Goal: Book appointment/travel/reservation

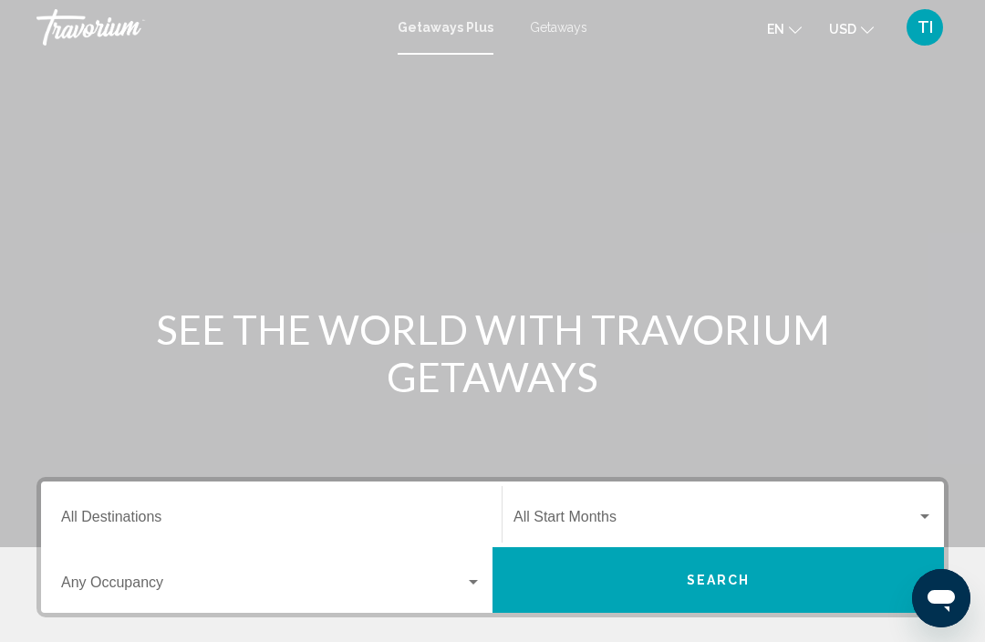
click at [349, 502] on div "Destination All Destinations" at bounding box center [271, 514] width 421 height 57
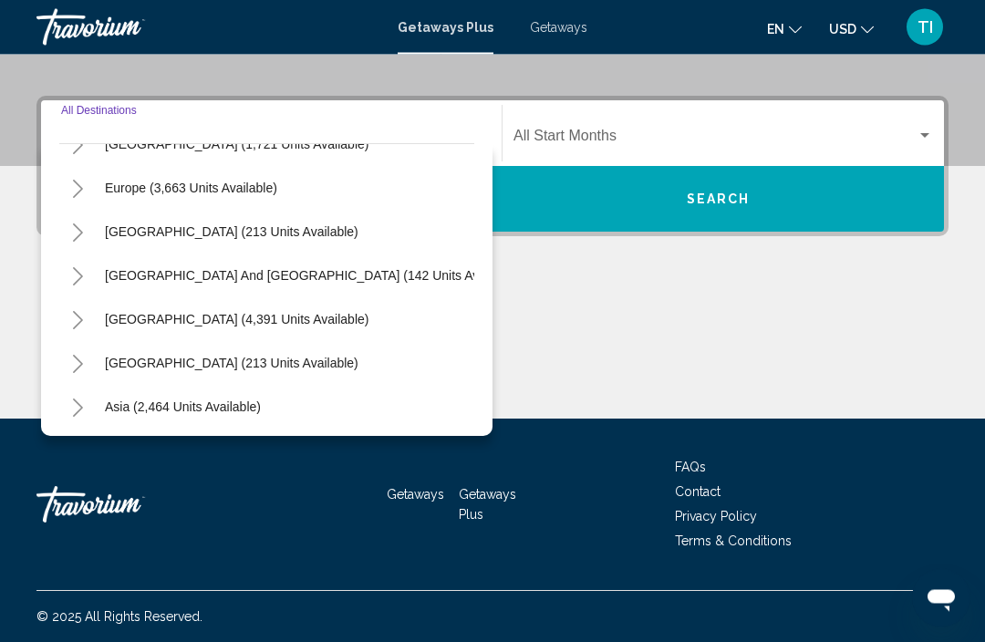
scroll to position [208, 0]
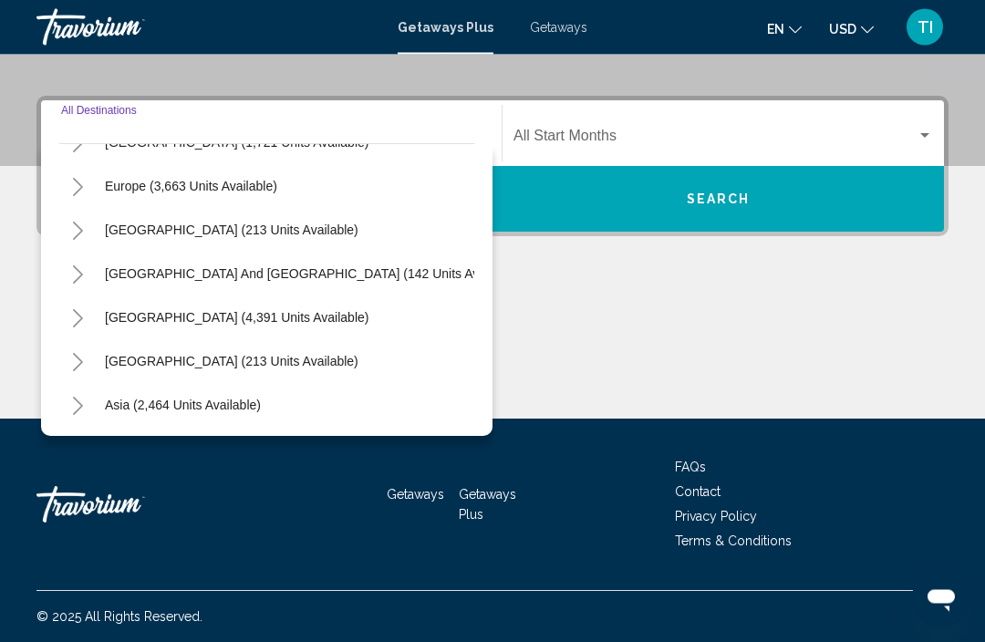
click at [83, 274] on icon "Toggle South Pacific and Oceania (142 units available)" at bounding box center [78, 275] width 14 height 18
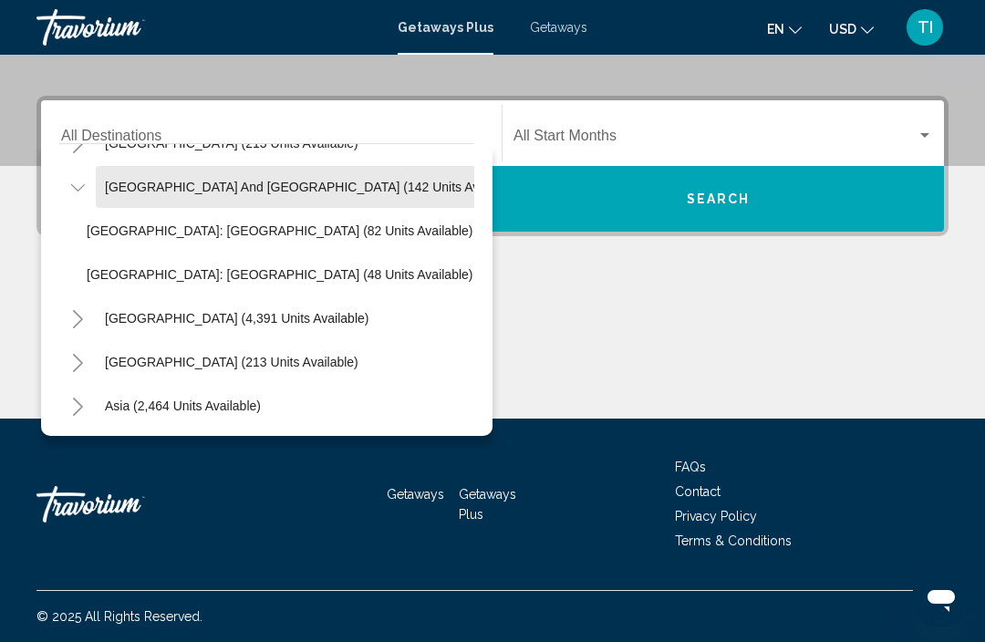
scroll to position [297, 0]
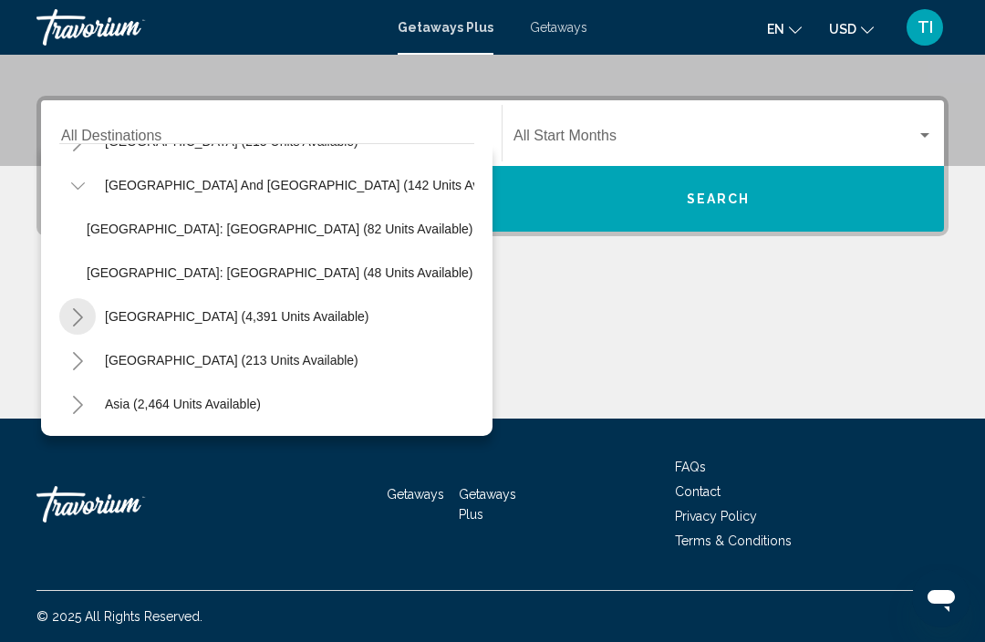
click at [79, 314] on icon "Toggle South America (4,391 units available)" at bounding box center [78, 317] width 14 height 18
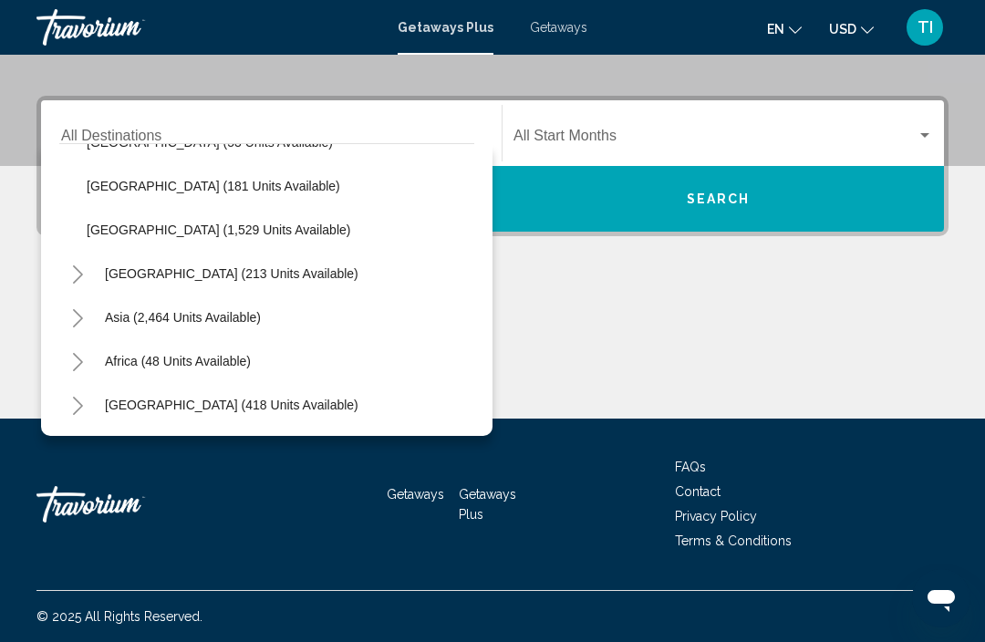
click at [78, 316] on icon "Toggle Asia (2,464 units available)" at bounding box center [78, 318] width 10 height 18
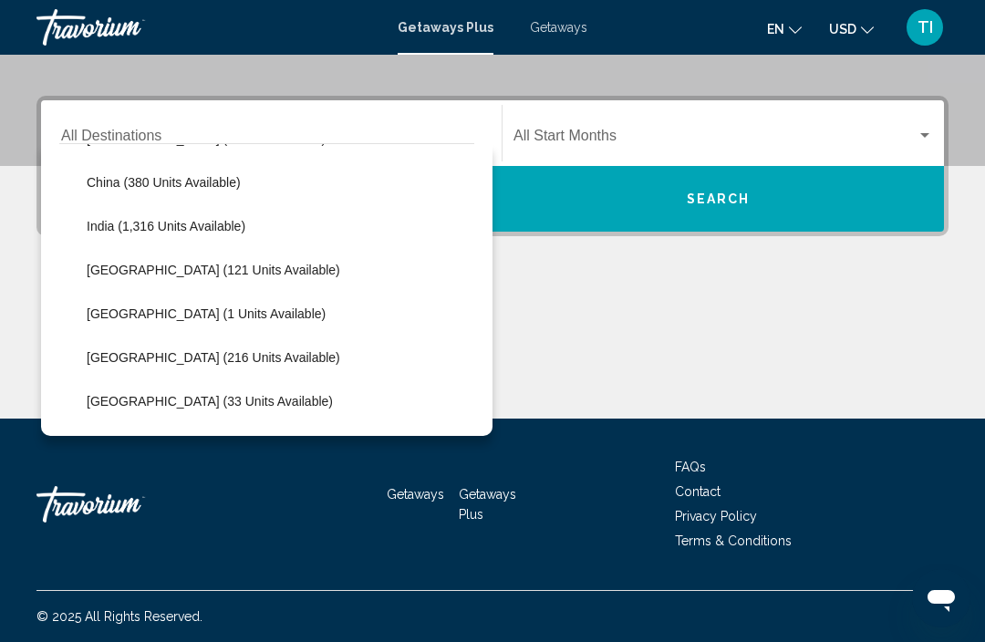
scroll to position [926, 0]
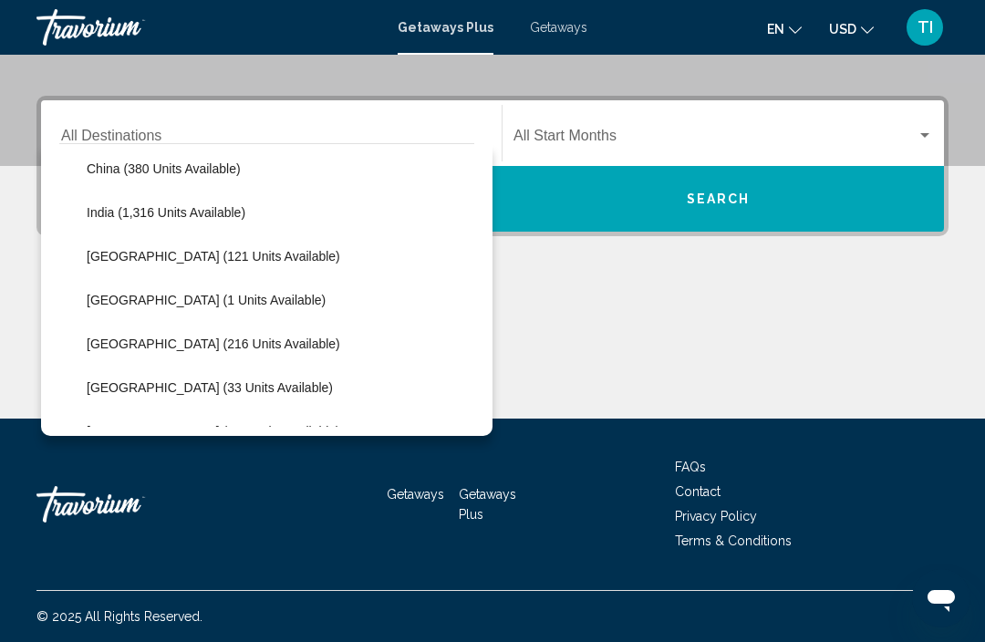
click at [244, 254] on span "[GEOGRAPHIC_DATA] (121 units available)" at bounding box center [214, 256] width 254 height 15
type input "**********"
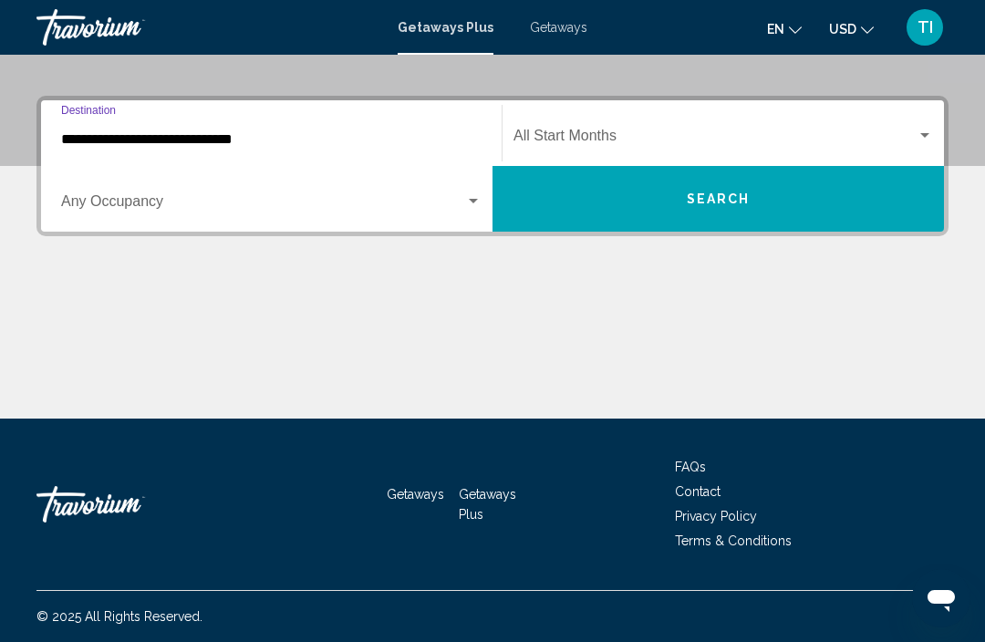
click at [646, 140] on span "Search widget" at bounding box center [715, 139] width 403 height 16
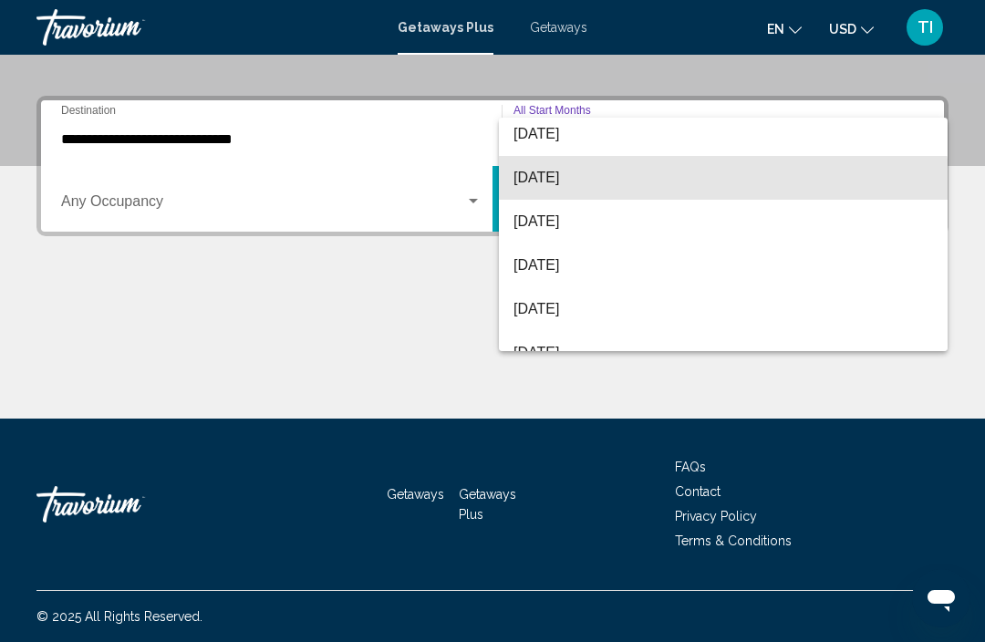
scroll to position [98, 0]
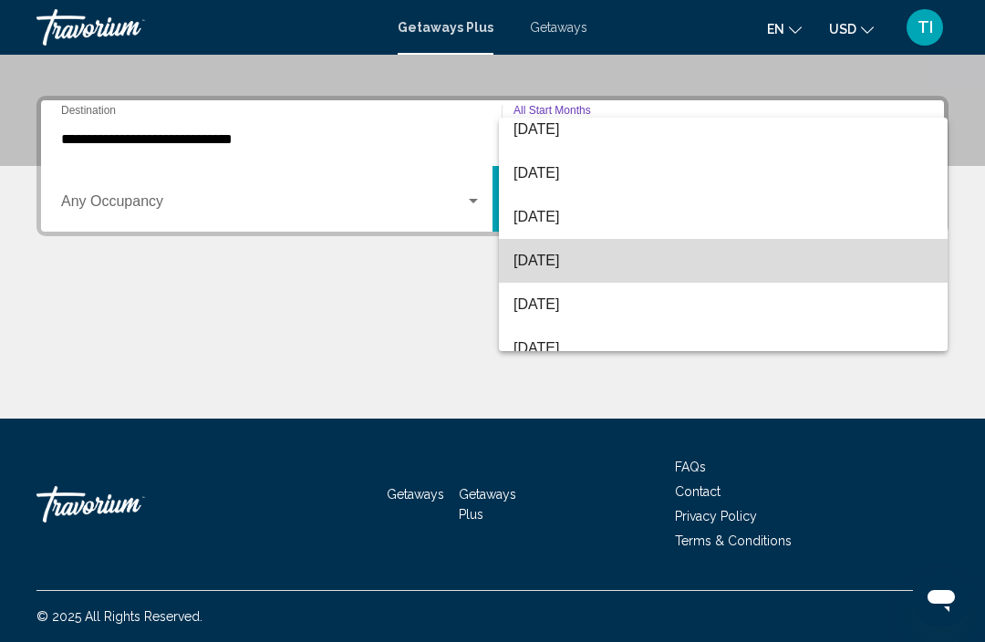
click at [647, 260] on span "[DATE]" at bounding box center [724, 261] width 420 height 44
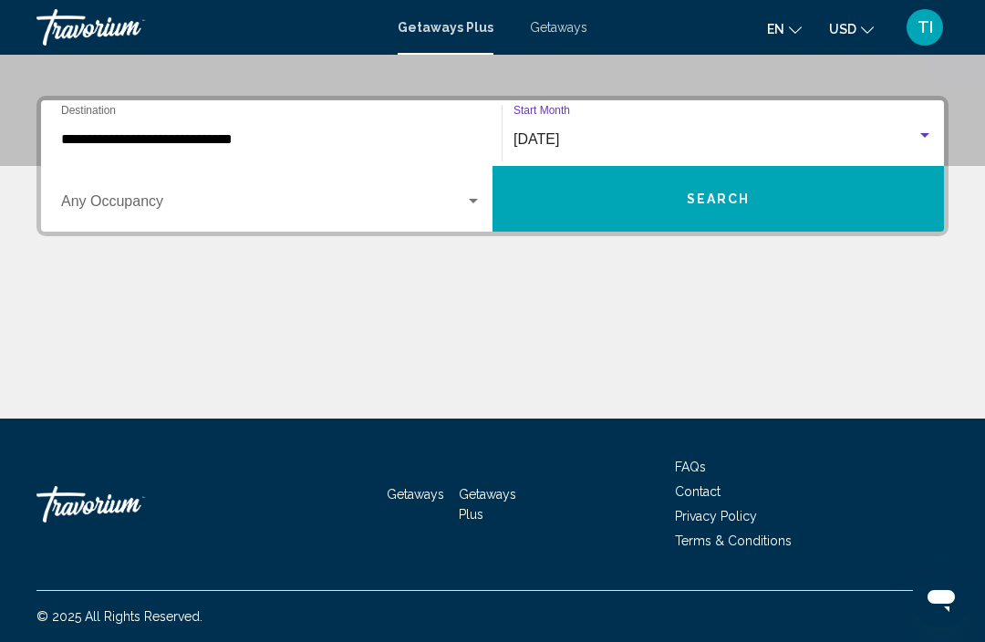
click at [745, 208] on button "Search" at bounding box center [719, 199] width 452 height 66
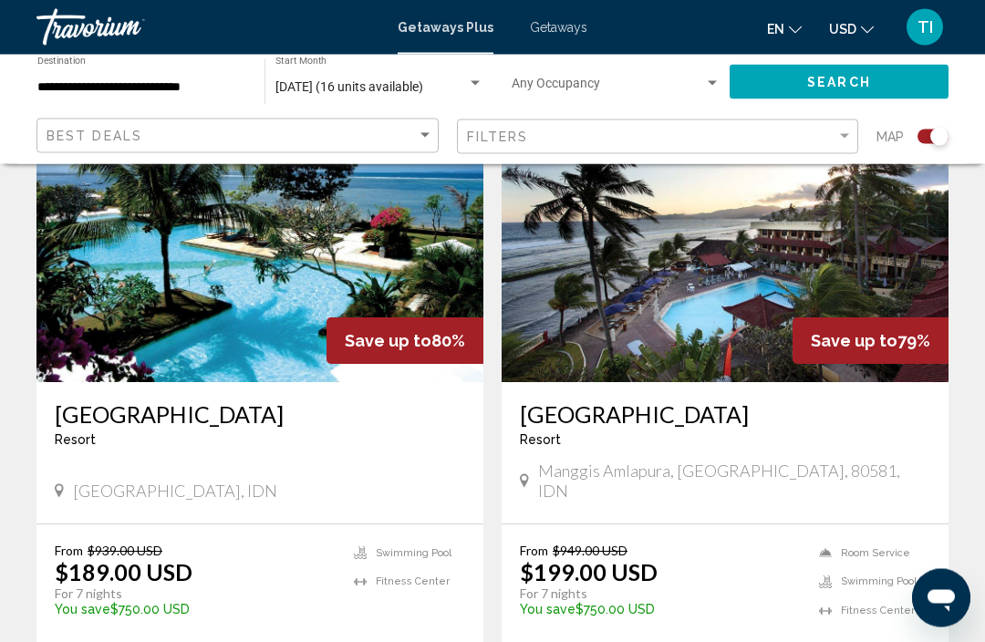
scroll to position [1346, 0]
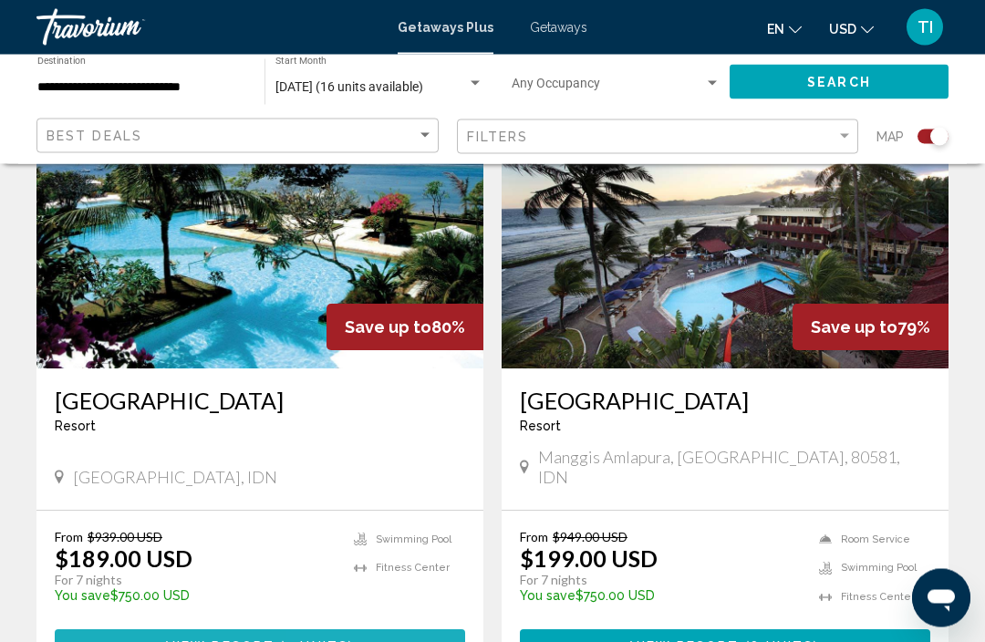
click at [384, 630] on button "View Resort ( 2 units )" at bounding box center [260, 647] width 411 height 34
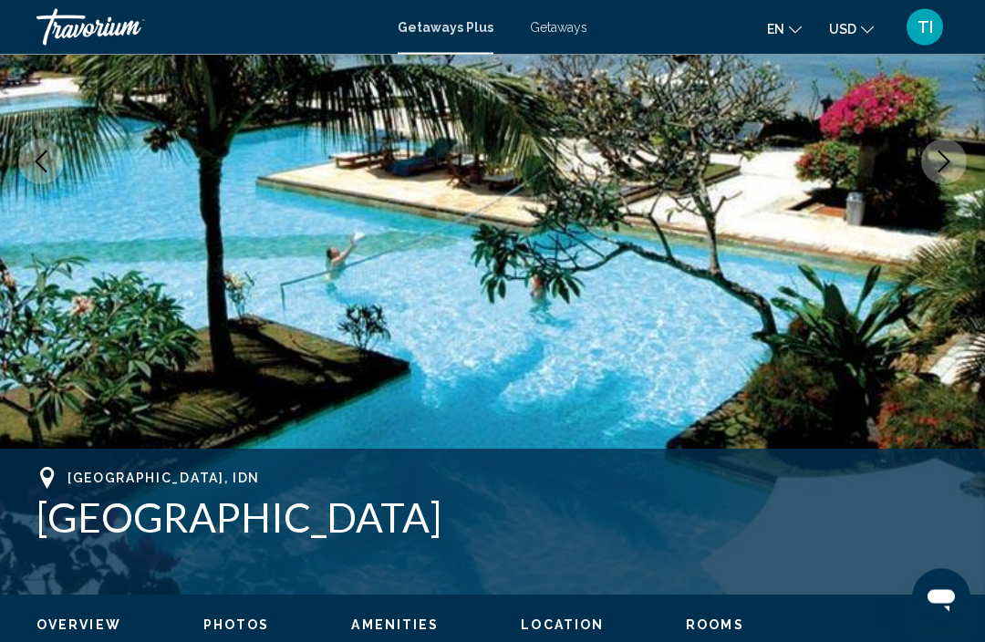
click at [955, 158] on button "Next image" at bounding box center [944, 163] width 46 height 46
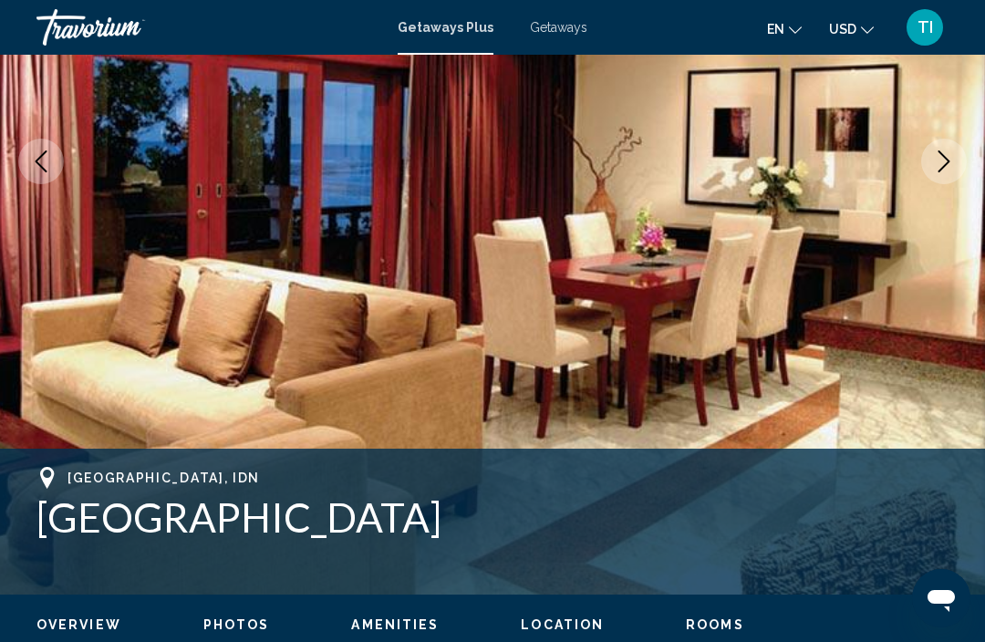
click at [946, 181] on button "Next image" at bounding box center [944, 162] width 46 height 46
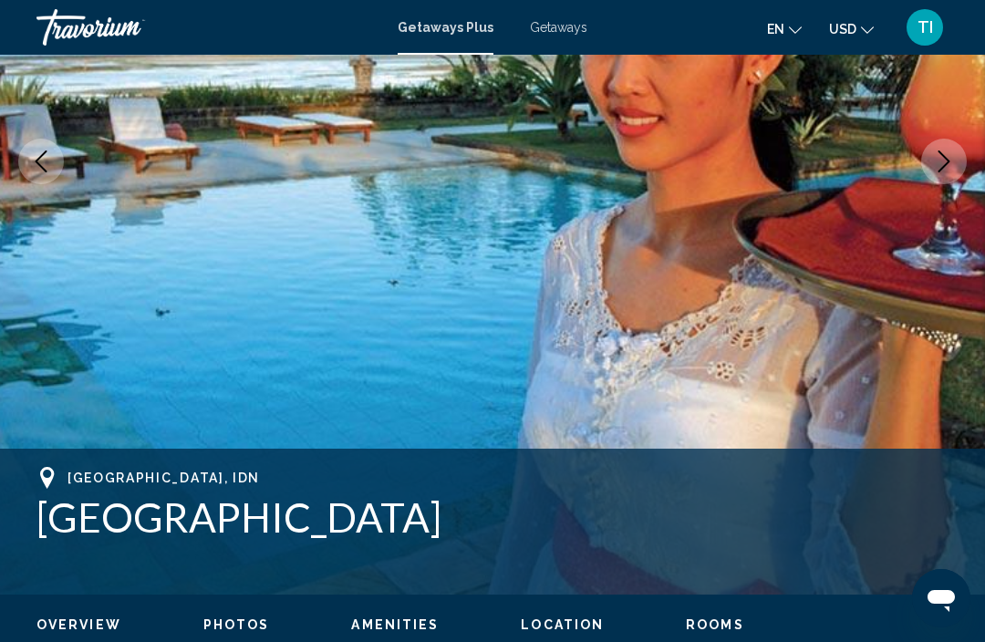
click at [953, 170] on icon "Next image" at bounding box center [944, 162] width 22 height 22
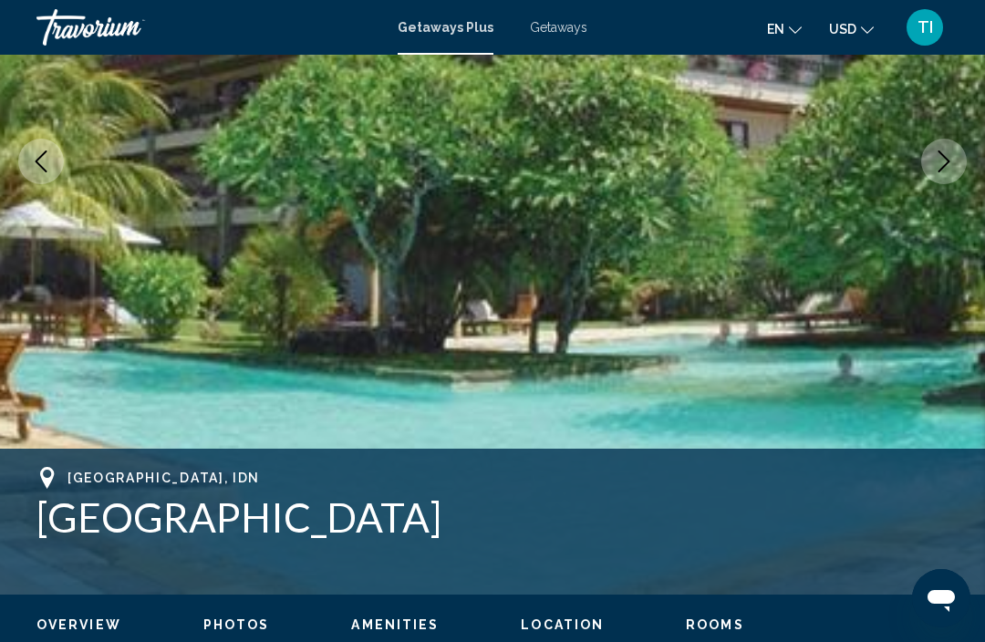
click at [937, 178] on button "Next image" at bounding box center [944, 162] width 46 height 46
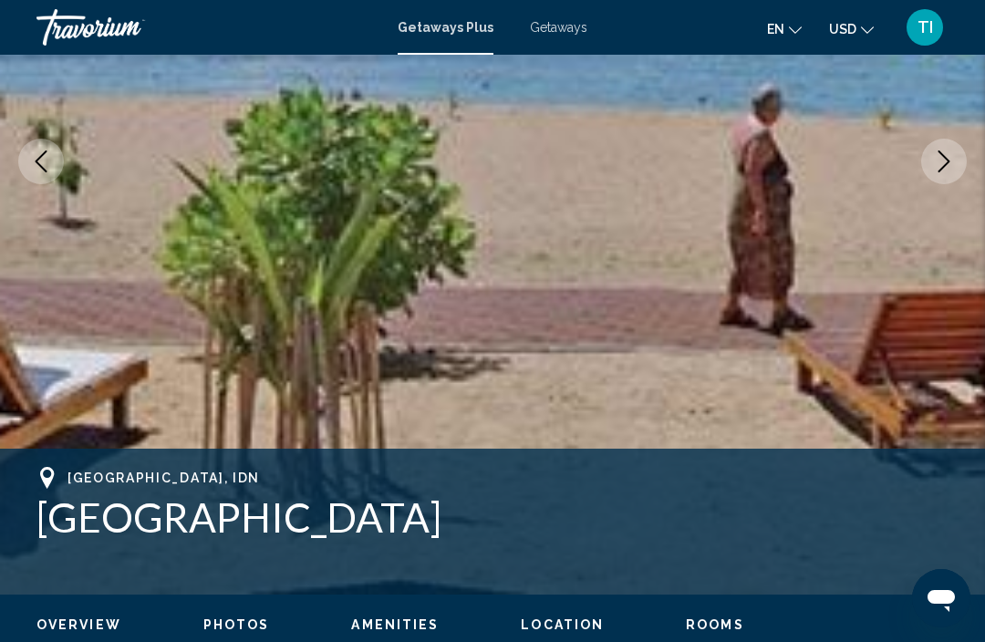
click at [953, 178] on button "Next image" at bounding box center [944, 162] width 46 height 46
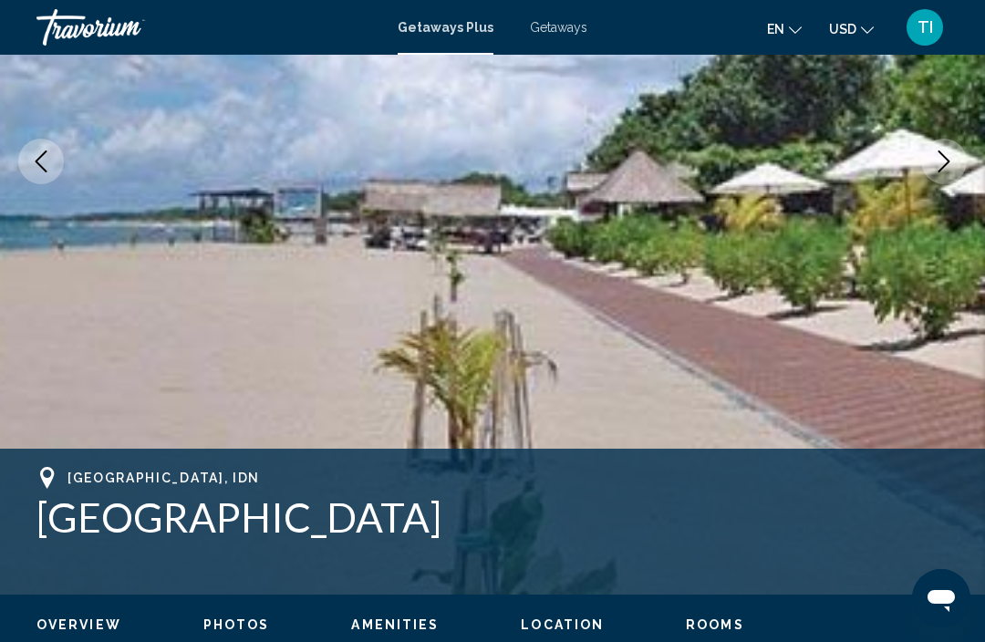
click at [966, 169] on img "Main content" at bounding box center [492, 161] width 985 height 867
click at [953, 176] on button "Next image" at bounding box center [944, 162] width 46 height 46
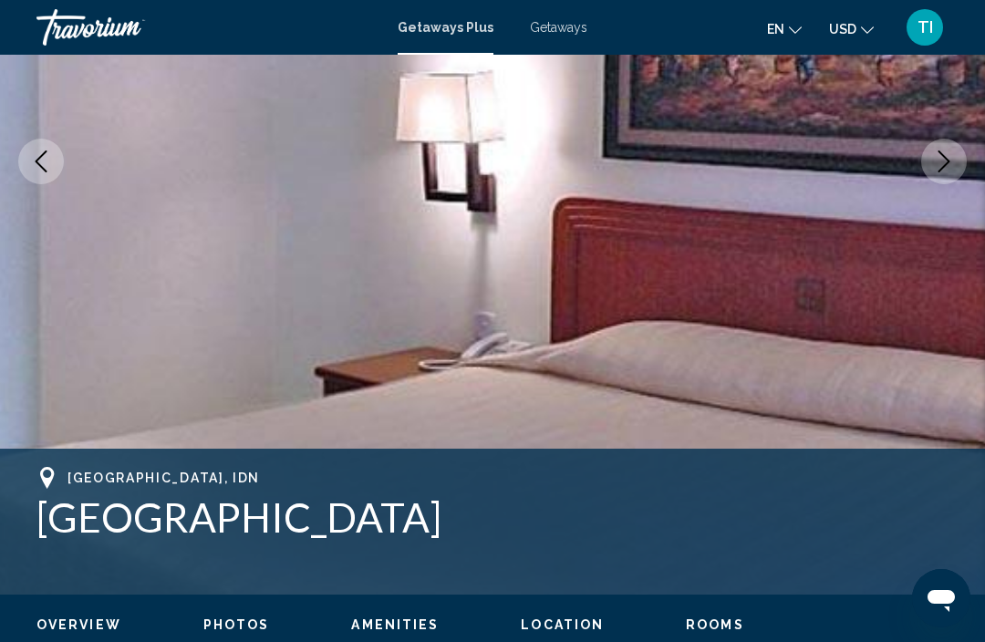
click at [949, 162] on icon "Next image" at bounding box center [945, 162] width 12 height 22
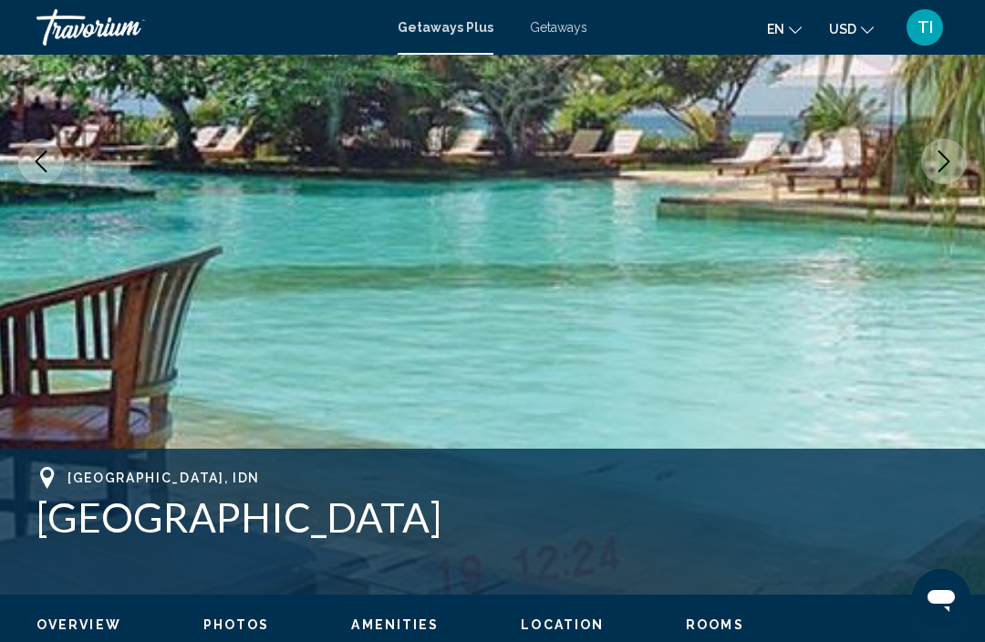
click at [946, 160] on icon "Next image" at bounding box center [944, 162] width 22 height 22
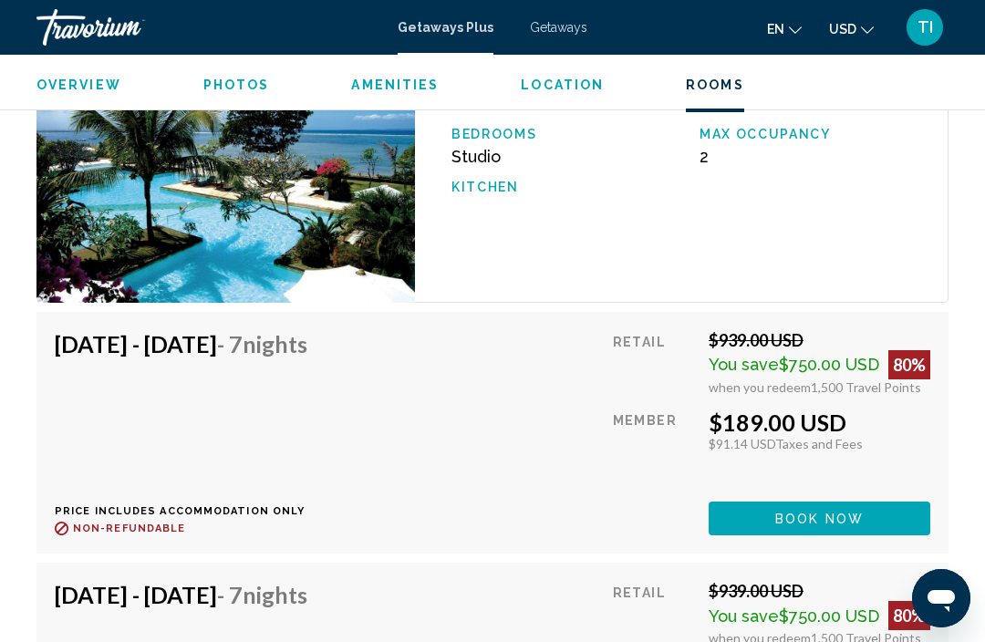
scroll to position [3482, 0]
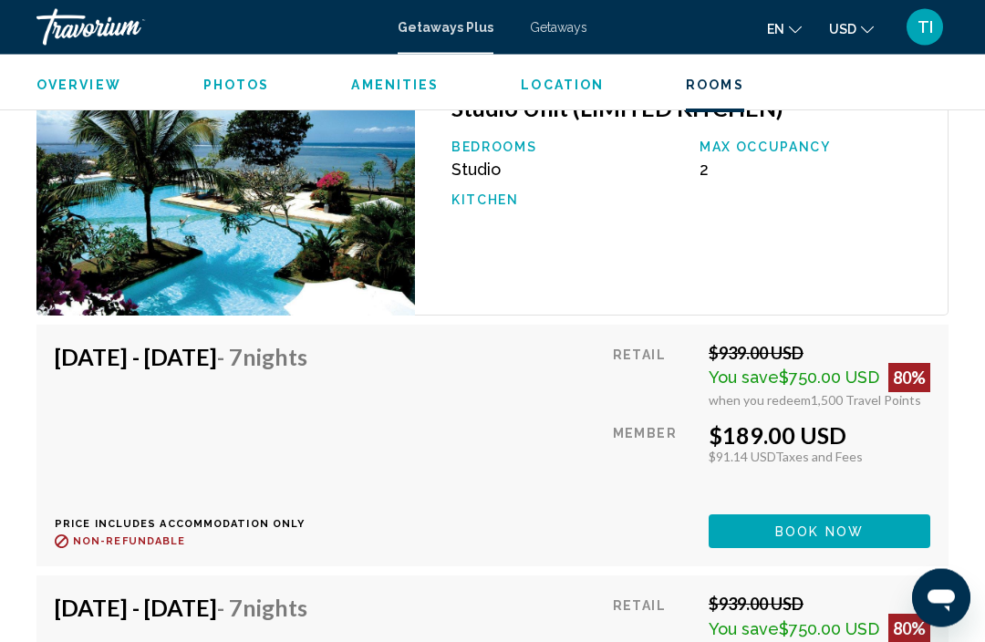
click at [584, 24] on span "Getaways" at bounding box center [558, 27] width 57 height 15
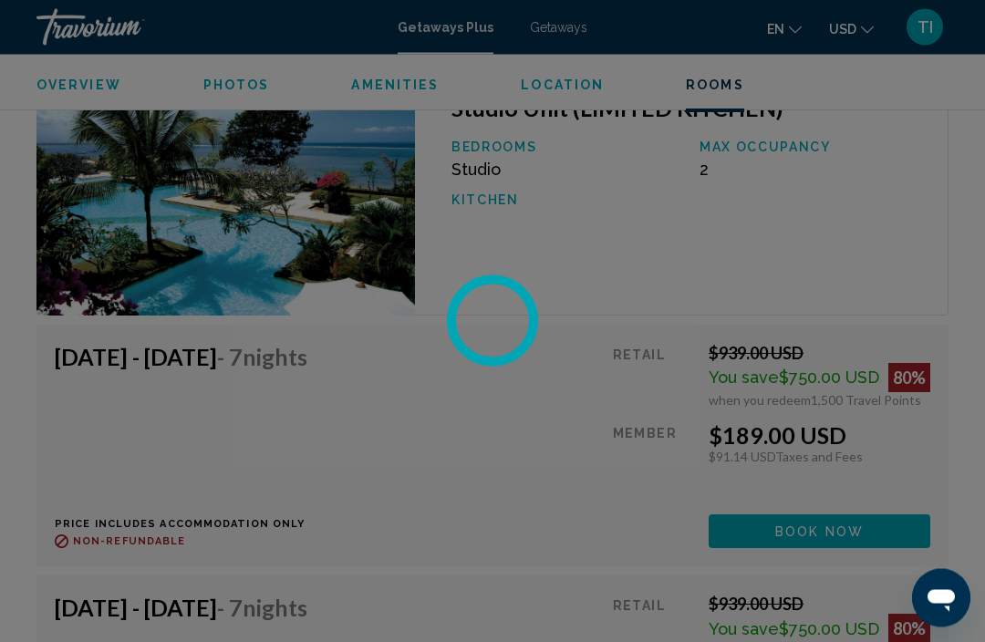
scroll to position [3483, 0]
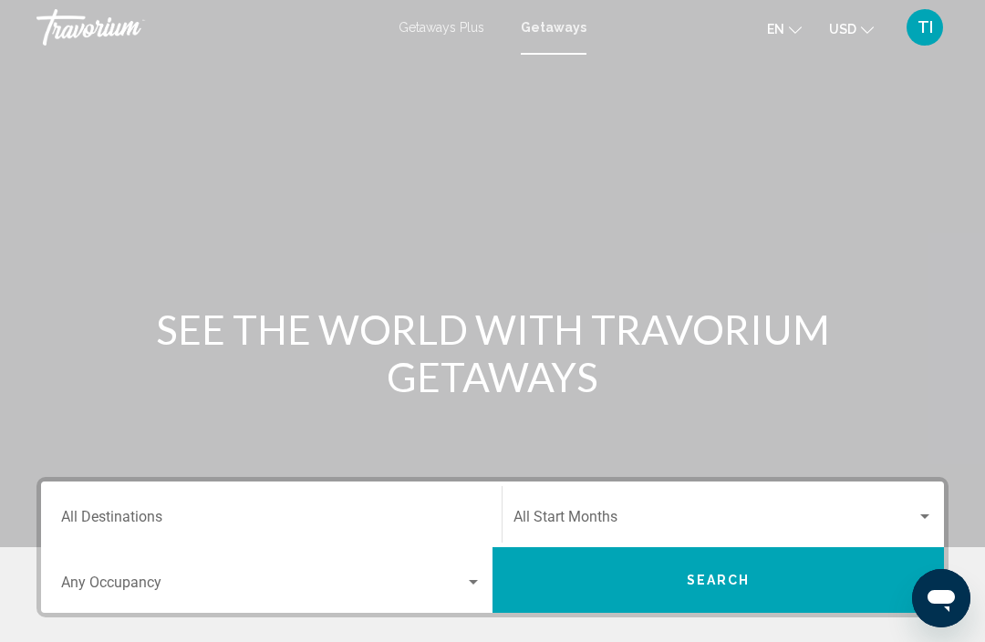
click at [452, 513] on input "Destination All Destinations" at bounding box center [271, 521] width 421 height 16
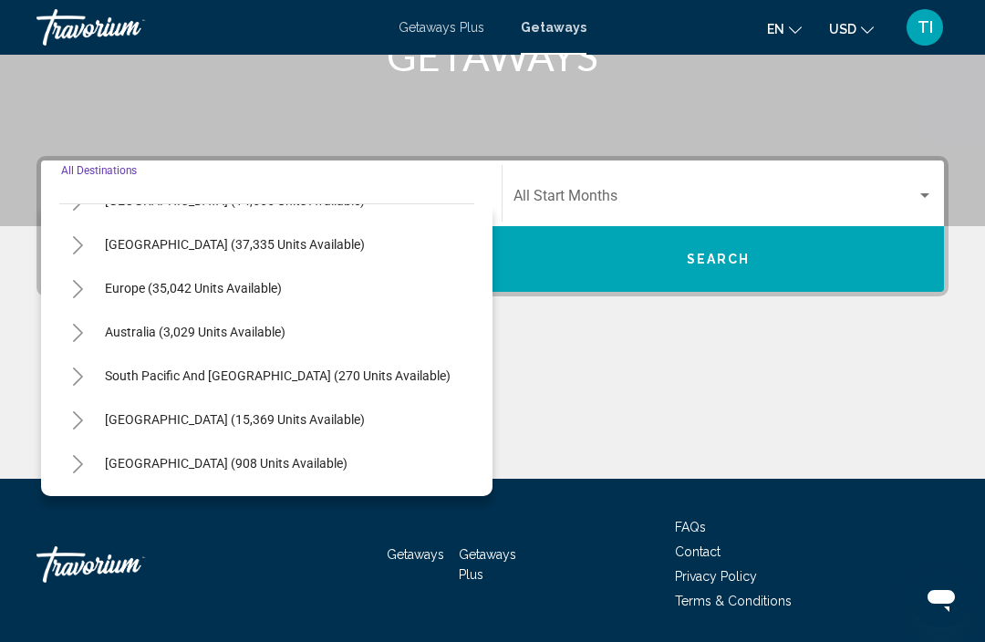
scroll to position [178, 0]
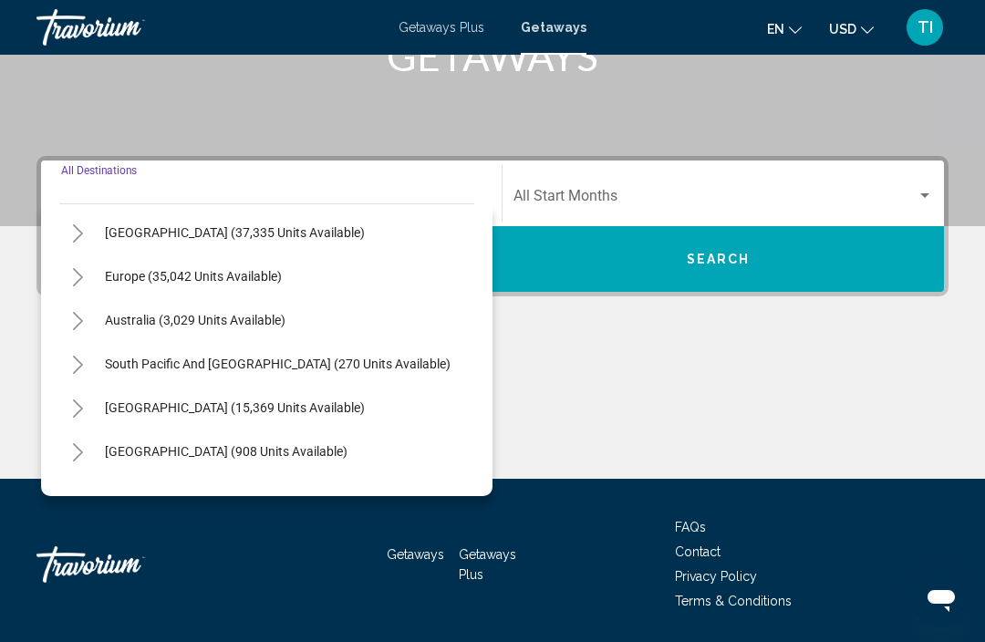
click at [80, 349] on button "Toggle South Pacific and Oceania (270 units available)" at bounding box center [77, 364] width 36 height 36
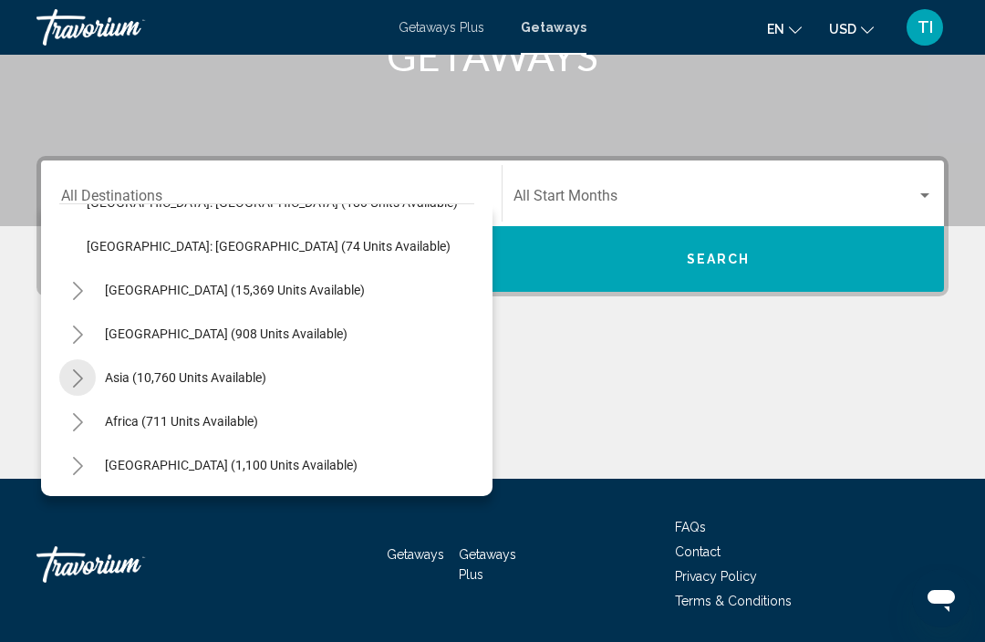
scroll to position [383, 0]
click at [77, 380] on icon "Toggle Asia (10,760 units available)" at bounding box center [78, 379] width 14 height 18
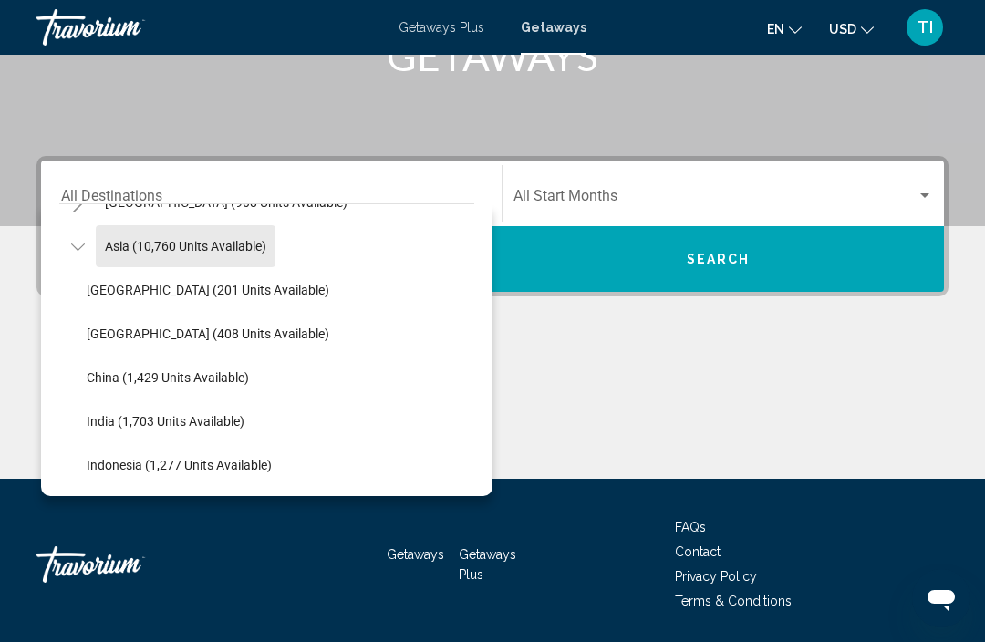
scroll to position [547, 0]
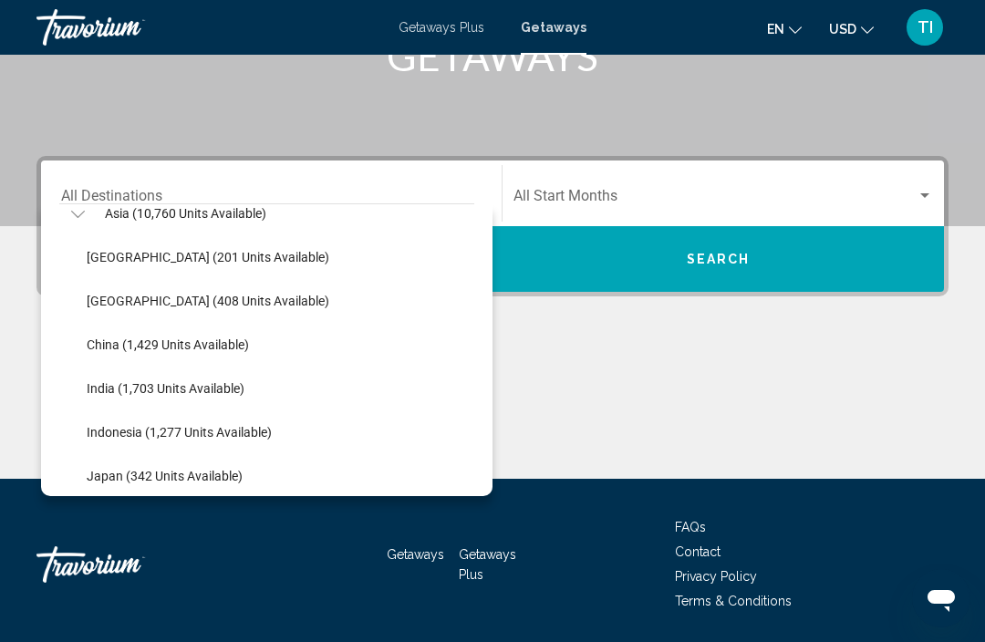
click at [245, 418] on button "Indonesia (1,277 units available)" at bounding box center [179, 432] width 203 height 42
type input "**********"
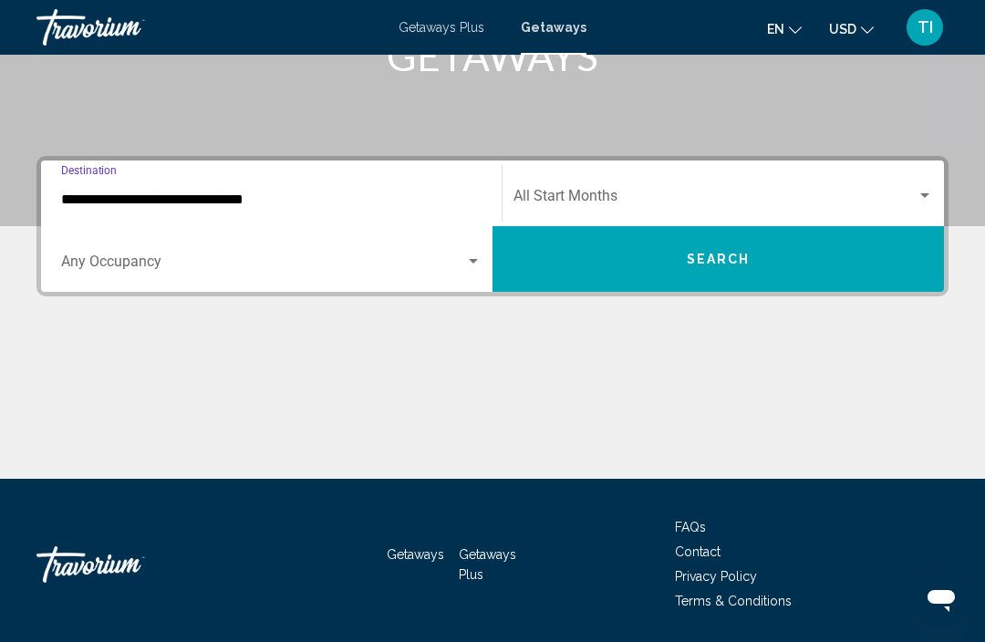
click at [761, 181] on div "Start Month All Start Months" at bounding box center [724, 193] width 420 height 57
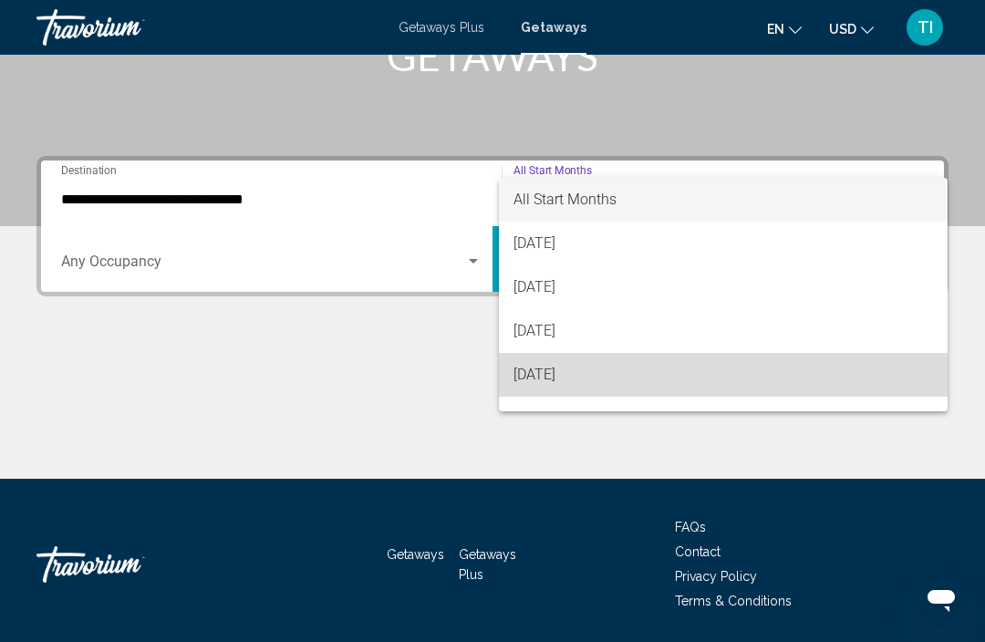
click at [694, 386] on span "[DATE]" at bounding box center [724, 375] width 420 height 44
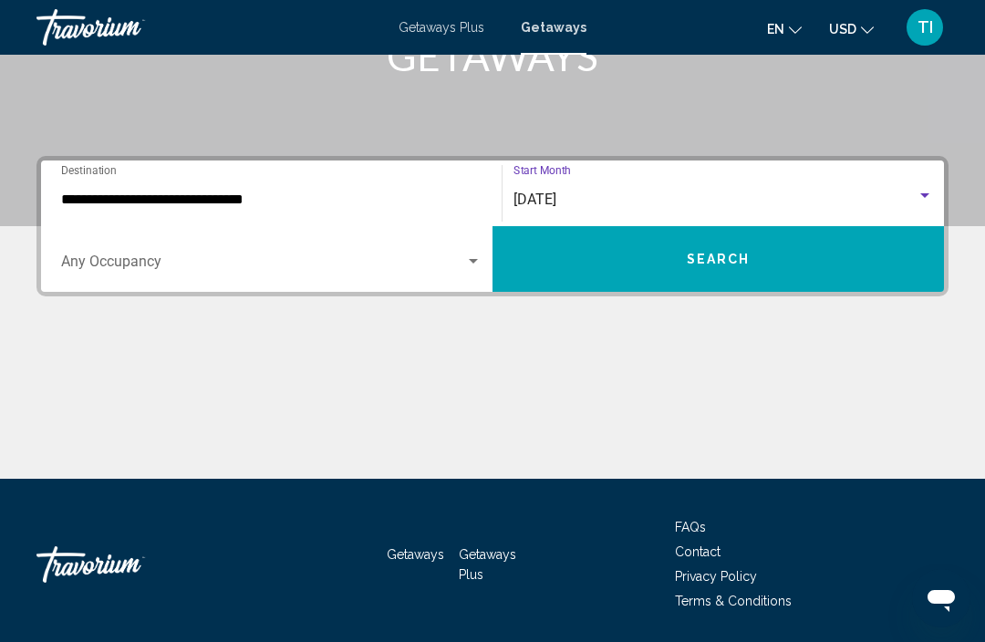
click at [779, 253] on button "Search" at bounding box center [719, 259] width 452 height 66
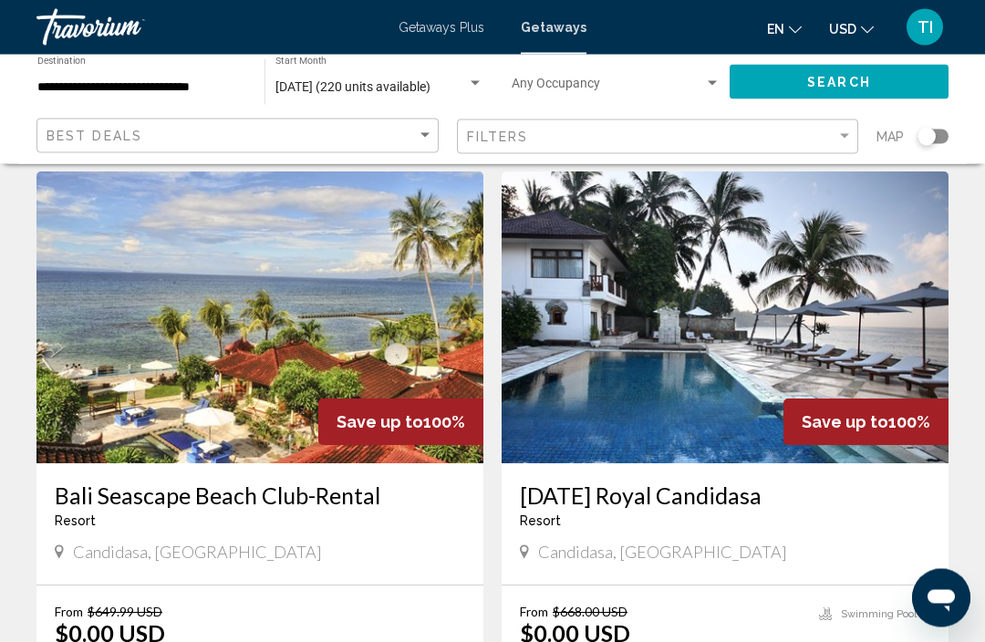
scroll to position [703, 0]
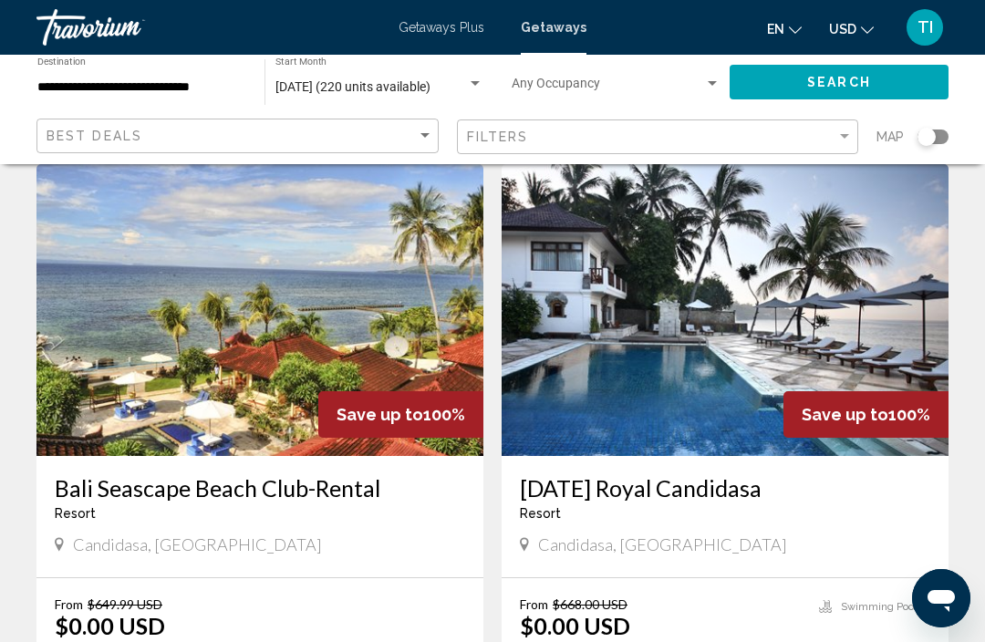
click at [921, 390] on img "Main content" at bounding box center [725, 310] width 447 height 292
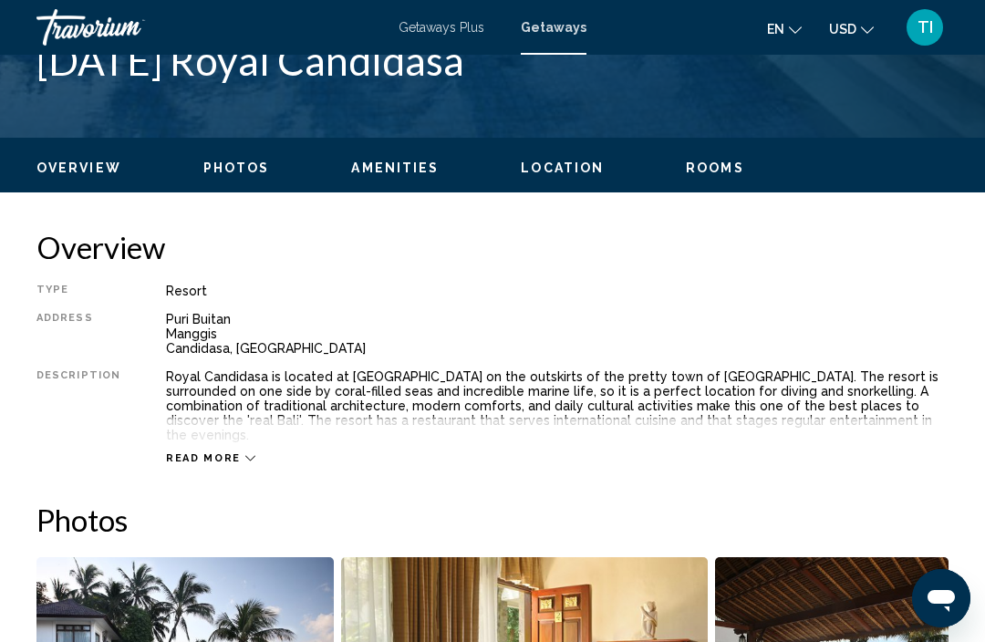
scroll to position [786, 0]
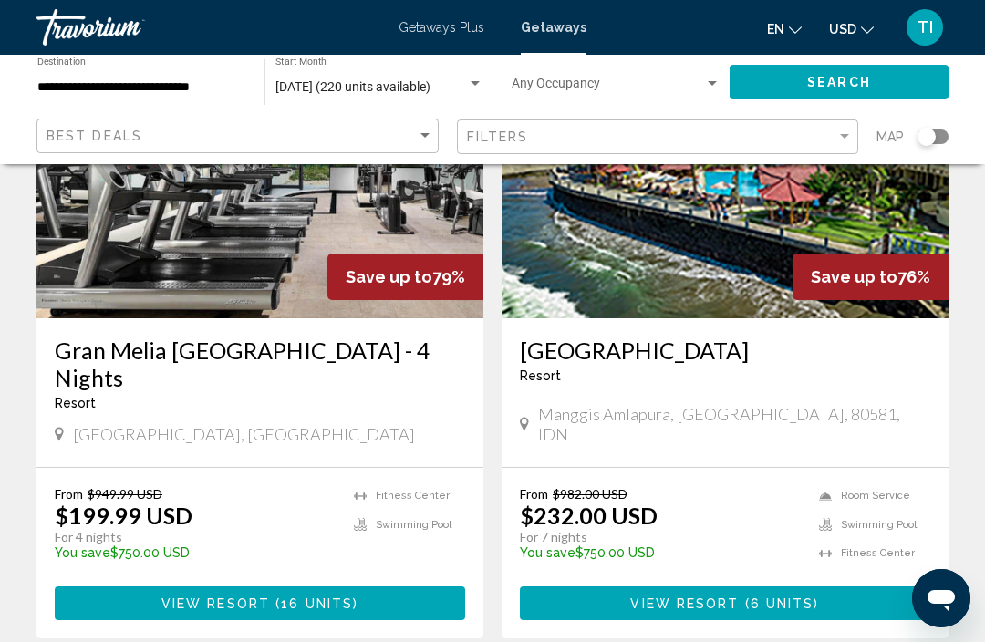
scroll to position [3375, 0]
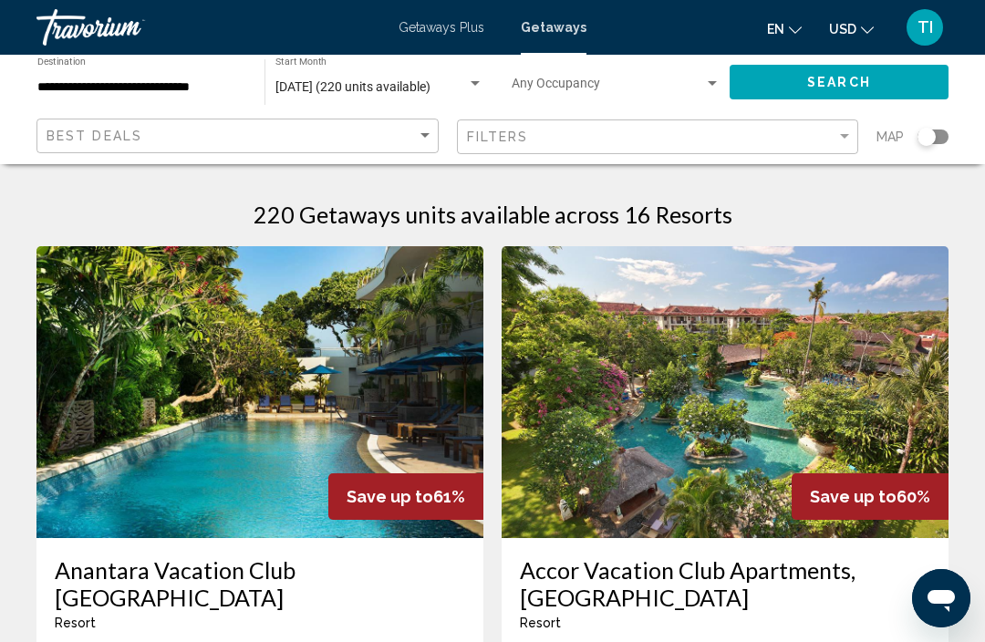
click at [855, 339] on img "Main content" at bounding box center [725, 392] width 447 height 292
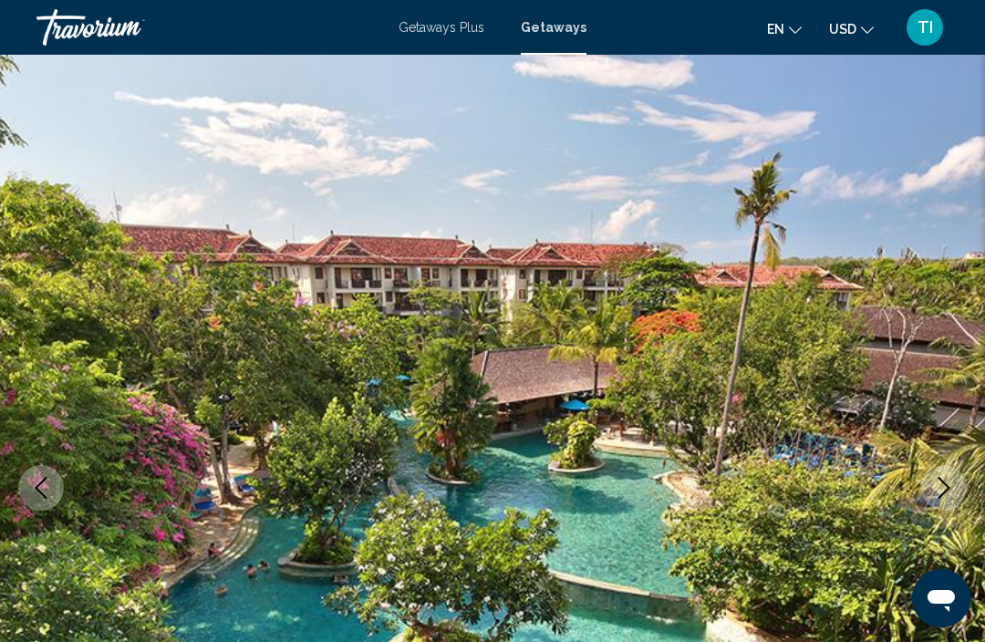
click at [973, 319] on img "Main content" at bounding box center [492, 488] width 985 height 867
click at [935, 486] on icon "Next image" at bounding box center [944, 488] width 22 height 22
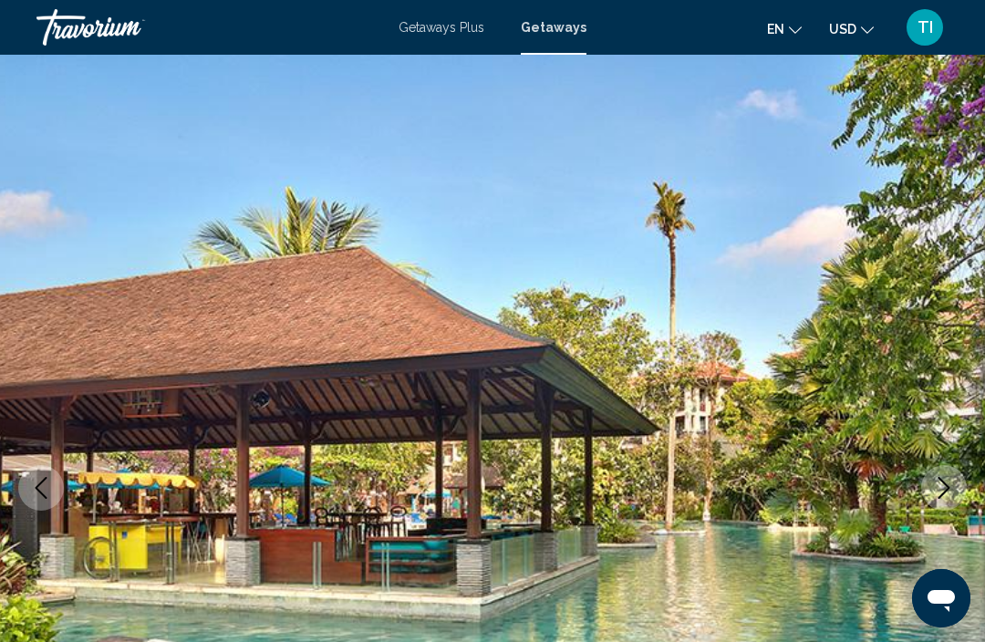
click at [940, 478] on icon "Next image" at bounding box center [945, 488] width 12 height 22
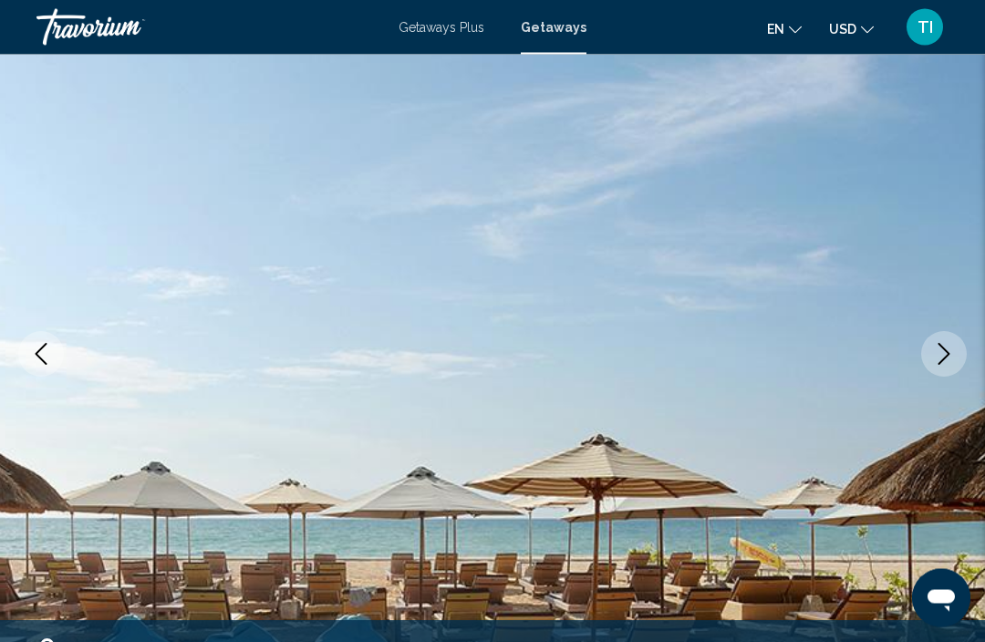
click at [946, 366] on button "Next image" at bounding box center [944, 355] width 46 height 46
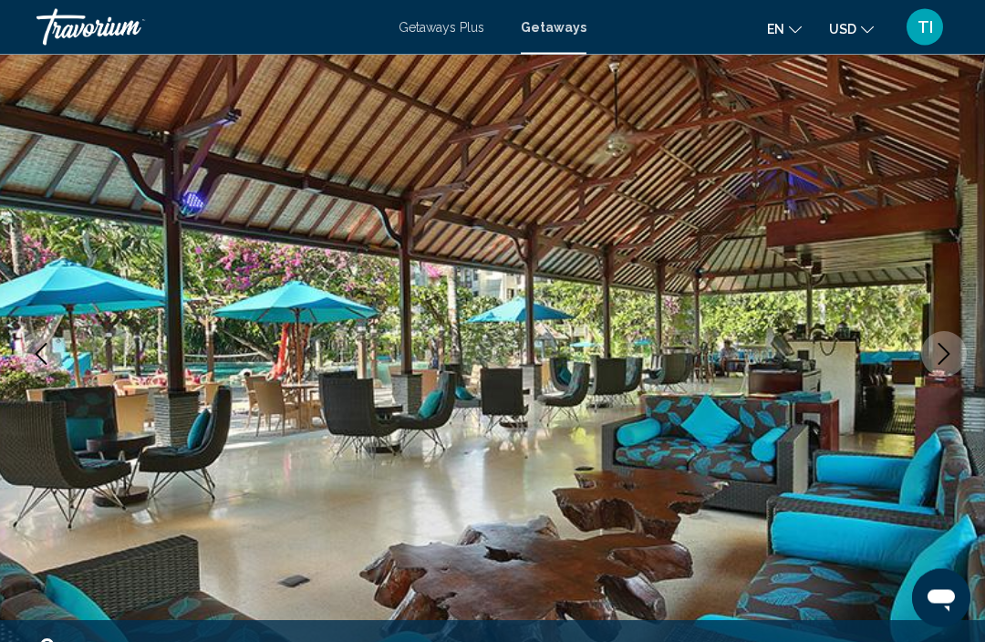
scroll to position [134, 0]
click at [942, 364] on icon "Next image" at bounding box center [944, 354] width 22 height 22
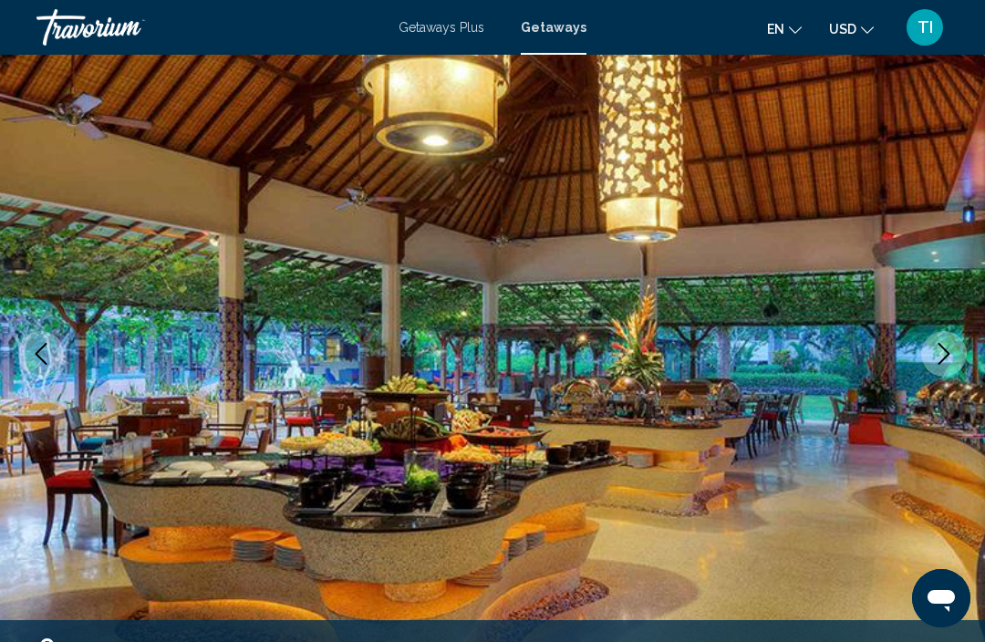
click at [943, 349] on icon "Next image" at bounding box center [945, 354] width 12 height 22
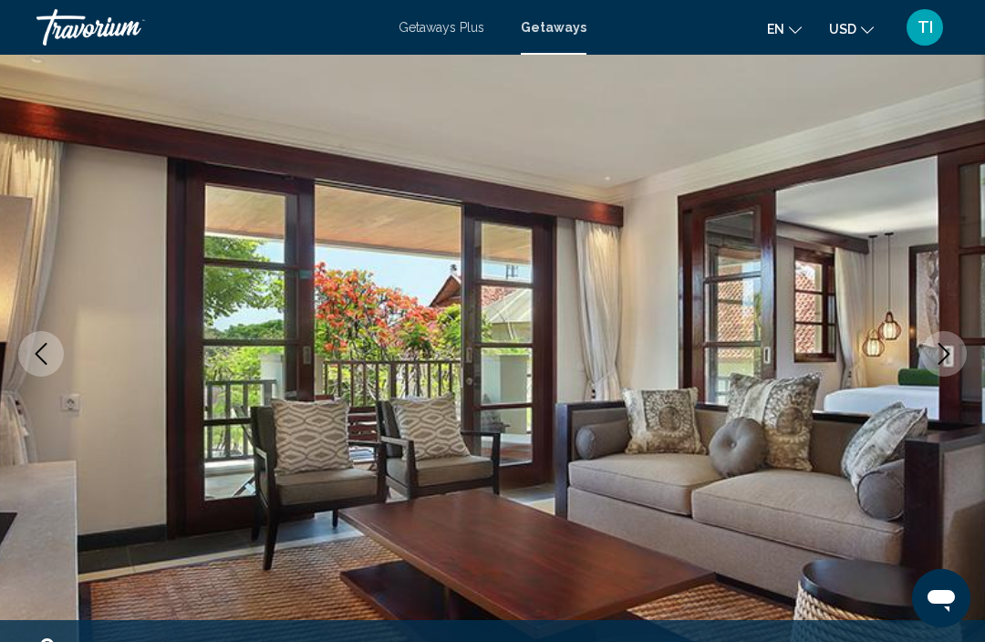
click at [952, 347] on icon "Next image" at bounding box center [944, 354] width 22 height 22
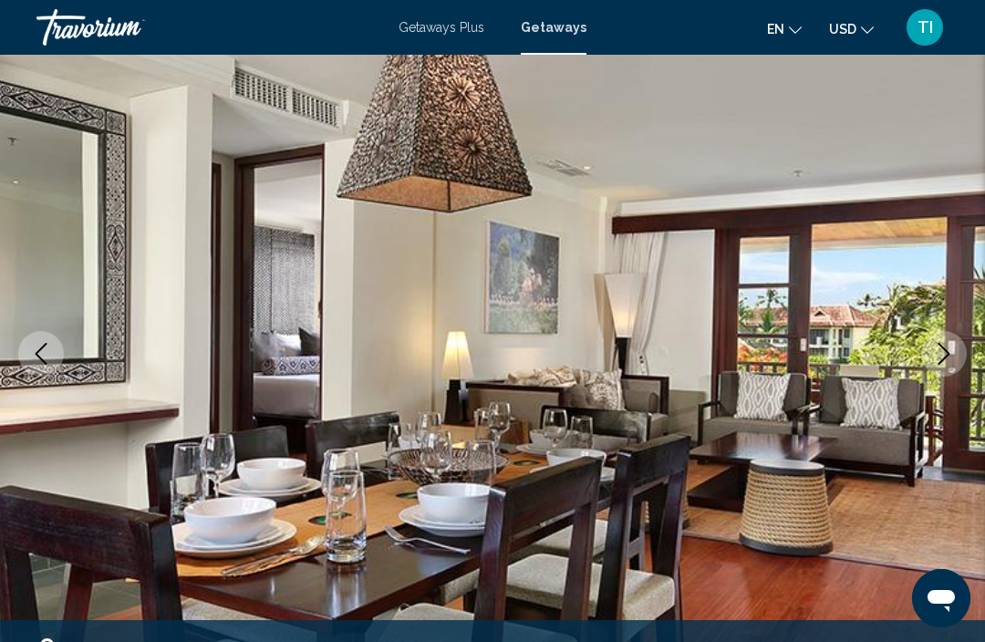
click at [948, 351] on icon "Next image" at bounding box center [944, 354] width 22 height 22
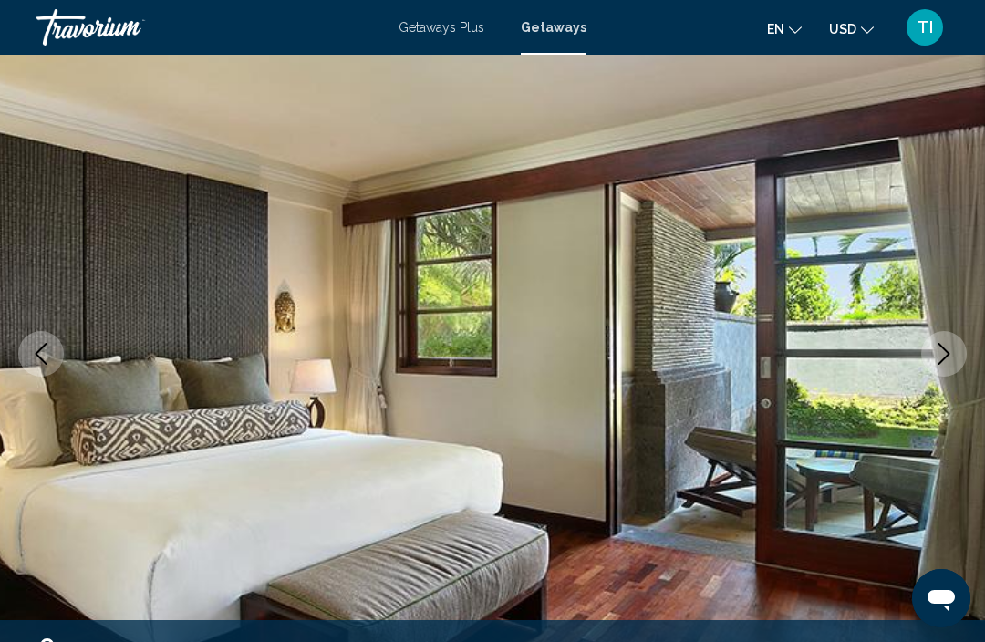
click at [955, 347] on button "Next image" at bounding box center [944, 354] width 46 height 46
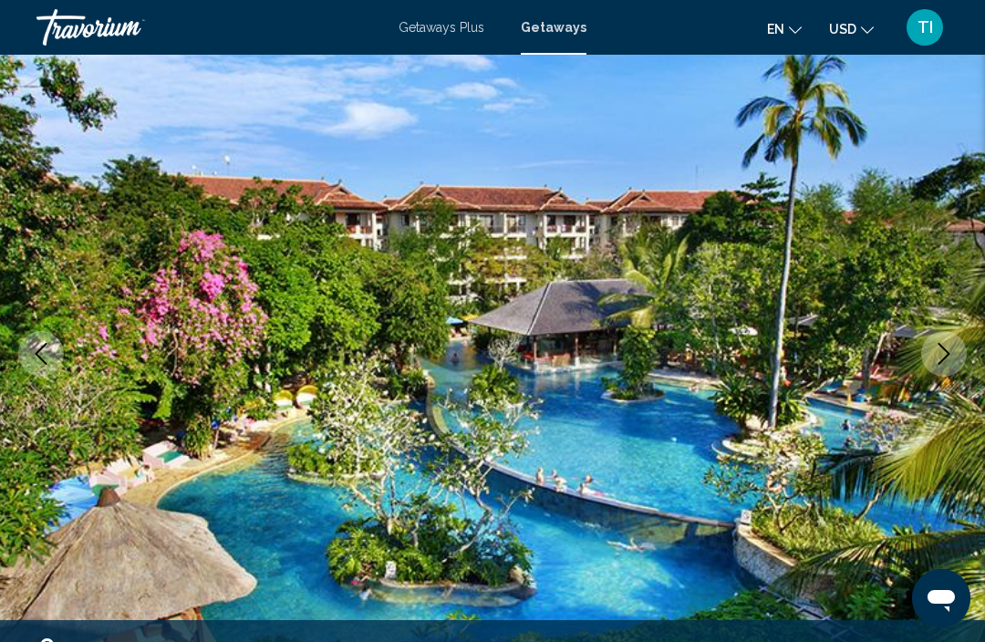
click at [956, 359] on button "Next image" at bounding box center [944, 354] width 46 height 46
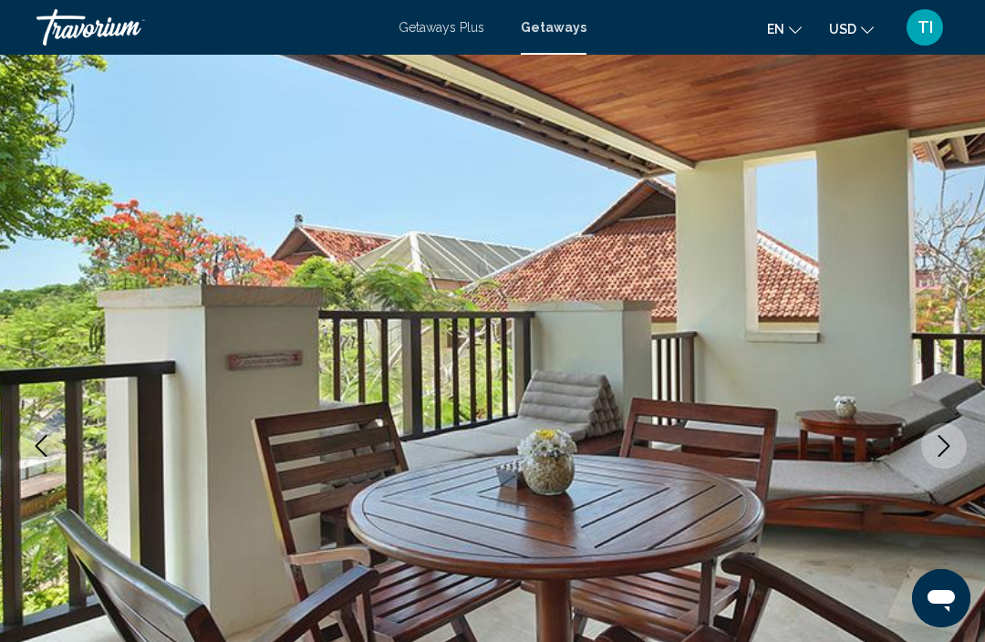
scroll to position [0, 0]
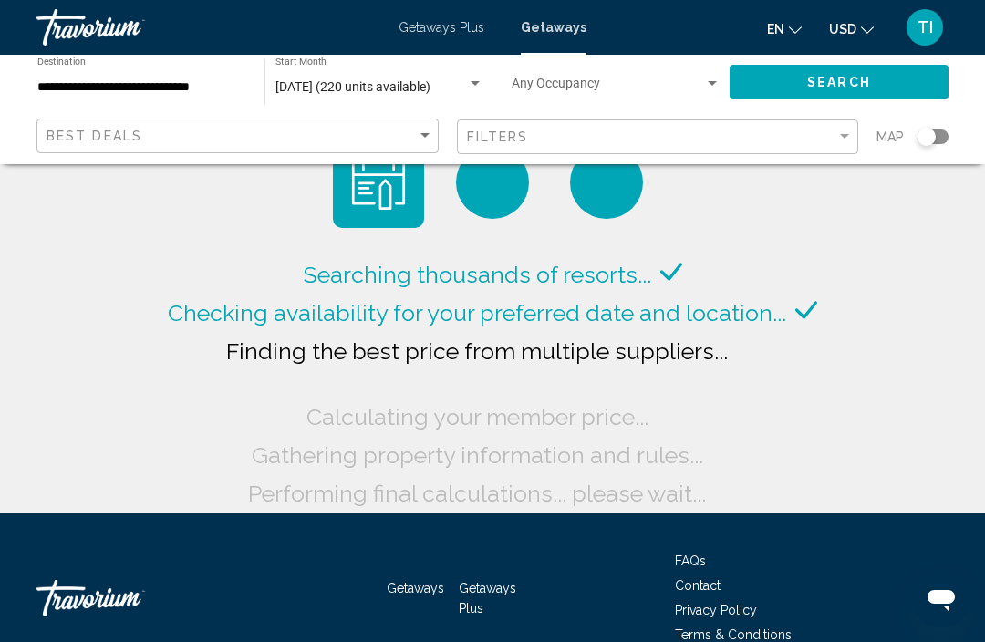
click at [456, 34] on span "Getaways Plus" at bounding box center [442, 27] width 86 height 15
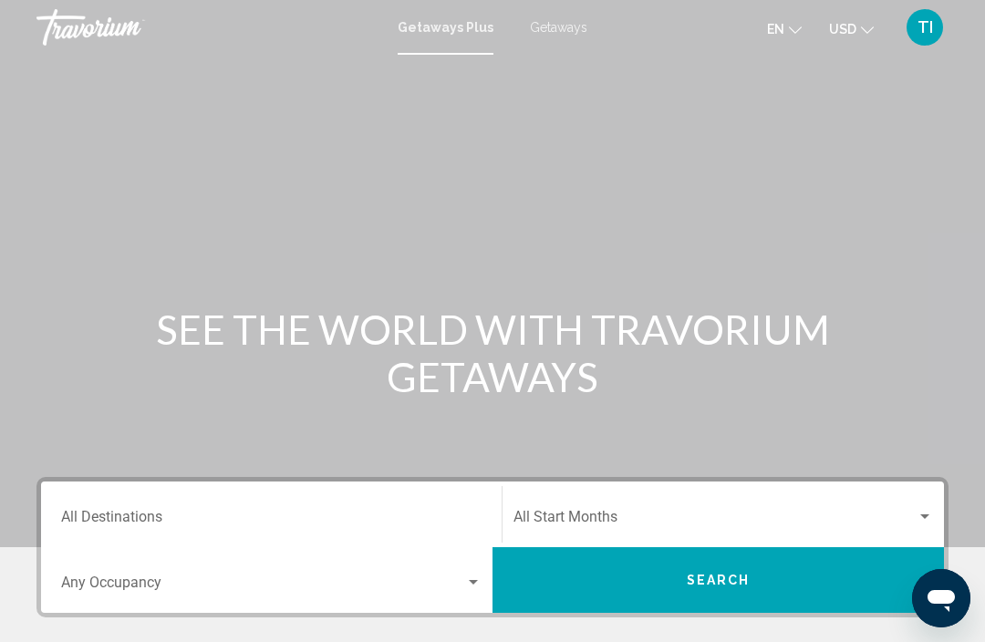
click at [393, 490] on div "Destination All Destinations" at bounding box center [271, 514] width 421 height 57
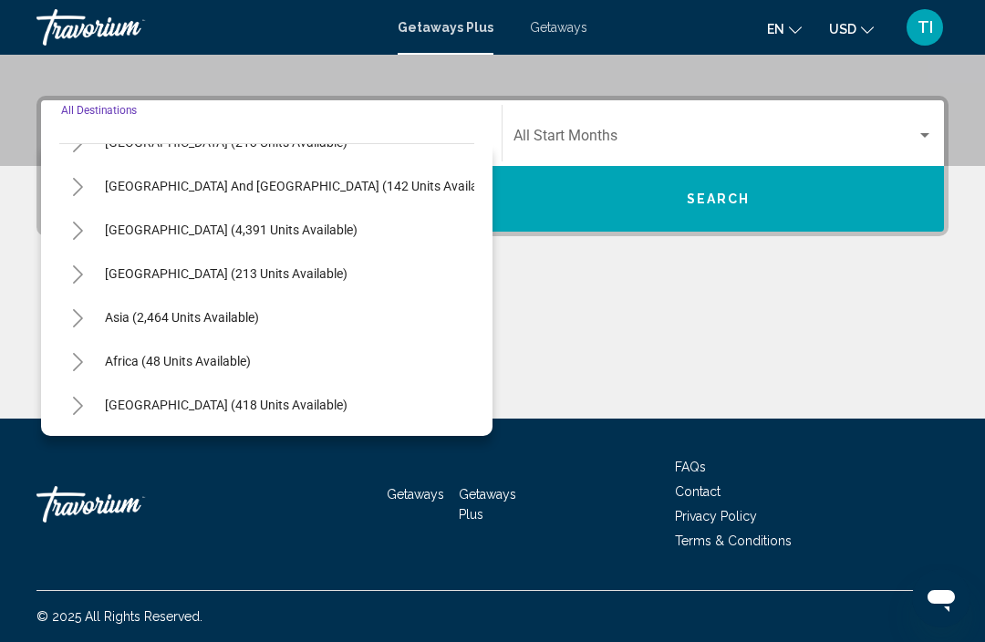
scroll to position [296, 0]
click at [71, 308] on button "Toggle Asia (2,464 units available)" at bounding box center [77, 317] width 36 height 36
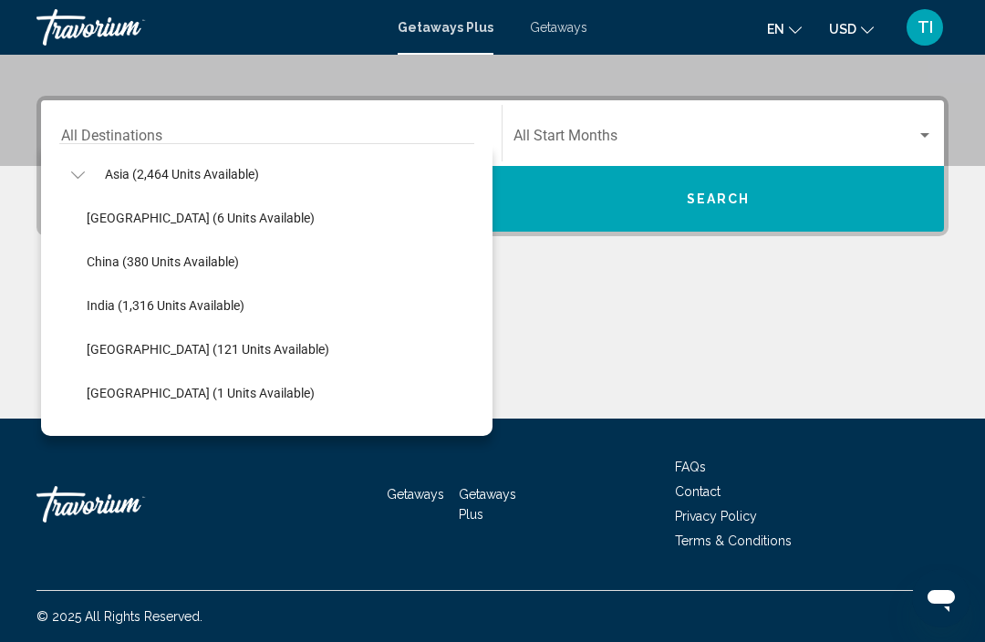
scroll to position [444, 0]
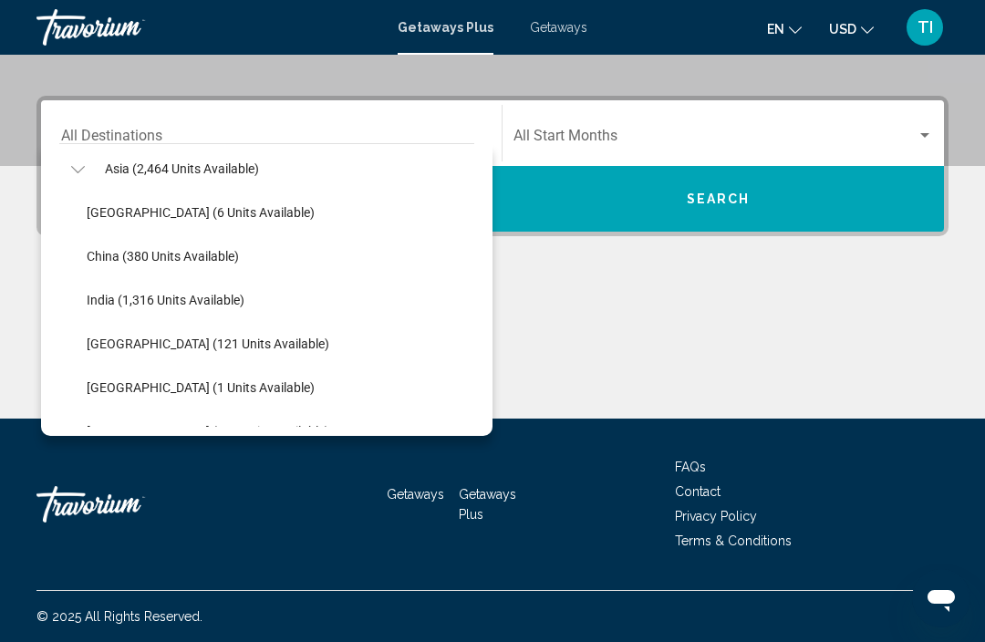
click at [229, 346] on span "[GEOGRAPHIC_DATA] (121 units available)" at bounding box center [208, 344] width 243 height 15
type input "**********"
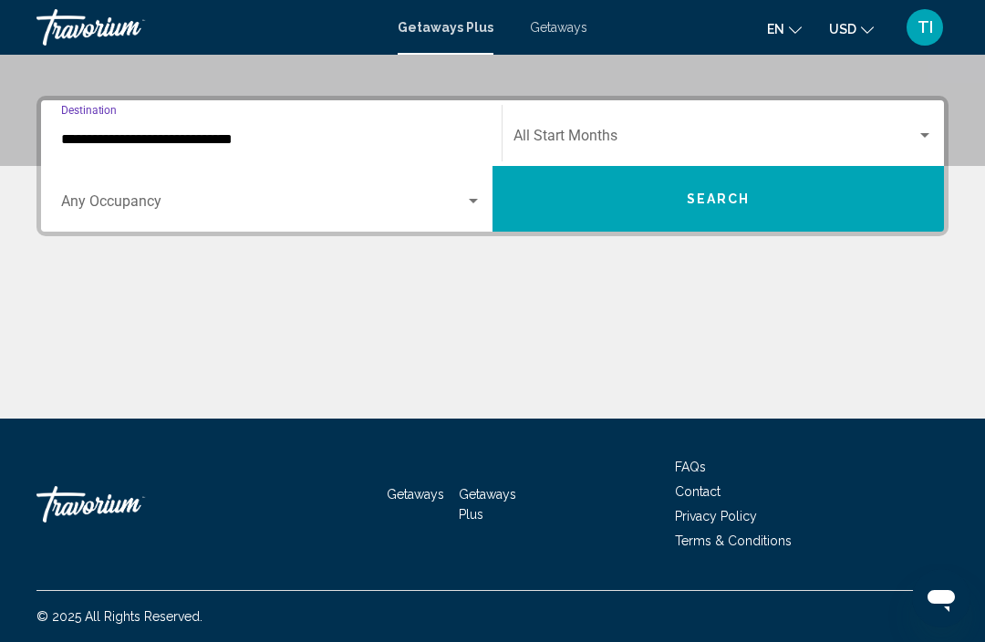
click at [760, 120] on div "Start Month All Start Months" at bounding box center [724, 133] width 420 height 57
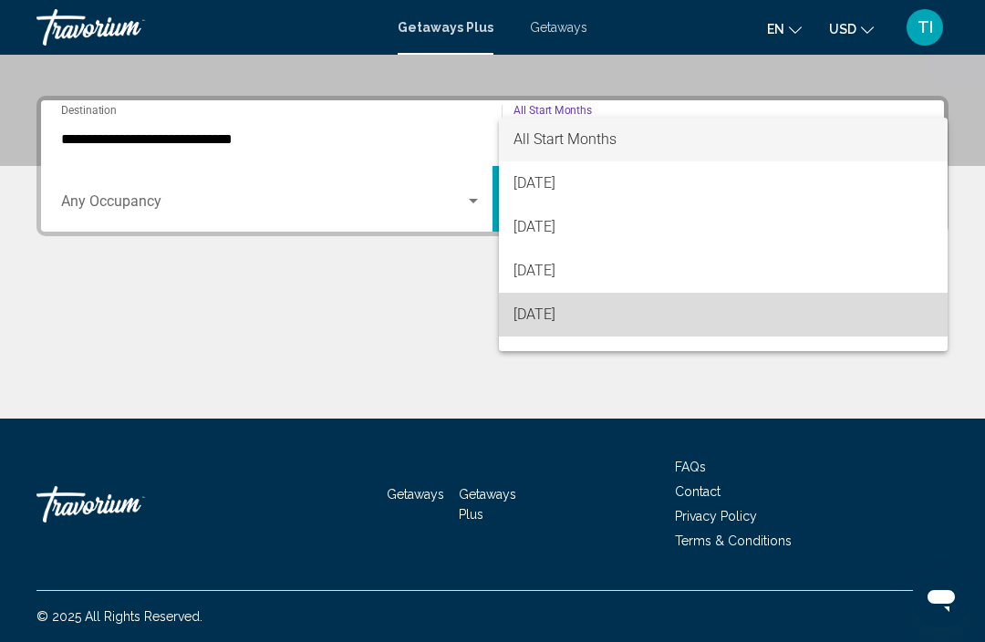
click at [764, 326] on span "[DATE]" at bounding box center [724, 315] width 420 height 44
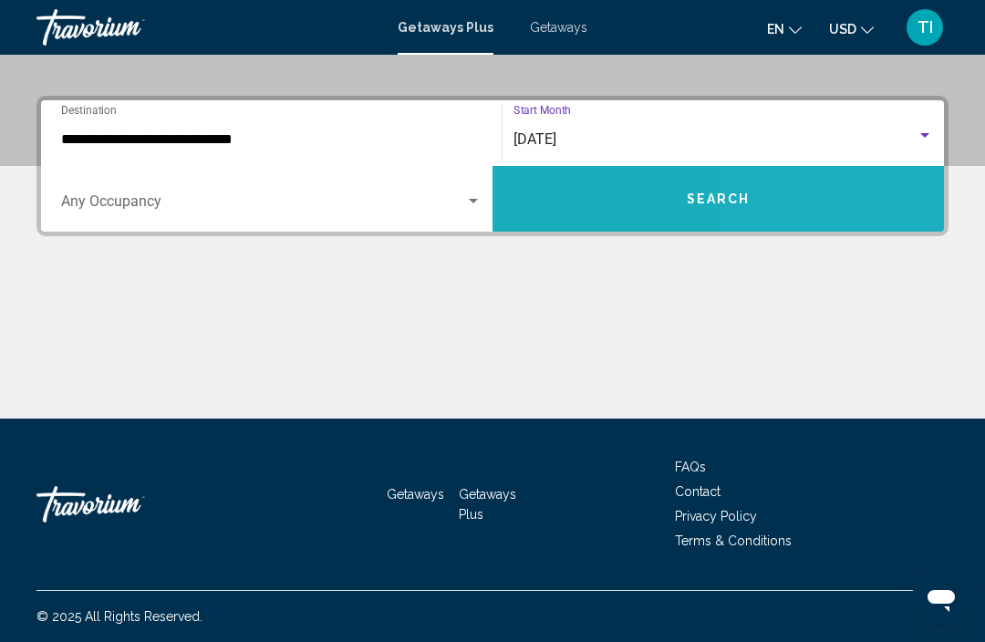
click at [817, 200] on button "Search" at bounding box center [719, 199] width 452 height 66
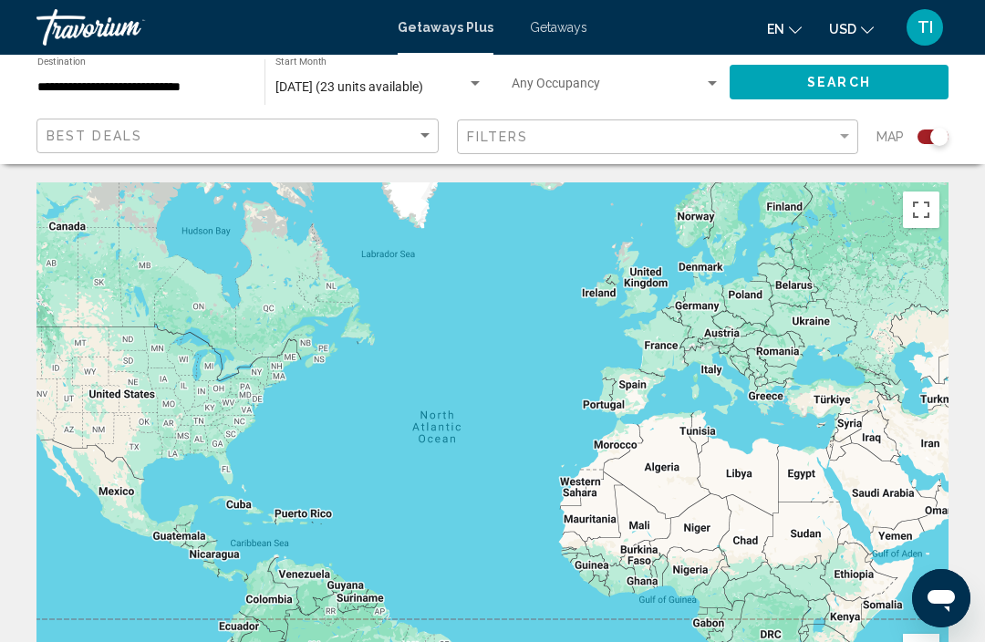
click at [409, 71] on div "[DATE] (23 units available) Start Month All Start Months" at bounding box center [380, 82] width 208 height 50
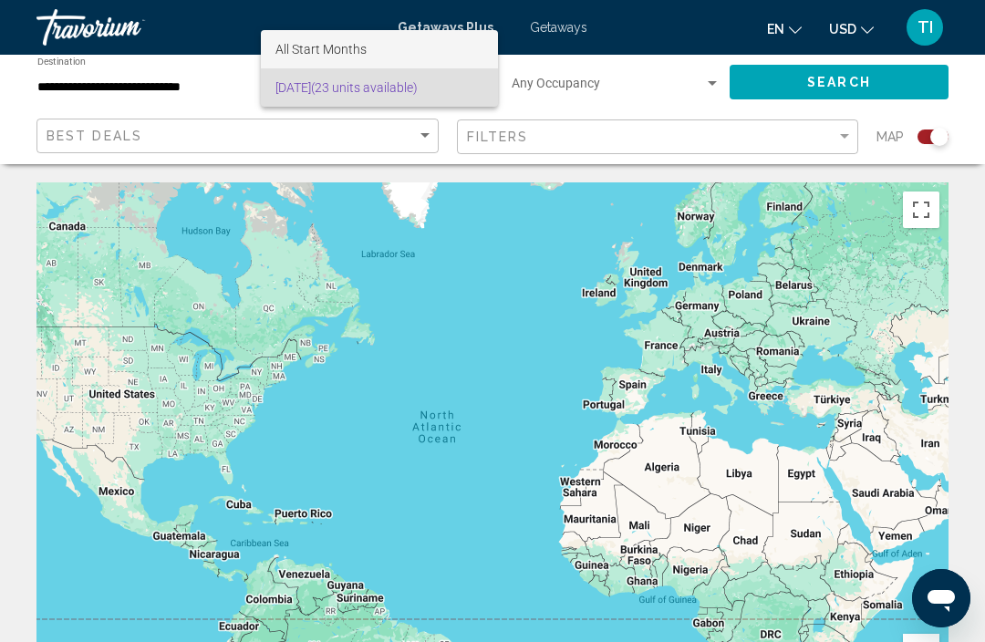
click at [417, 42] on span "All Start Months" at bounding box center [380, 49] width 208 height 38
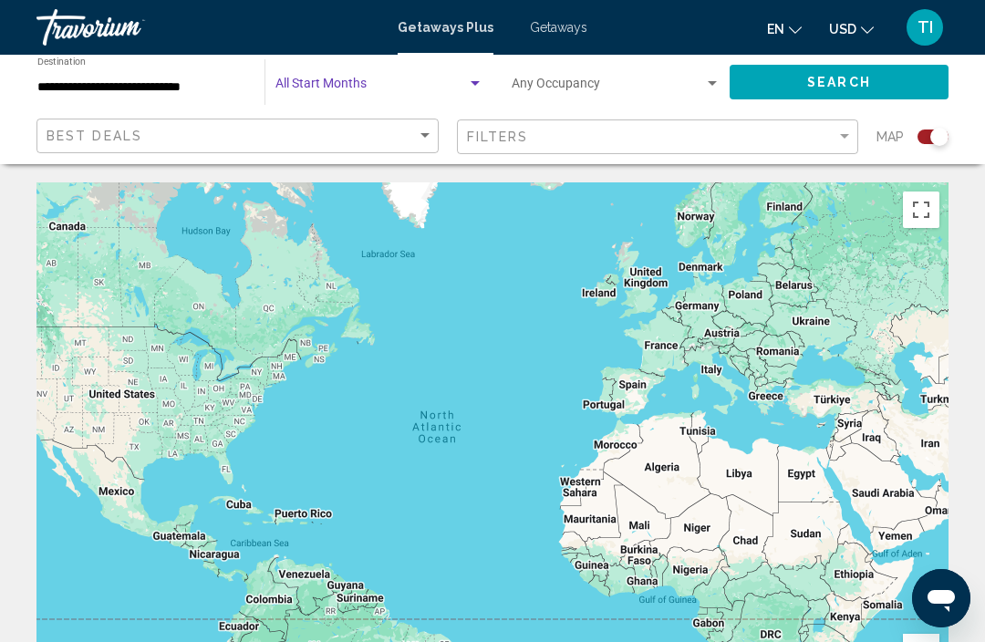
click at [915, 77] on button "Search" at bounding box center [839, 82] width 219 height 34
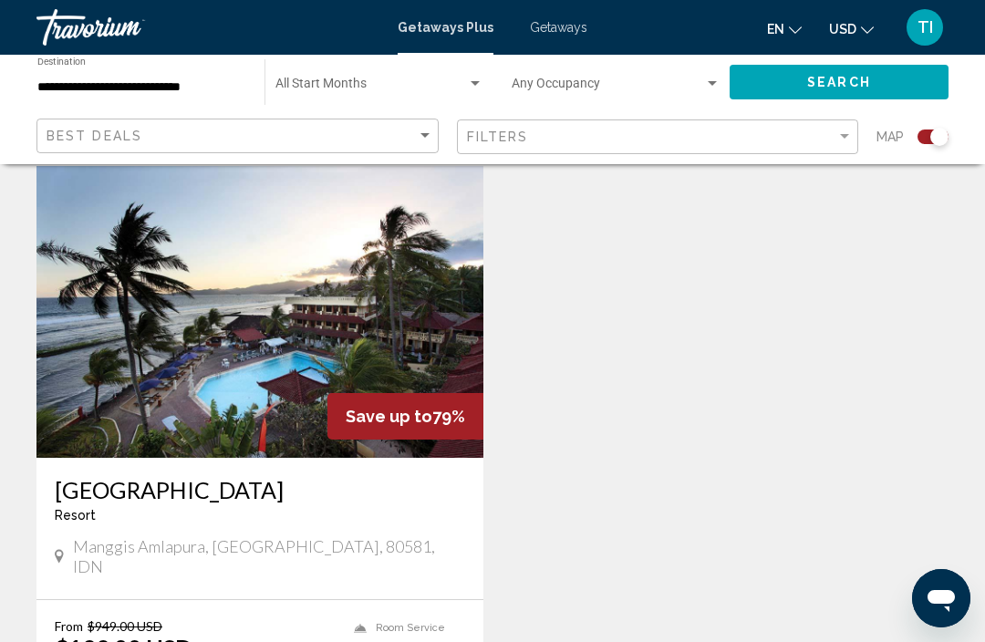
scroll to position [1914, 0]
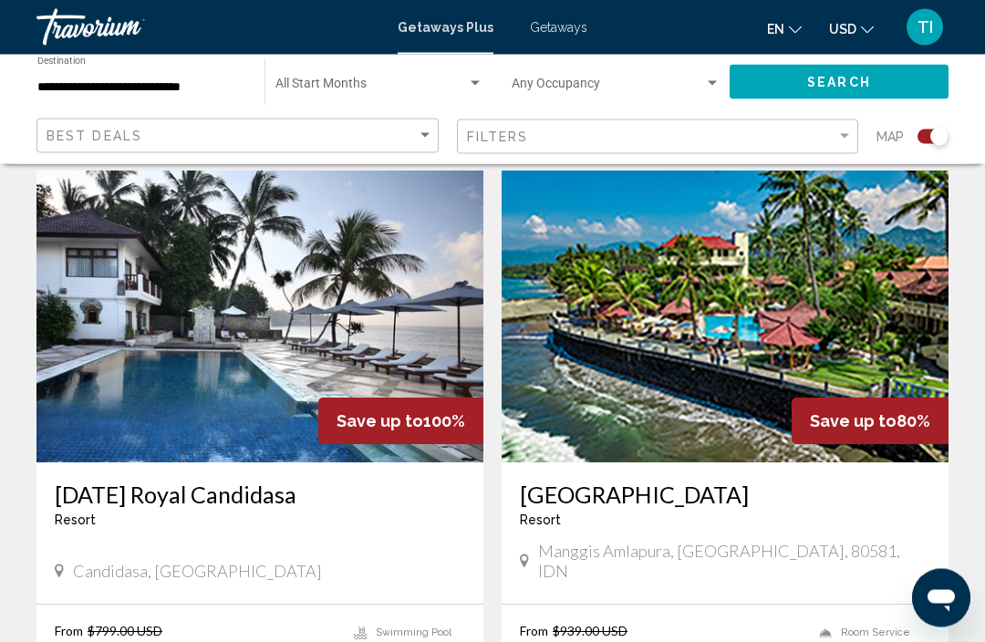
click at [412, 354] on img "Main content" at bounding box center [259, 318] width 447 height 292
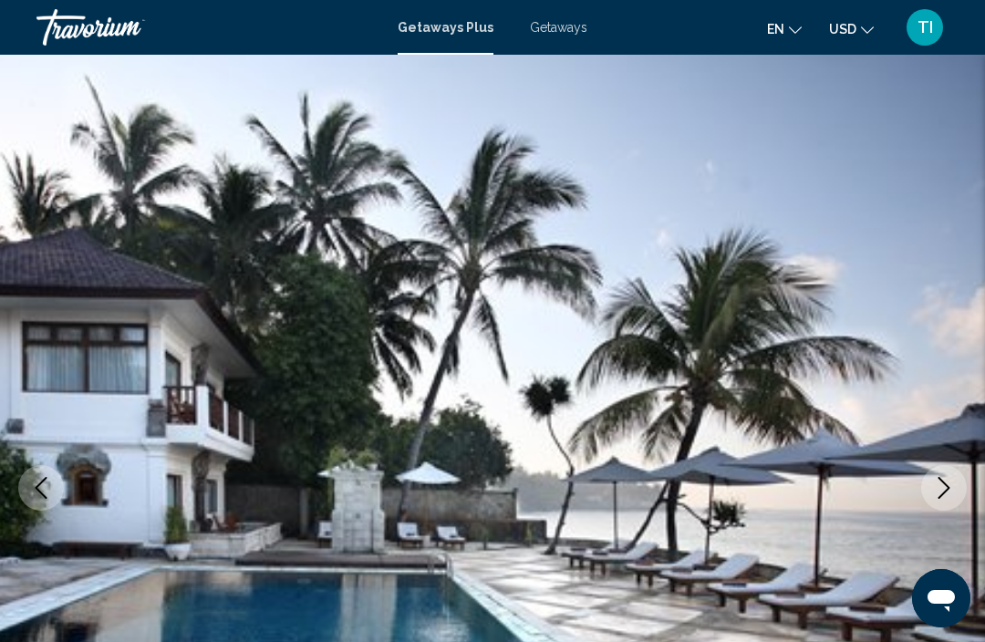
click at [946, 489] on icon "Next image" at bounding box center [944, 488] width 22 height 22
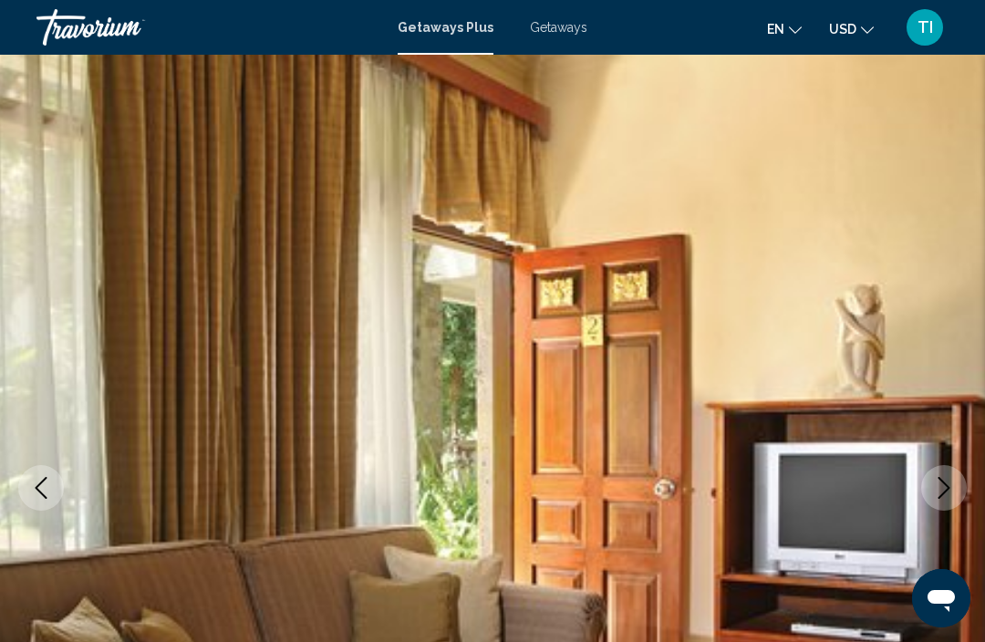
click at [953, 473] on button "Next image" at bounding box center [944, 488] width 46 height 46
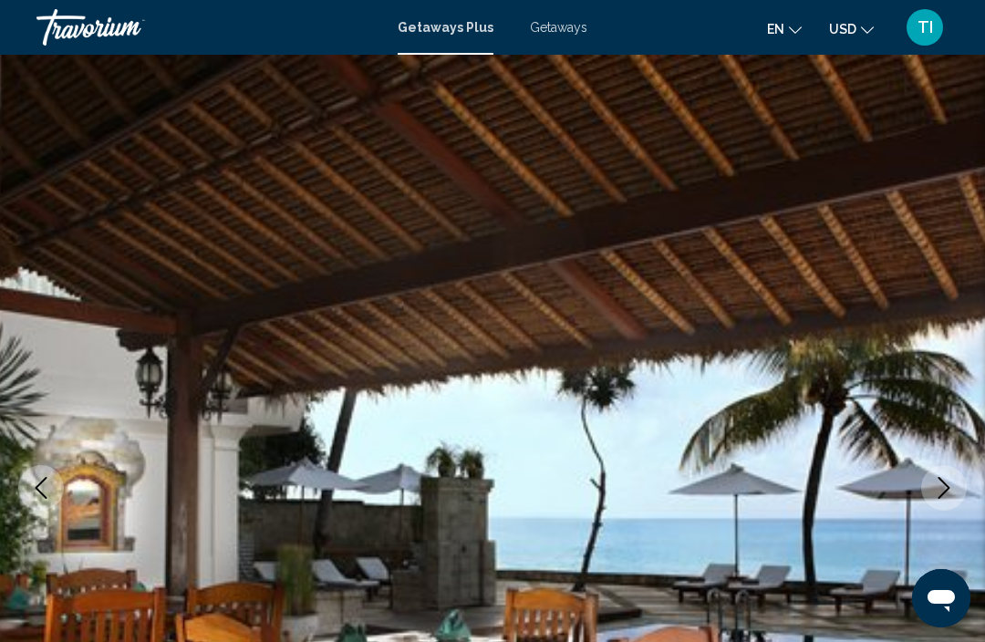
click at [947, 480] on icon "Next image" at bounding box center [944, 488] width 22 height 22
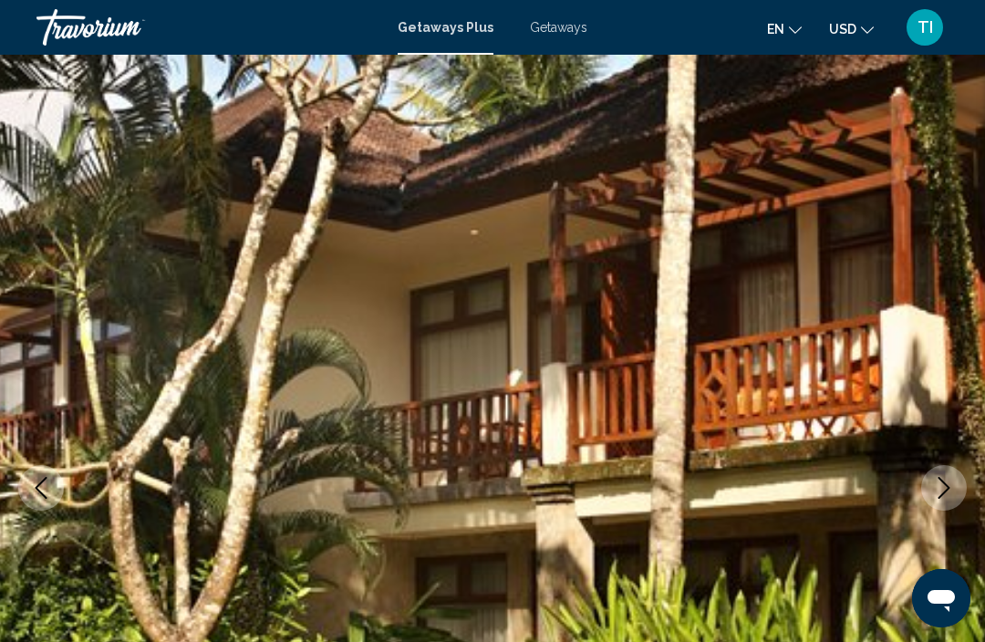
click at [952, 483] on icon "Next image" at bounding box center [944, 488] width 22 height 22
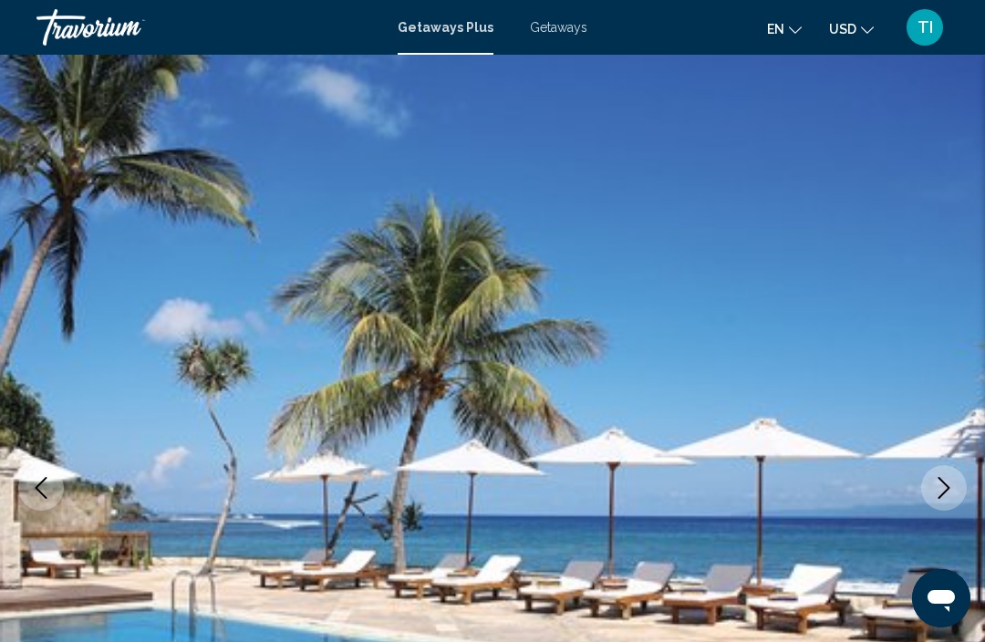
click at [953, 491] on icon "Next image" at bounding box center [944, 488] width 22 height 22
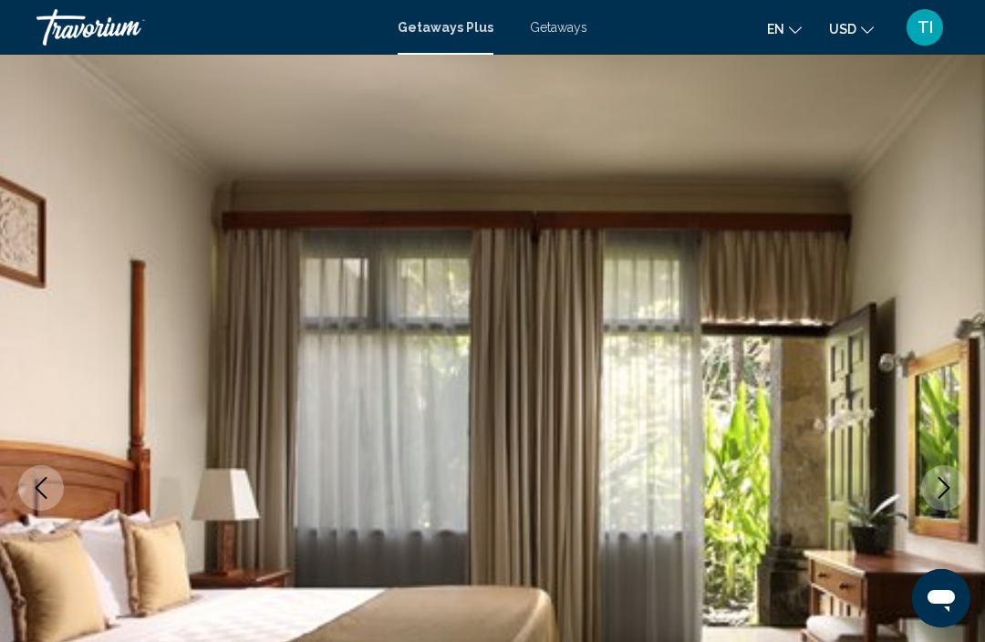
click at [959, 495] on button "Next image" at bounding box center [944, 488] width 46 height 46
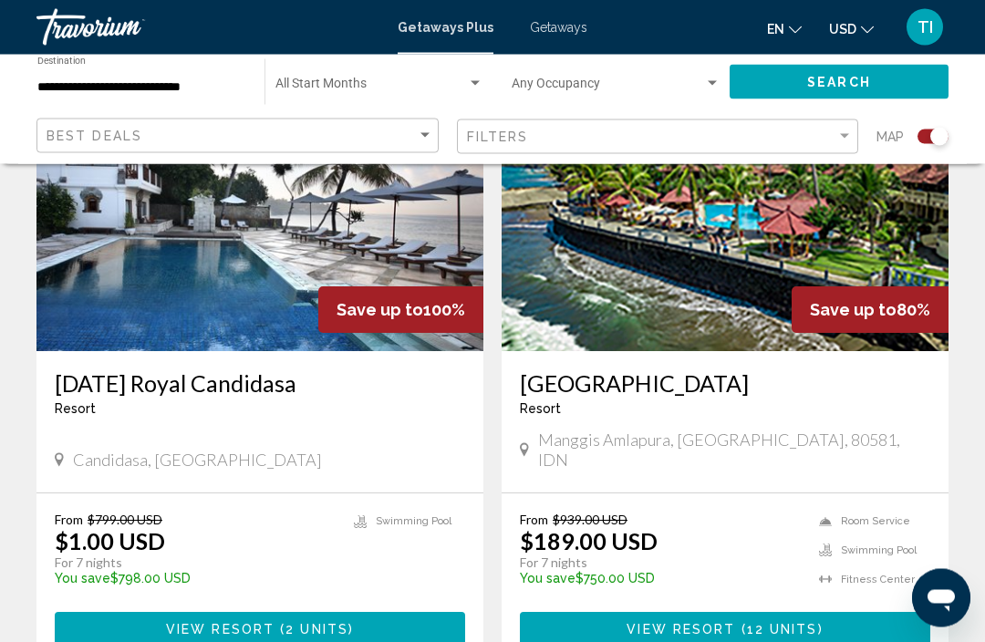
scroll to position [754, 0]
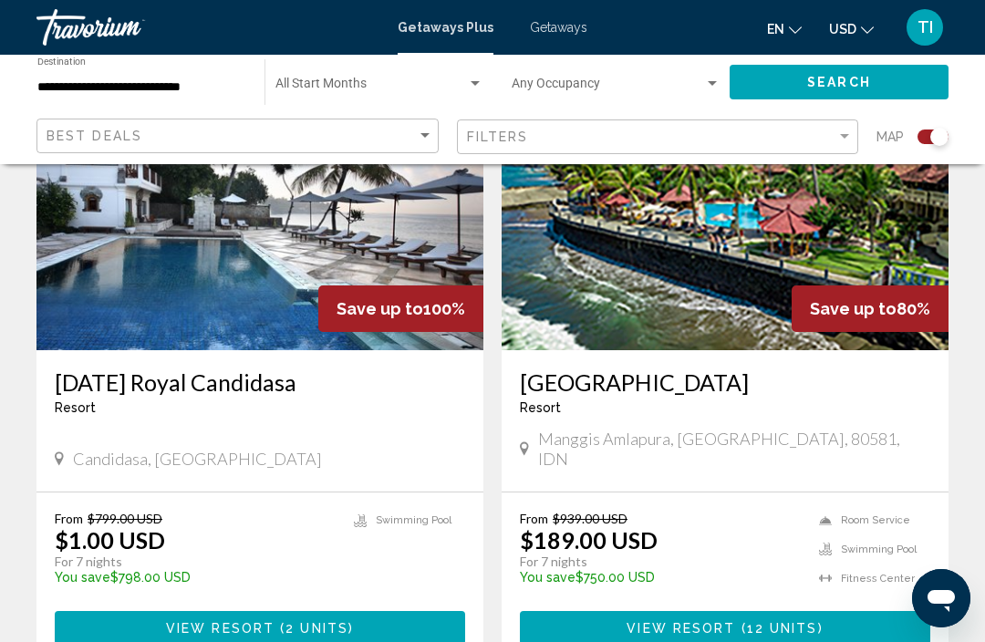
click at [817, 260] on img "Main content" at bounding box center [725, 204] width 447 height 292
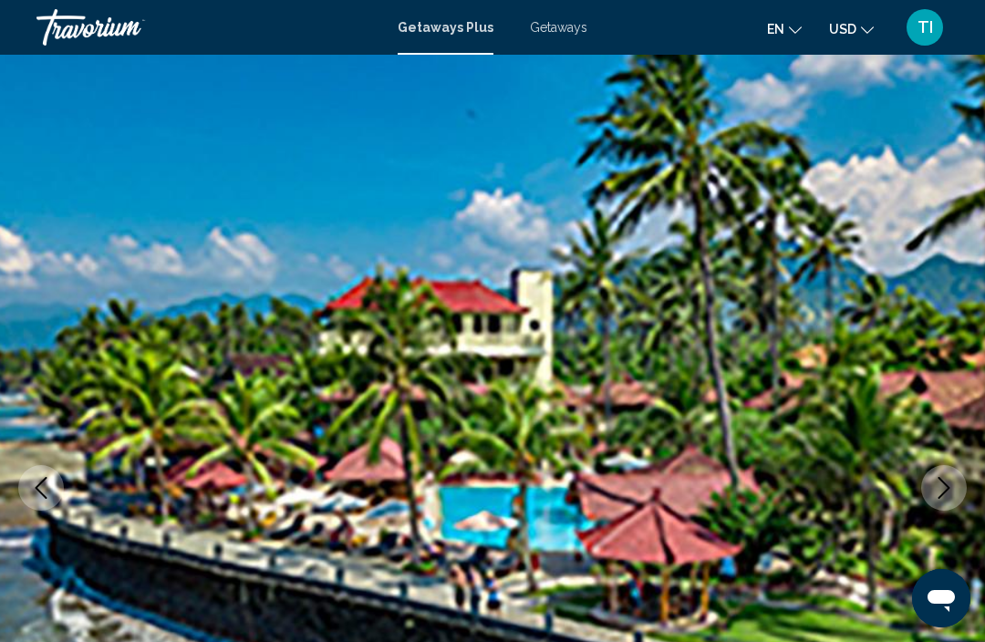
click at [927, 470] on img "Main content" at bounding box center [492, 488] width 985 height 867
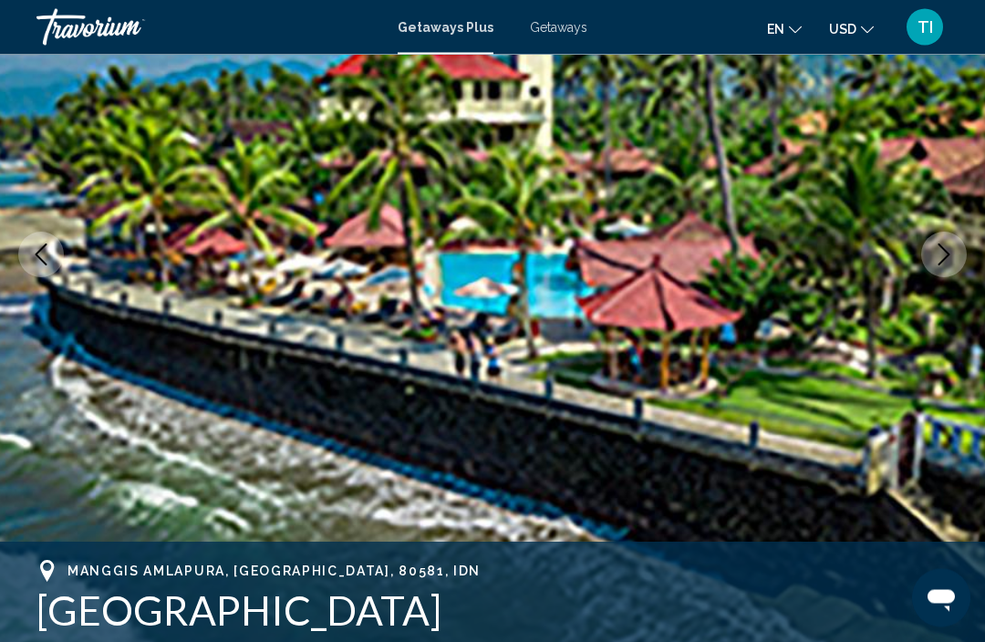
click at [954, 265] on icon "Next image" at bounding box center [944, 256] width 22 height 22
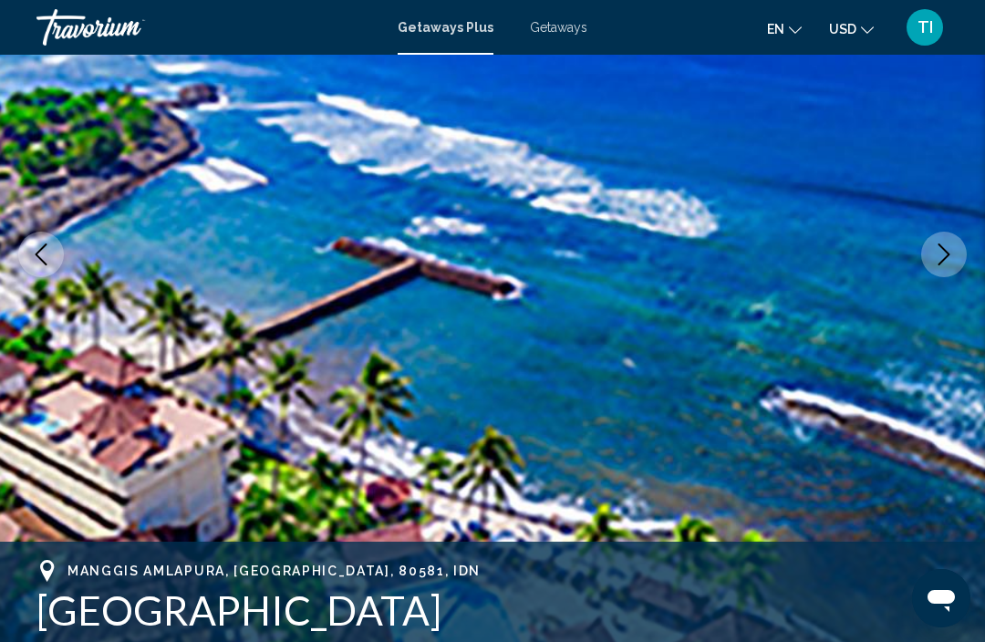
click at [945, 257] on icon "Next image" at bounding box center [944, 255] width 22 height 22
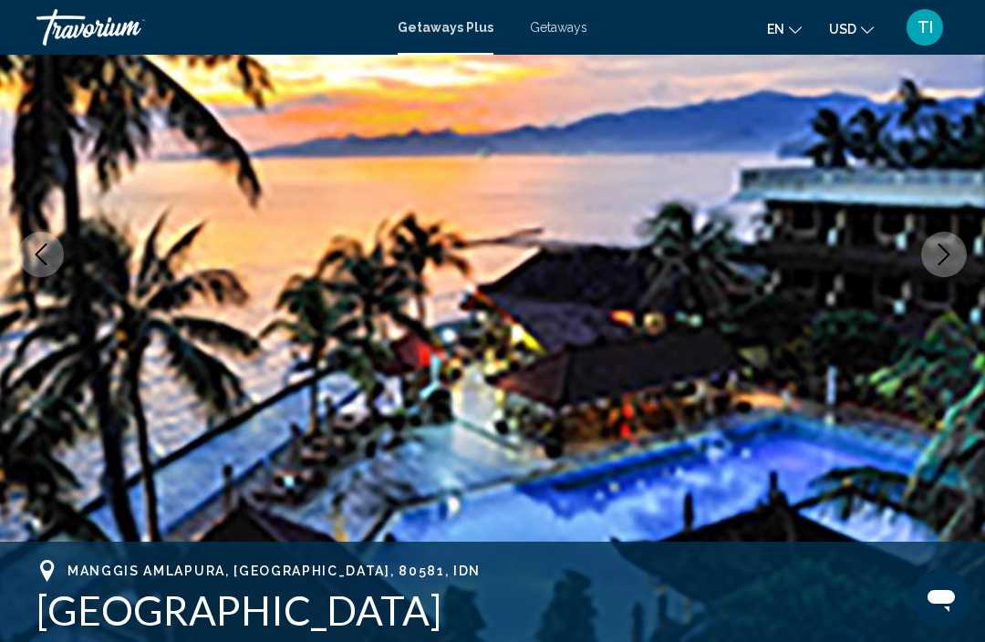
click at [952, 262] on icon "Next image" at bounding box center [944, 255] width 22 height 22
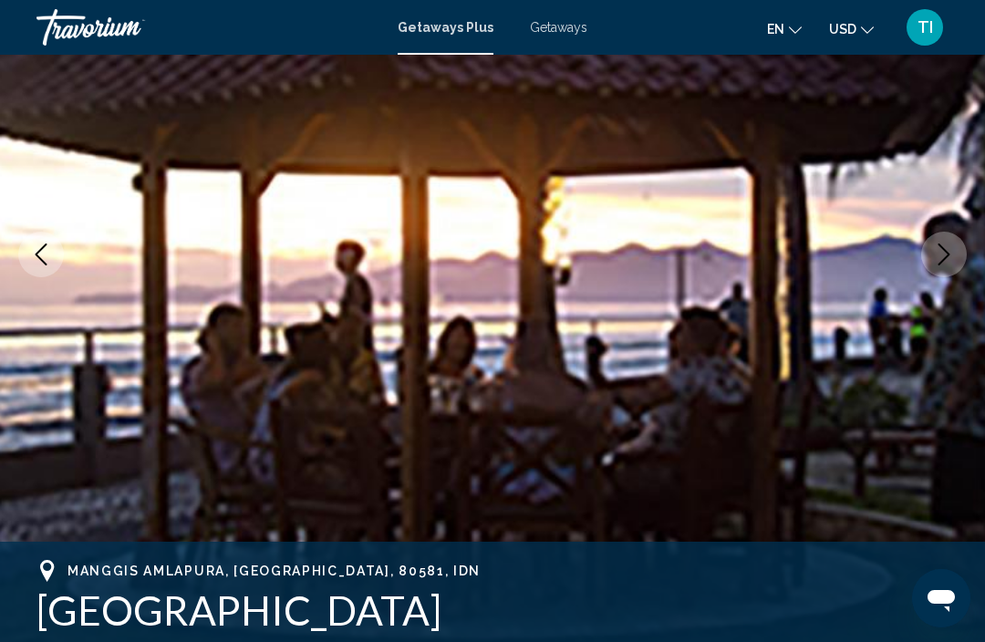
click at [953, 273] on button "Next image" at bounding box center [944, 255] width 46 height 46
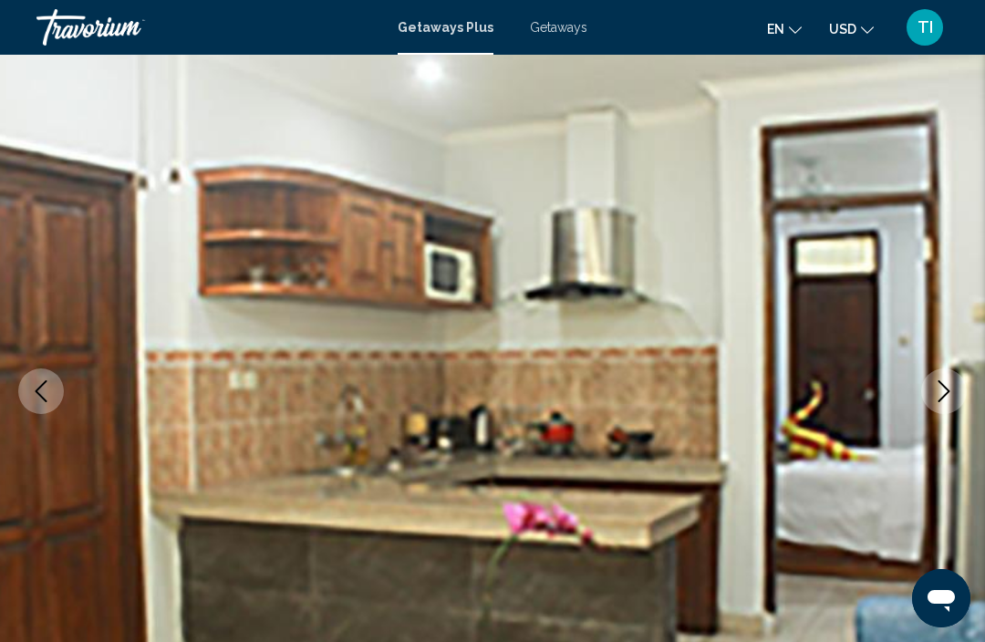
scroll to position [0, 0]
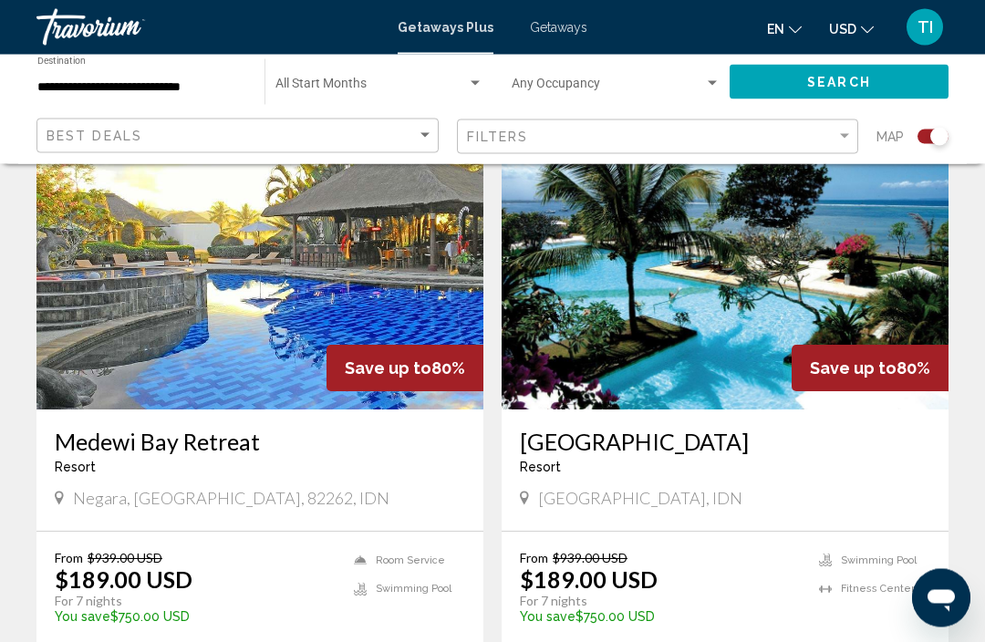
click at [837, 297] on img "Main content" at bounding box center [725, 265] width 447 height 292
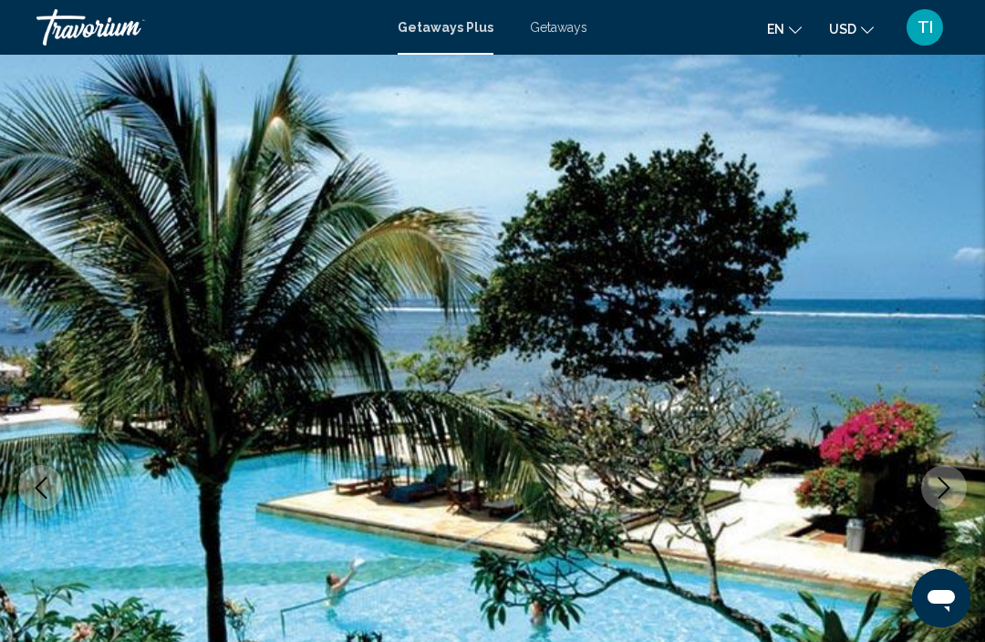
click at [950, 399] on img "Main content" at bounding box center [492, 488] width 985 height 867
click at [937, 493] on icon "Next image" at bounding box center [944, 488] width 22 height 22
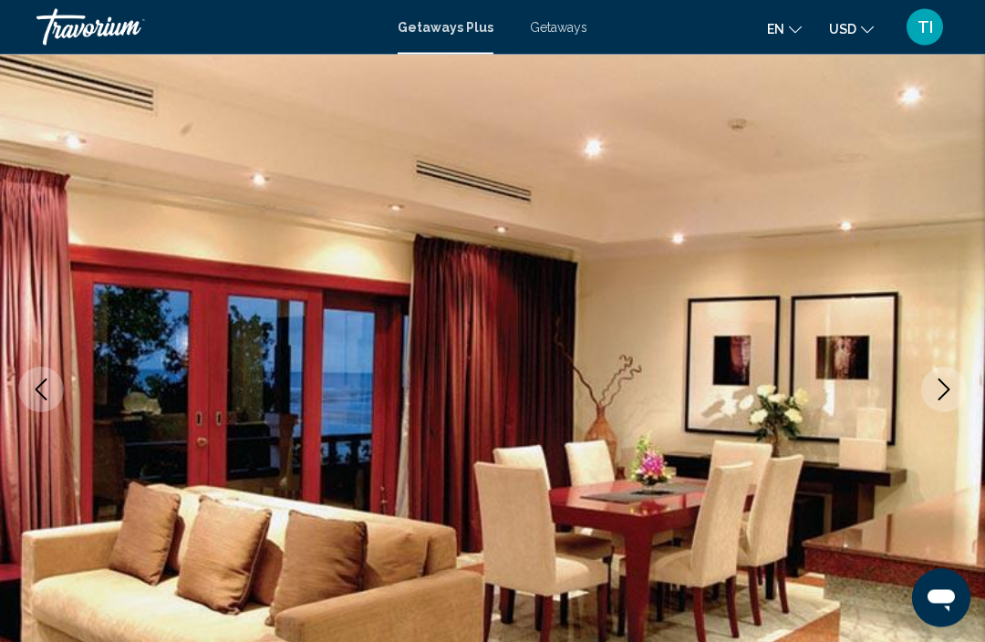
click at [953, 392] on icon "Next image" at bounding box center [944, 391] width 22 height 22
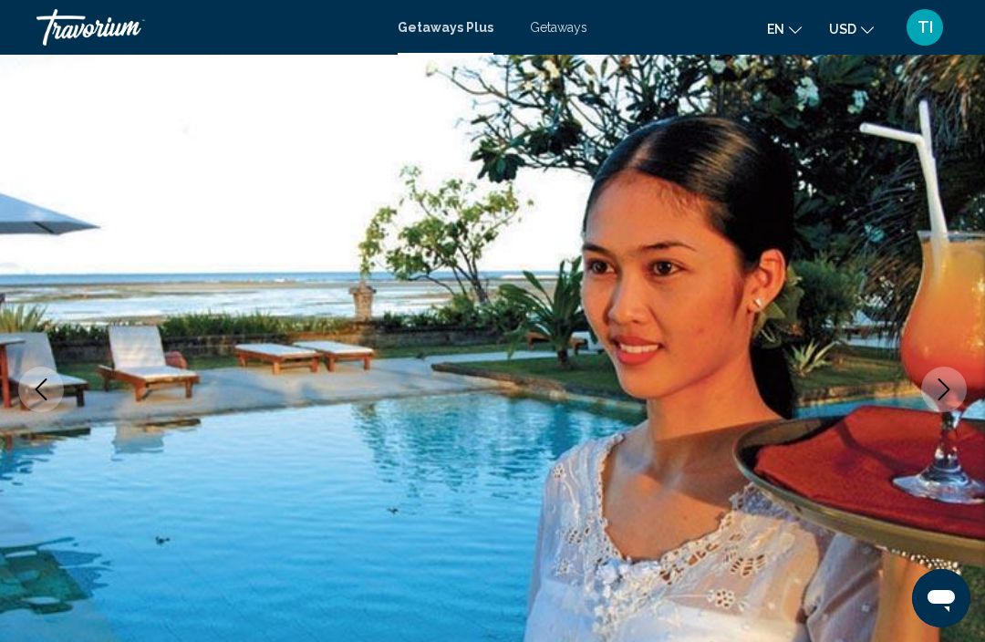
click at [957, 387] on button "Next image" at bounding box center [944, 390] width 46 height 46
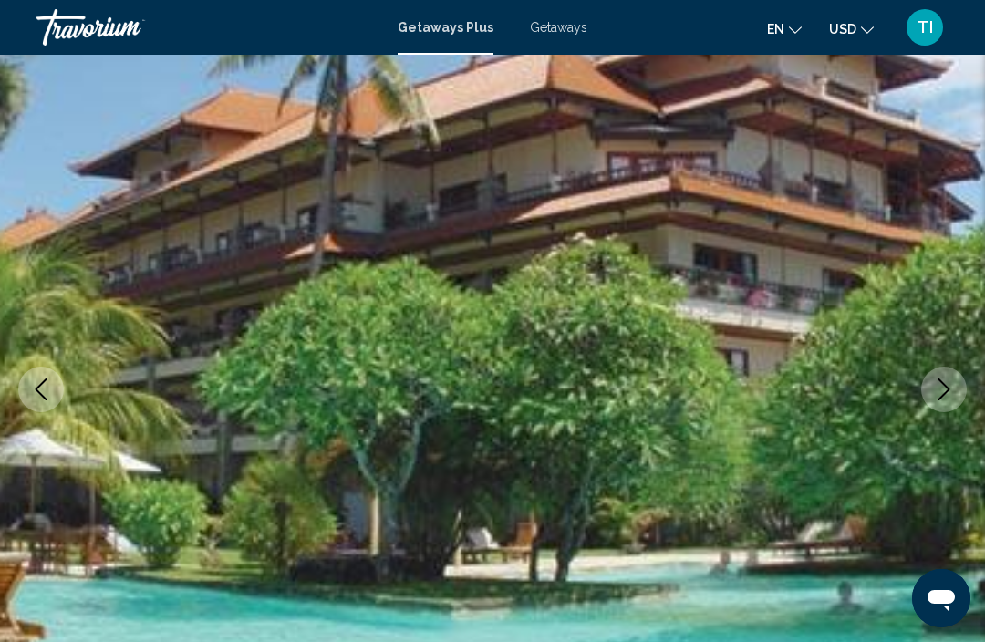
click at [956, 402] on button "Next image" at bounding box center [944, 390] width 46 height 46
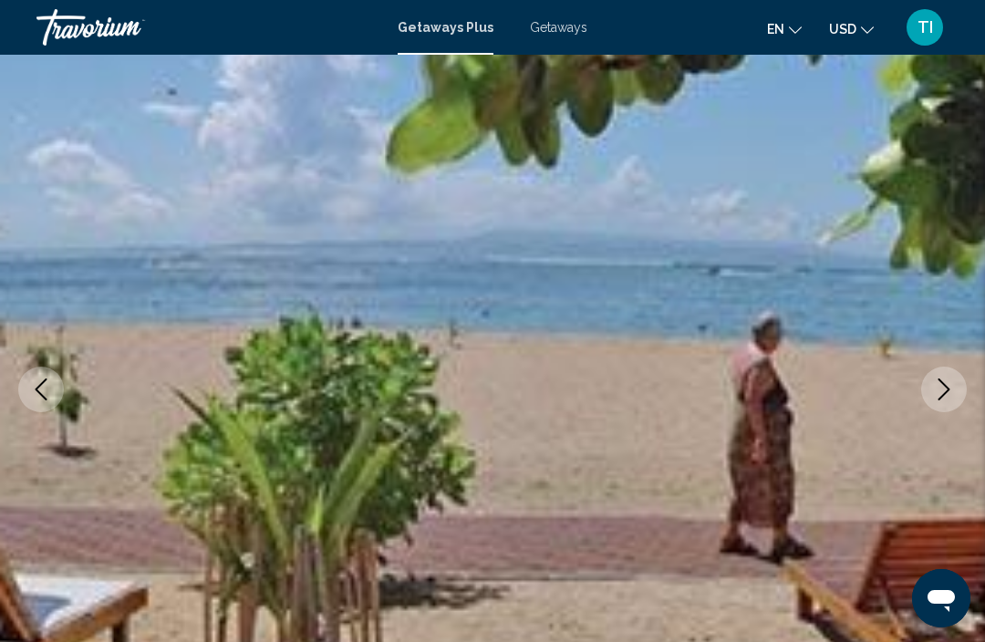
click at [948, 390] on icon "Next image" at bounding box center [945, 390] width 12 height 22
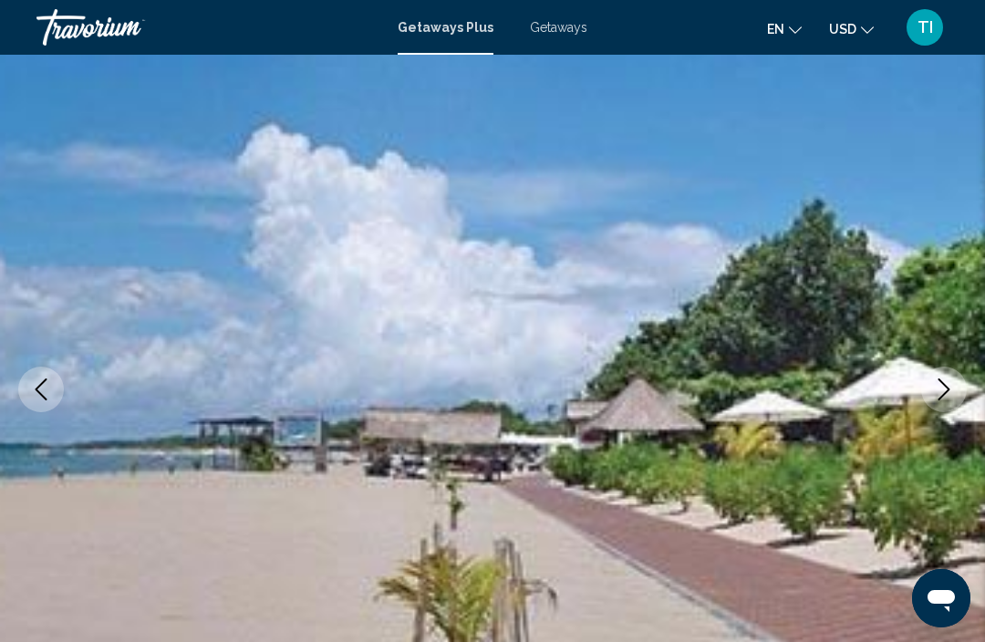
click at [956, 390] on button "Next image" at bounding box center [944, 390] width 46 height 46
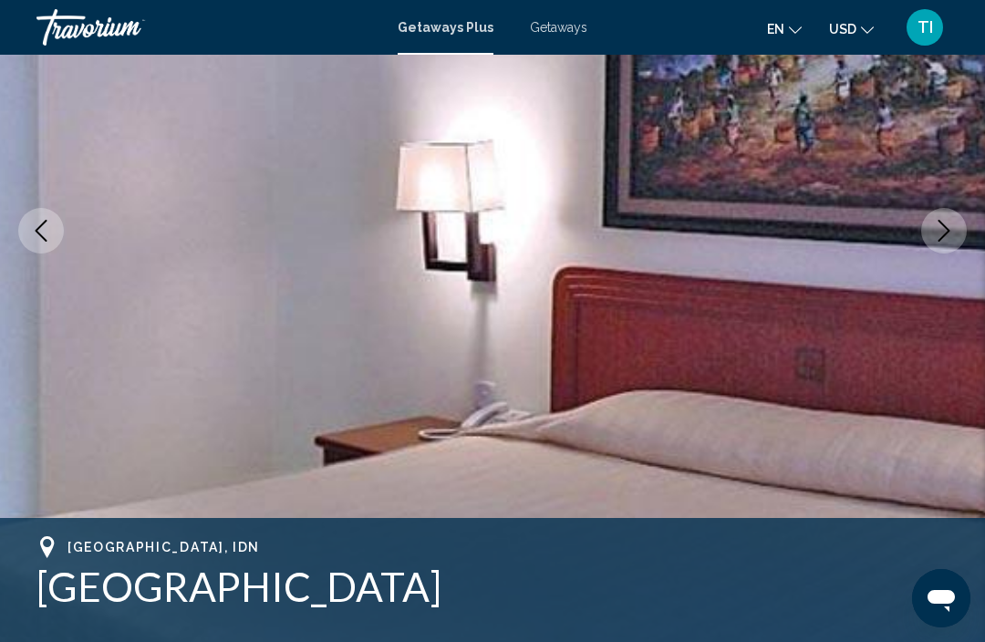
scroll to position [267, 0]
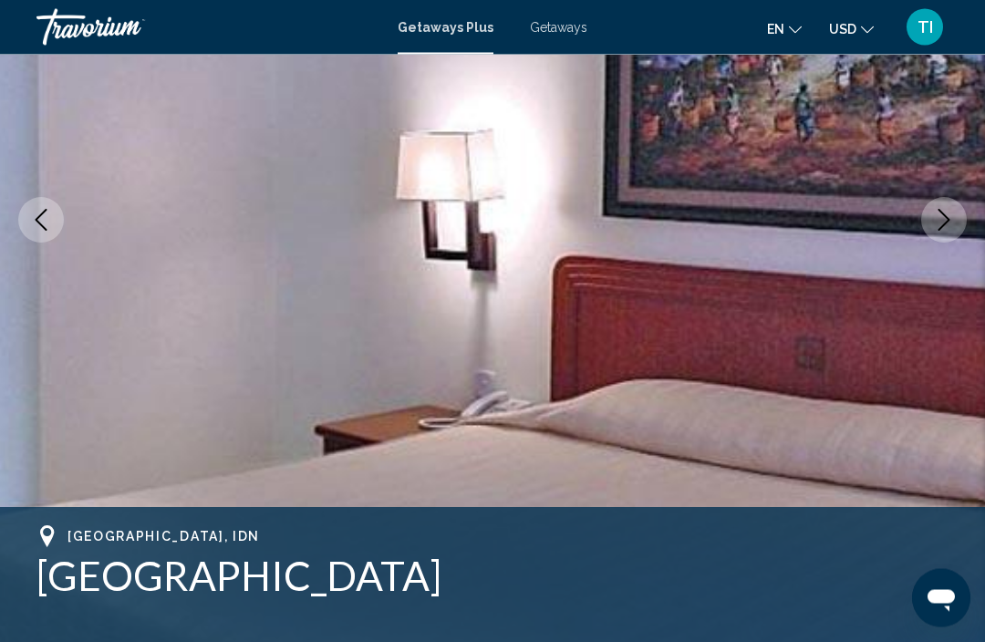
click at [973, 265] on img "Main content" at bounding box center [492, 220] width 985 height 867
click at [957, 246] on img "Main content" at bounding box center [492, 220] width 985 height 867
click at [959, 221] on button "Next image" at bounding box center [944, 221] width 46 height 46
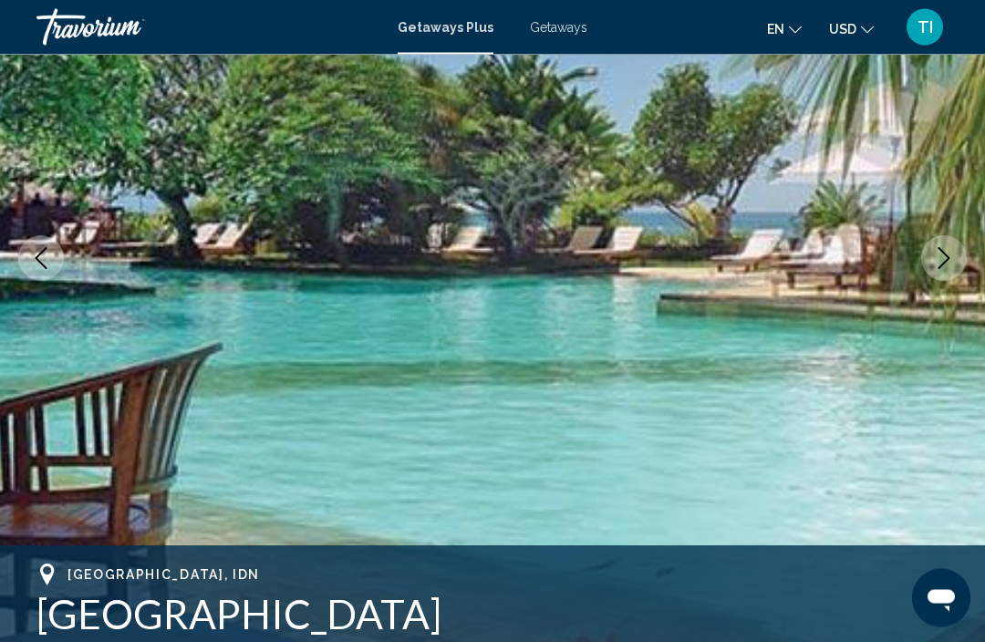
scroll to position [230, 0]
click at [955, 269] on button "Next image" at bounding box center [944, 258] width 46 height 46
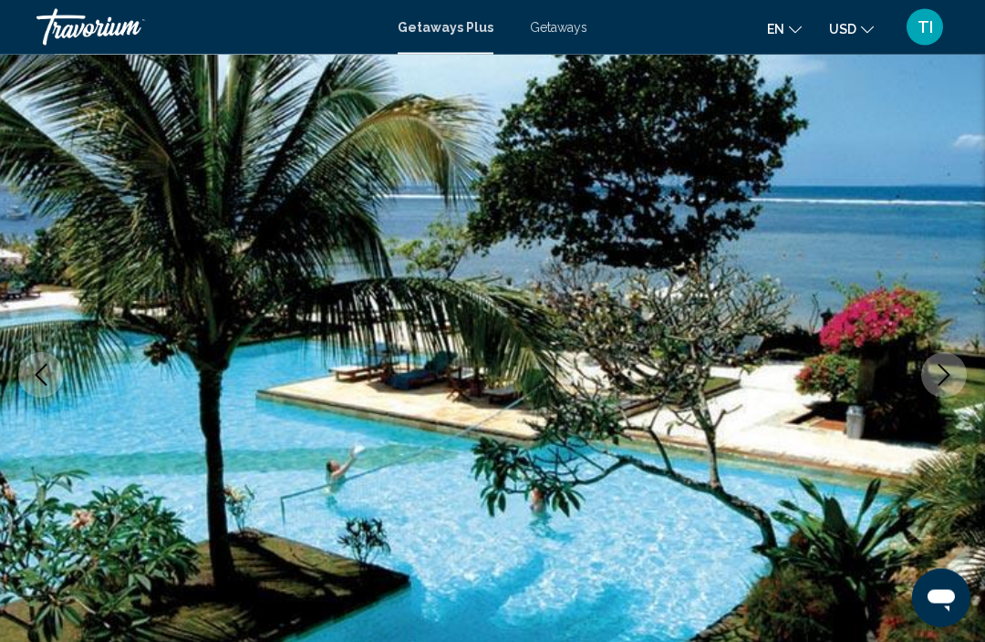
scroll to position [0, 0]
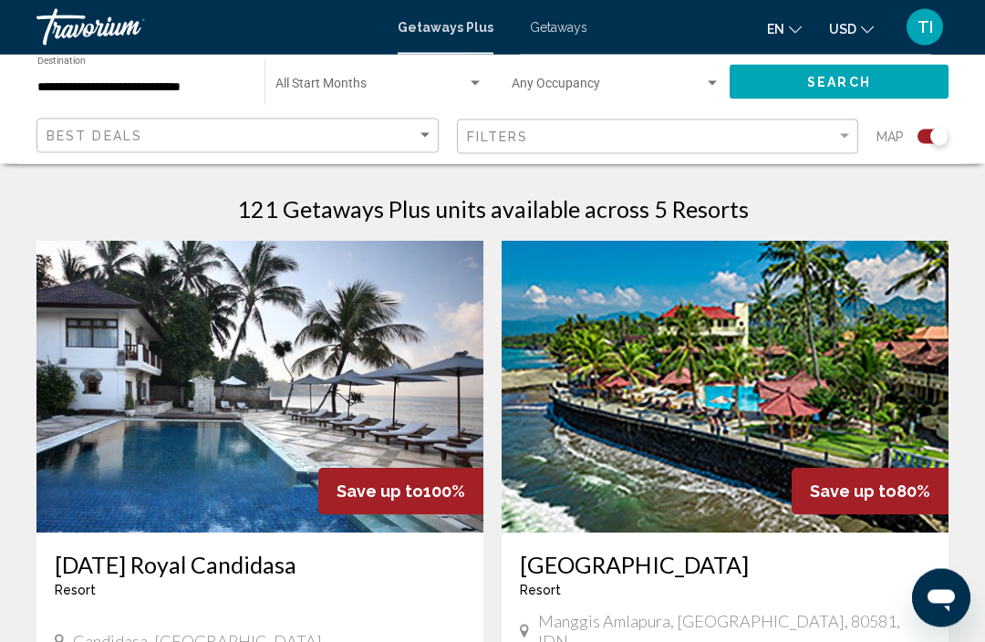
scroll to position [544, 0]
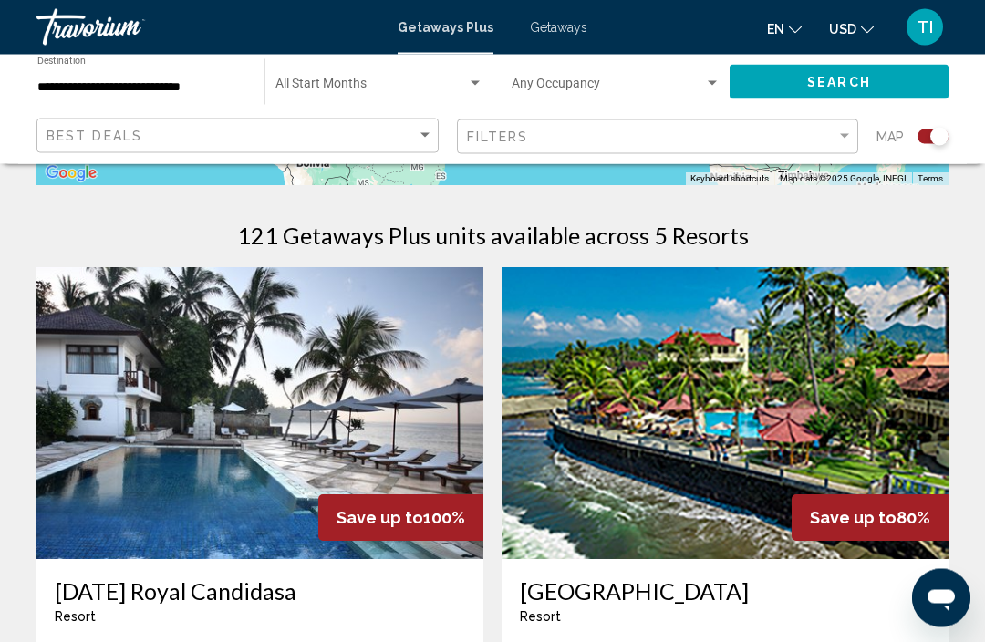
click at [558, 27] on span "Getaways" at bounding box center [558, 27] width 57 height 15
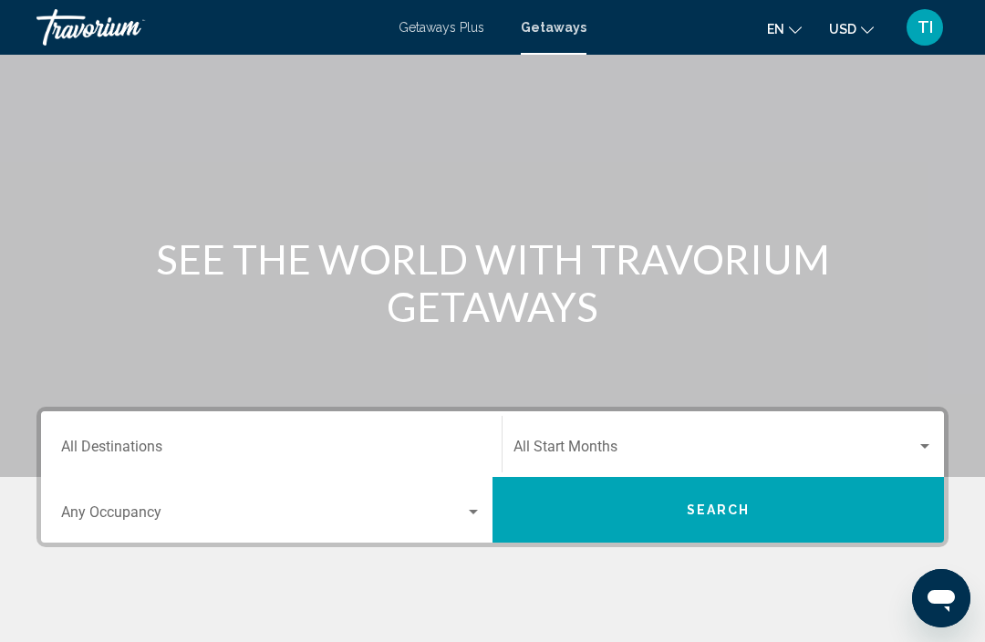
click at [412, 429] on div "Destination All Destinations" at bounding box center [271, 444] width 421 height 57
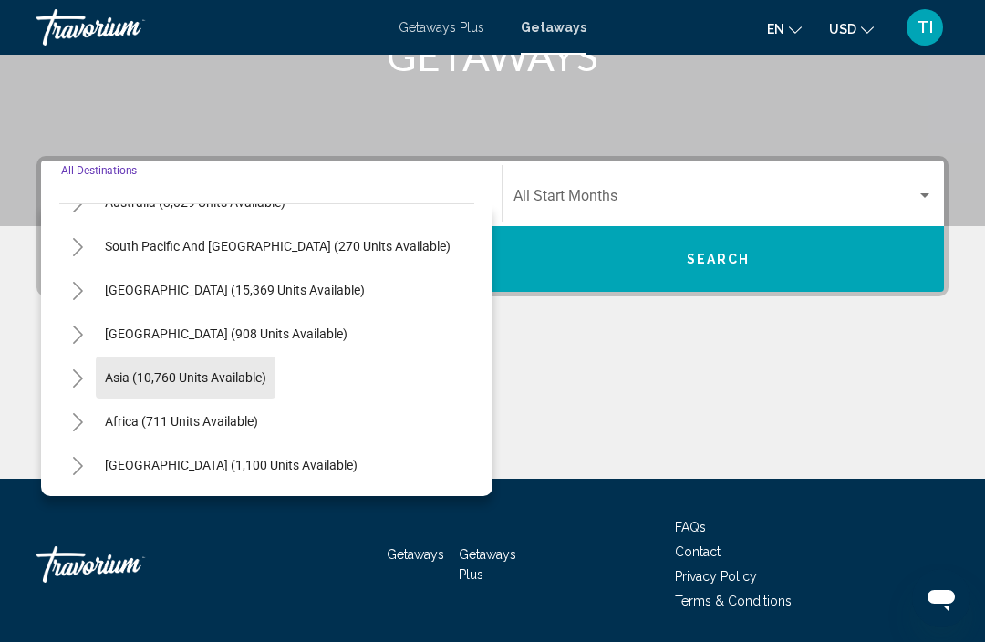
scroll to position [296, 0]
click at [93, 367] on button "Toggle Asia (10,760 units available)" at bounding box center [77, 377] width 36 height 36
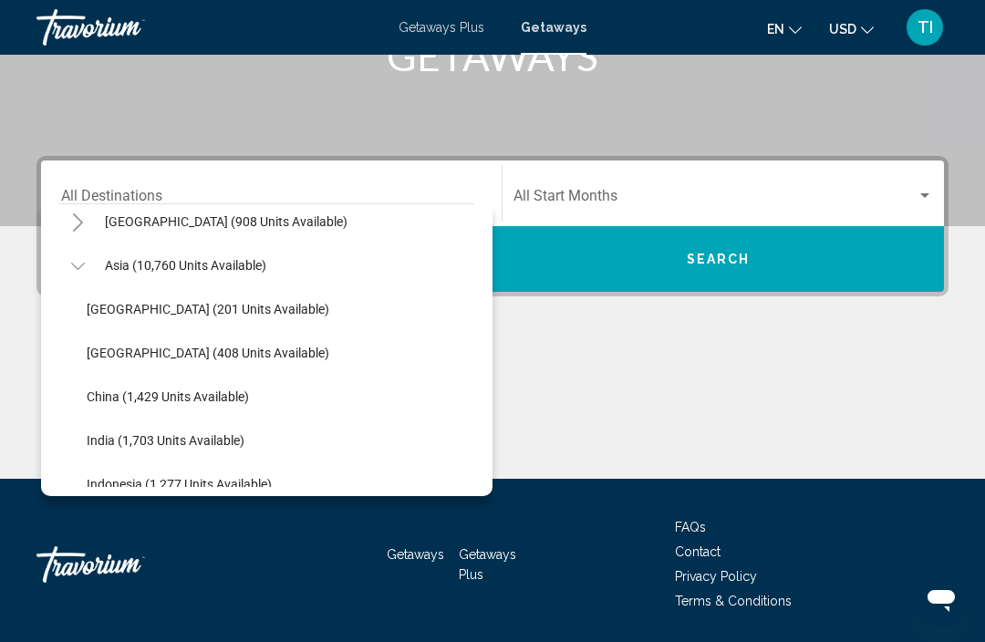
scroll to position [433, 0]
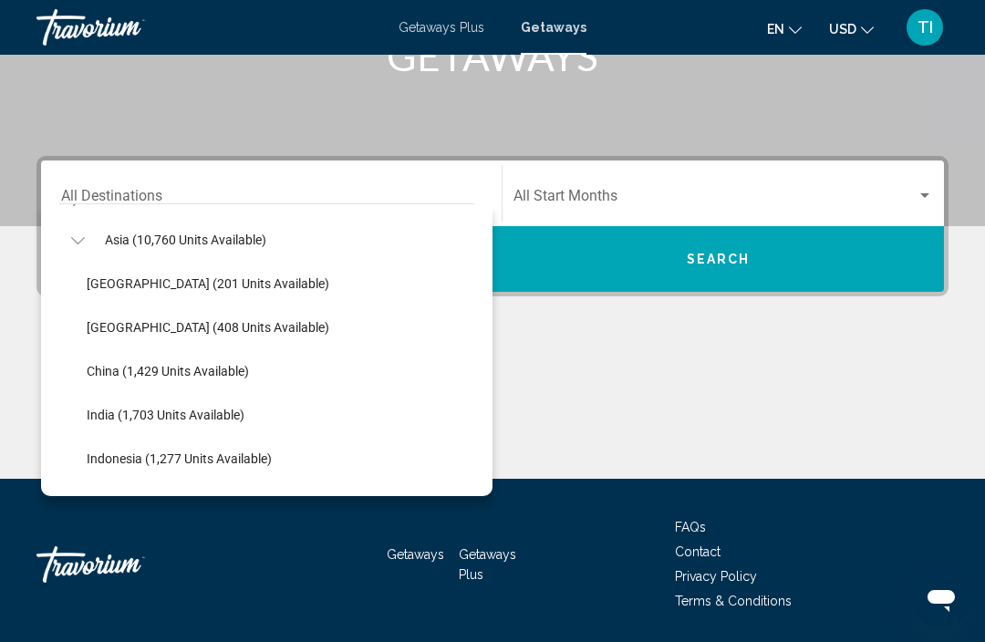
click at [203, 456] on span "Indonesia (1,277 units available)" at bounding box center [179, 459] width 185 height 15
type input "**********"
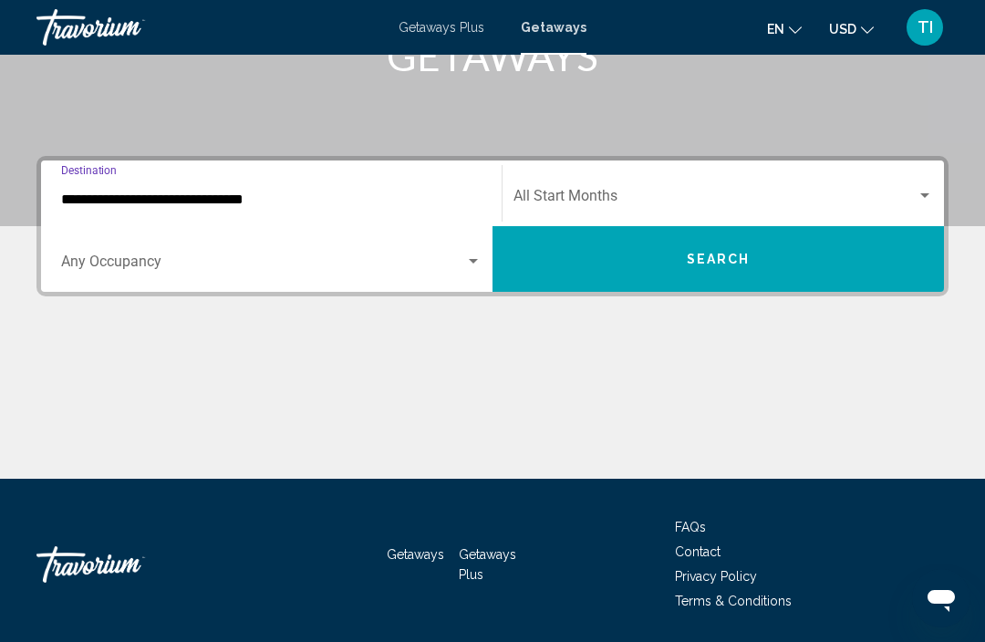
click at [799, 276] on button "Search" at bounding box center [719, 259] width 452 height 66
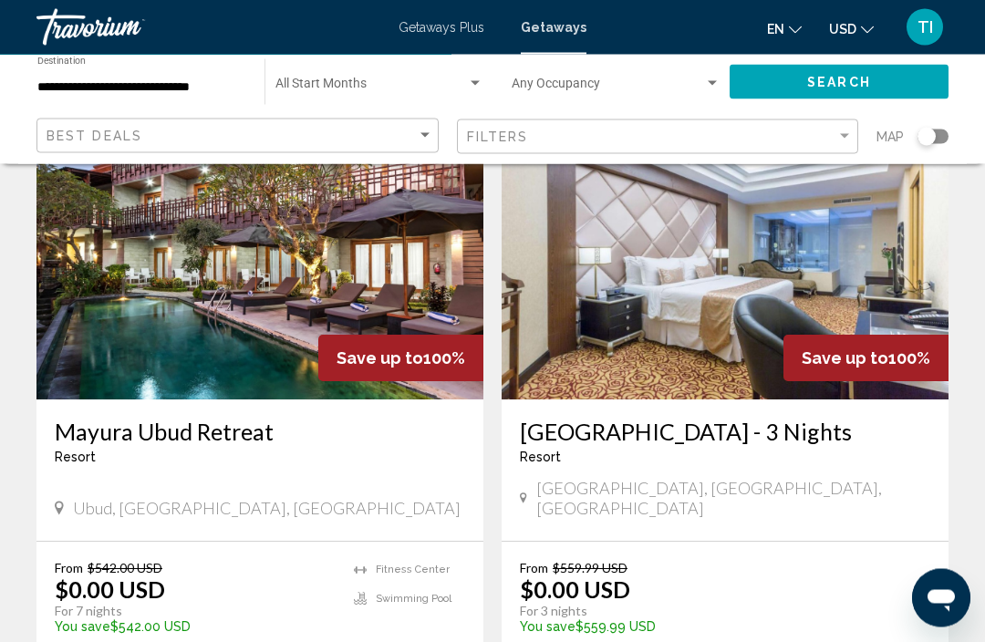
scroll to position [143, 0]
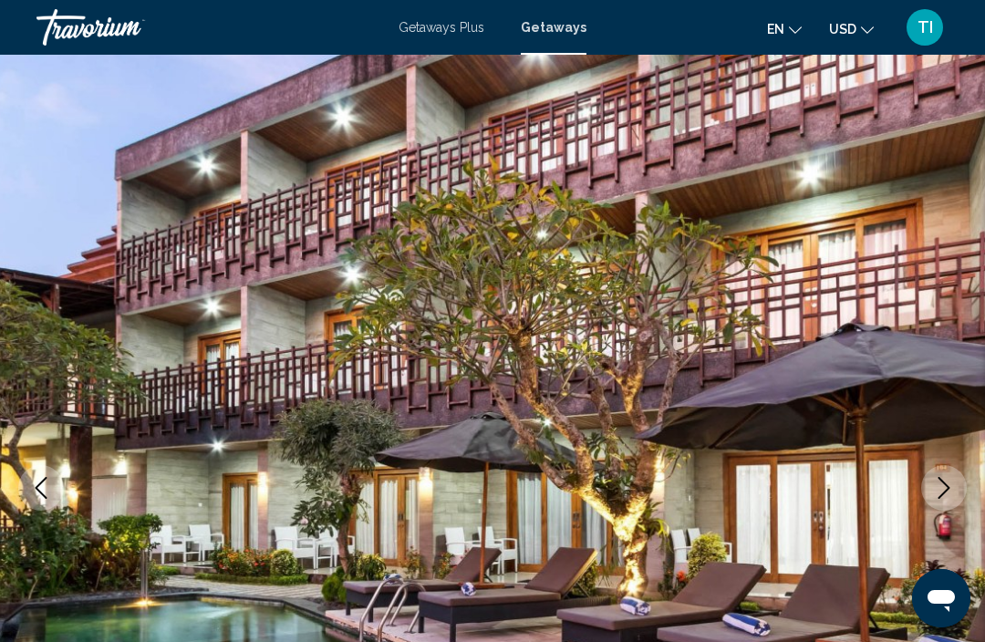
click at [935, 496] on icon "Next image" at bounding box center [944, 488] width 22 height 22
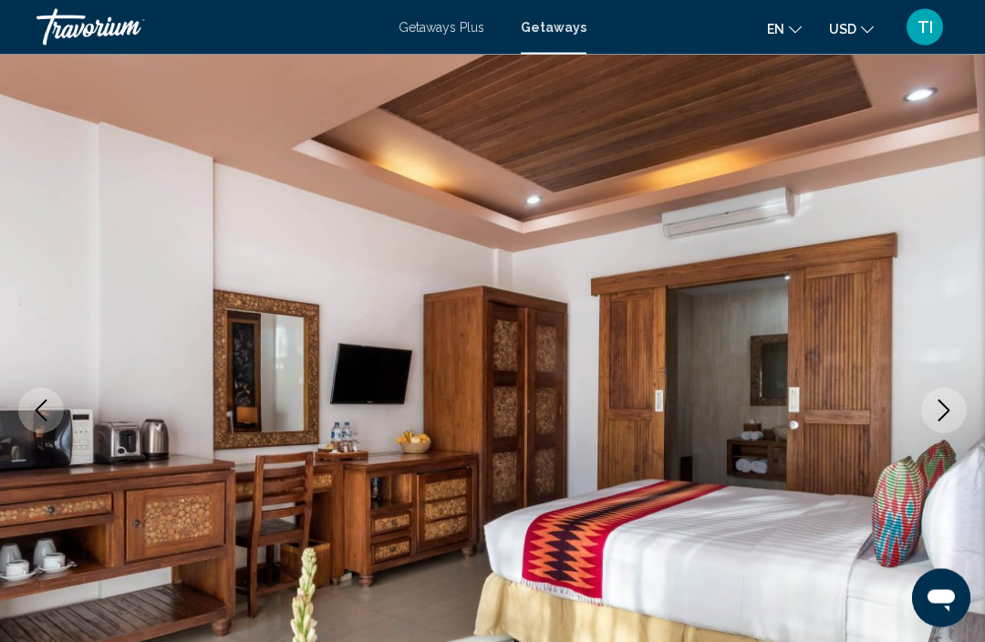
scroll to position [78, 0]
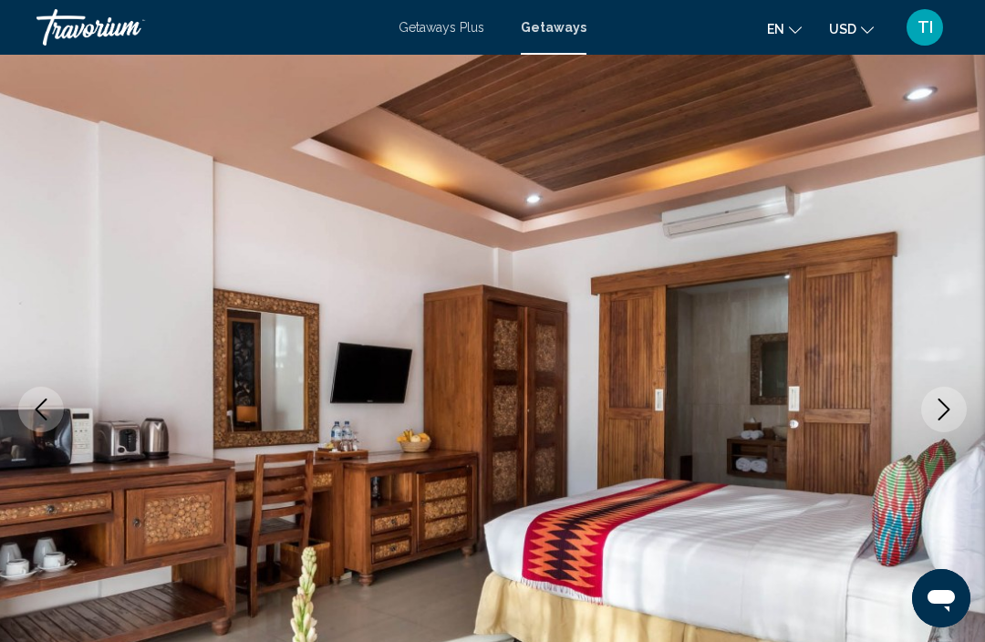
click at [937, 411] on icon "Next image" at bounding box center [944, 410] width 22 height 22
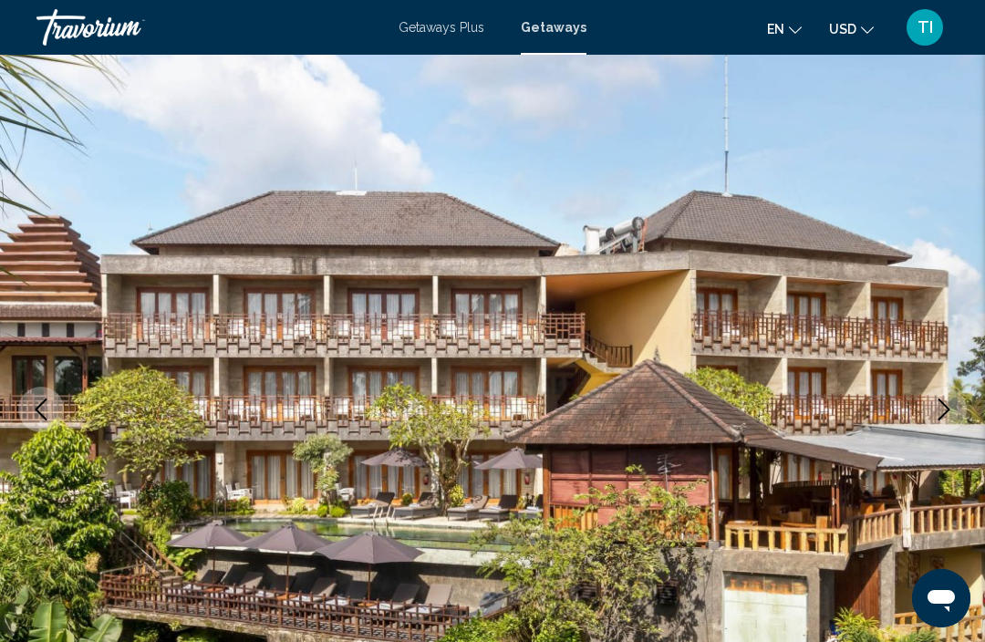
click at [938, 403] on icon "Next image" at bounding box center [944, 410] width 22 height 22
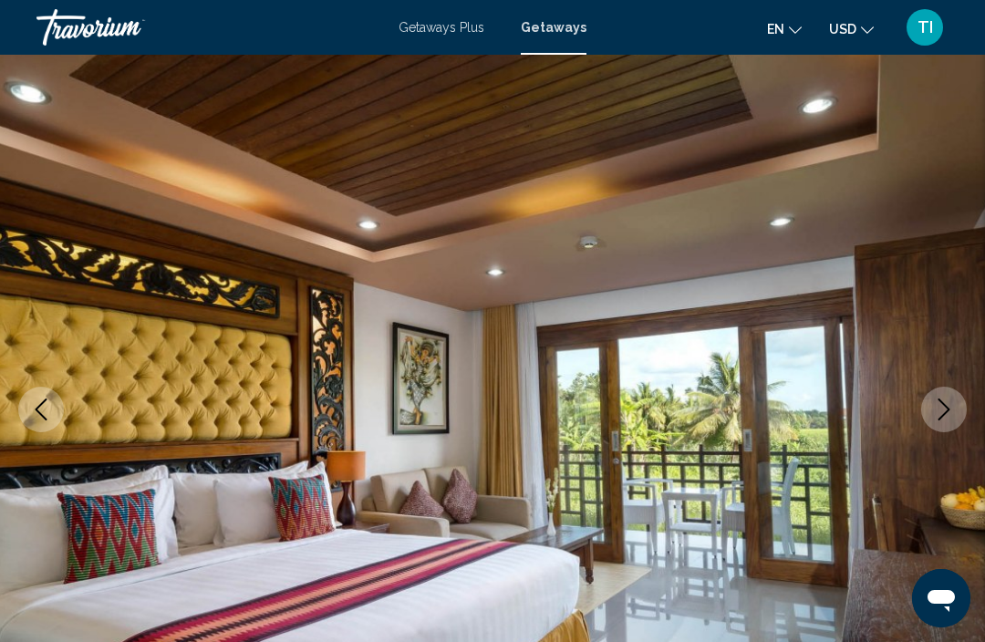
click at [936, 404] on icon "Next image" at bounding box center [944, 410] width 22 height 22
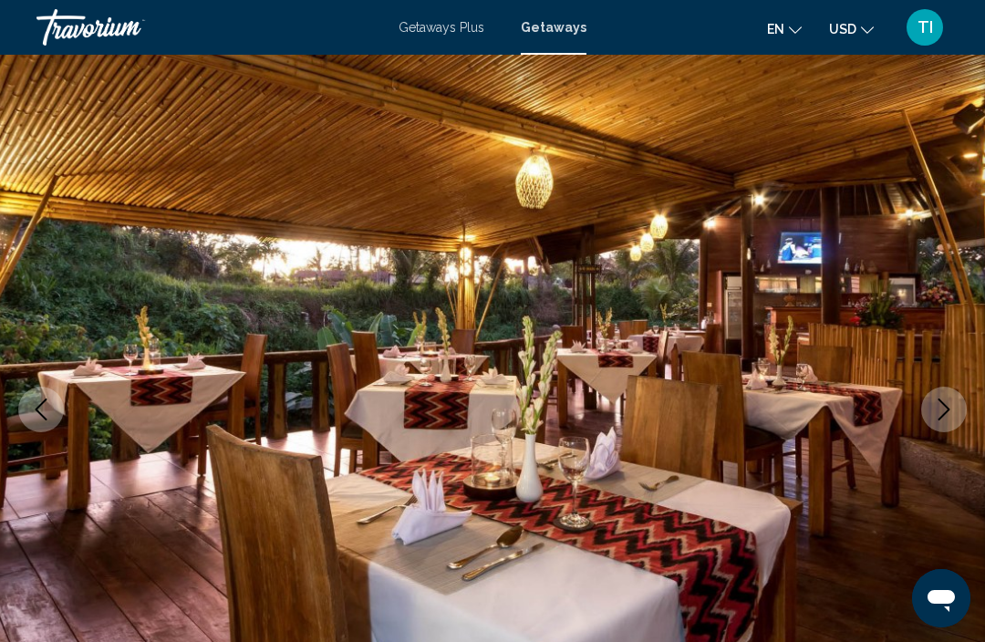
click at [941, 404] on icon "Next image" at bounding box center [944, 410] width 22 height 22
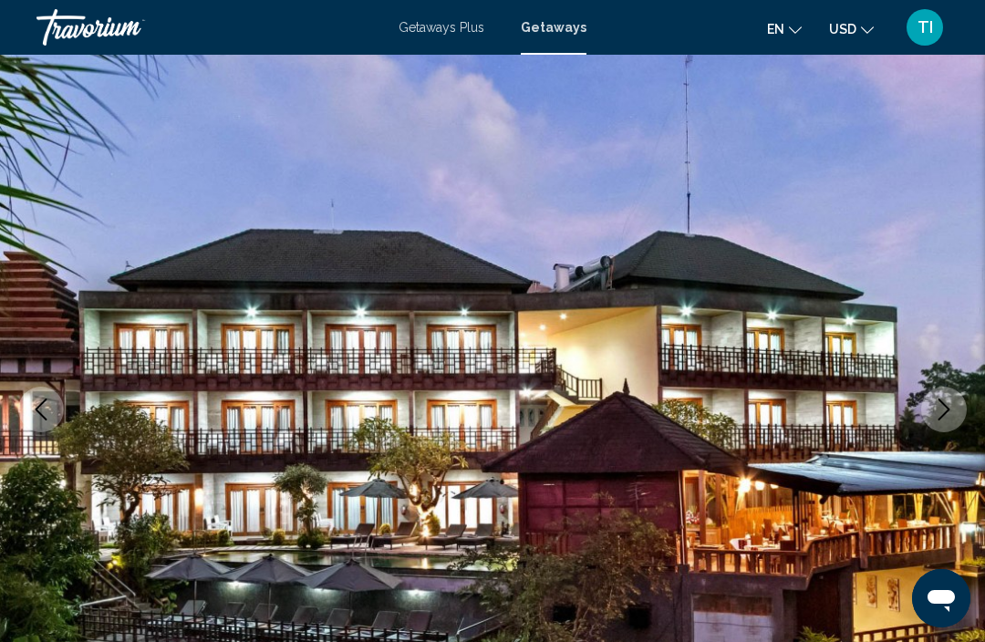
click at [942, 411] on icon "Next image" at bounding box center [944, 410] width 22 height 22
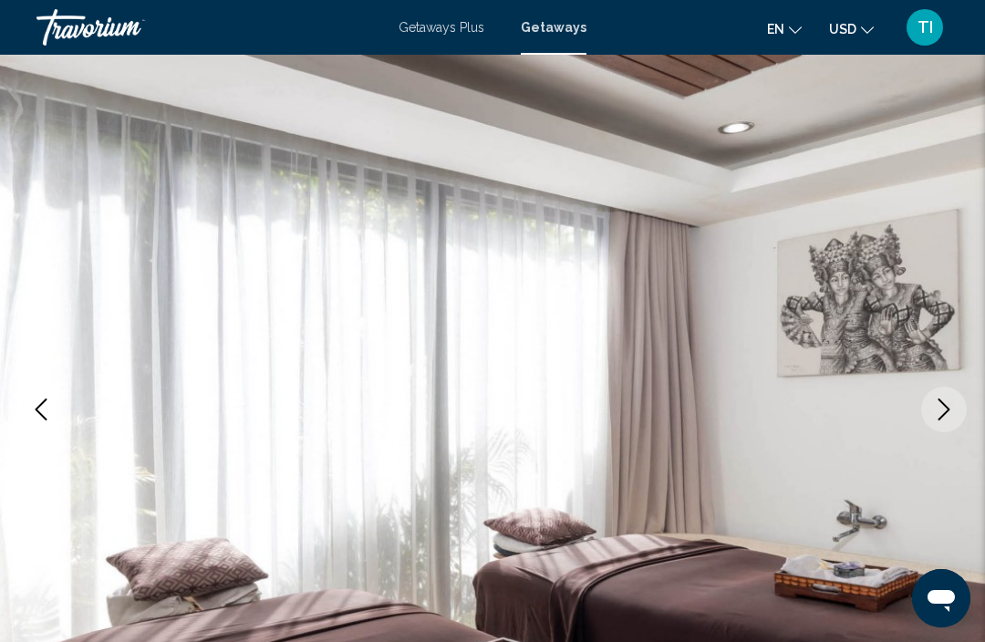
click at [934, 427] on button "Next image" at bounding box center [944, 410] width 46 height 46
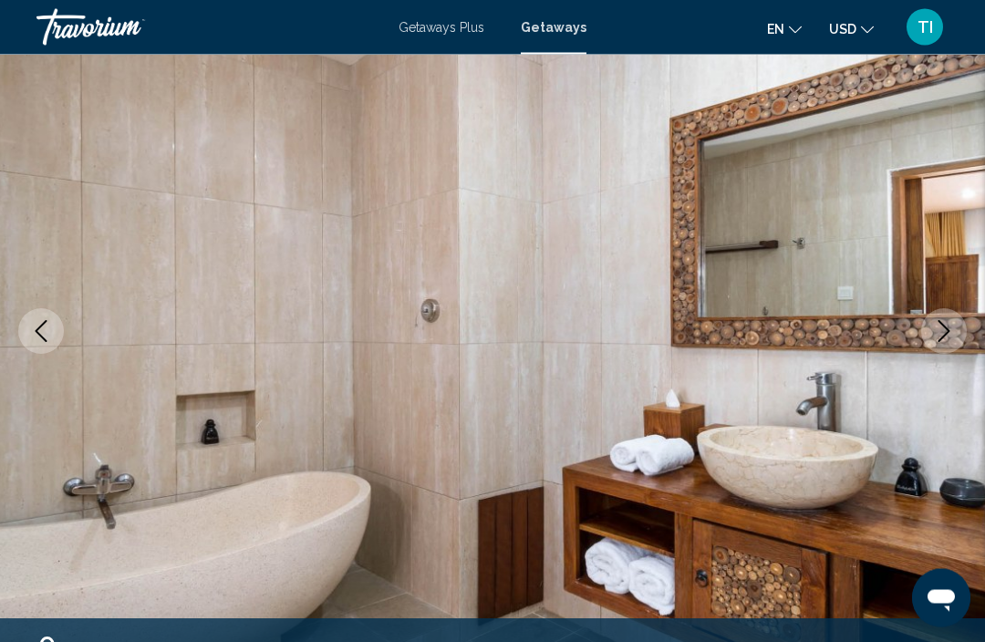
click at [961, 336] on button "Next image" at bounding box center [944, 332] width 46 height 46
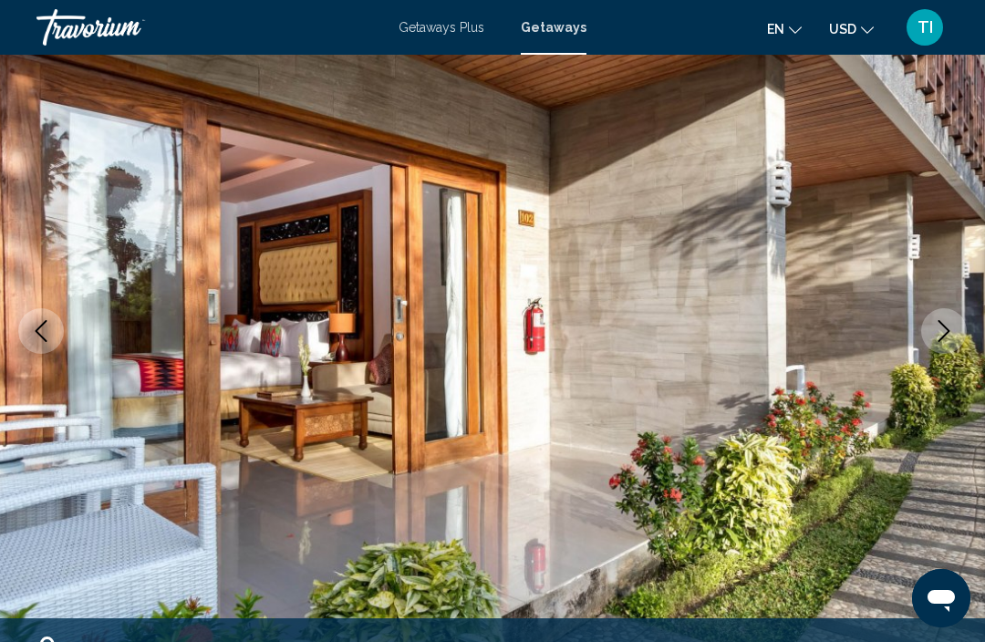
click at [946, 334] on icon "Next image" at bounding box center [945, 331] width 12 height 22
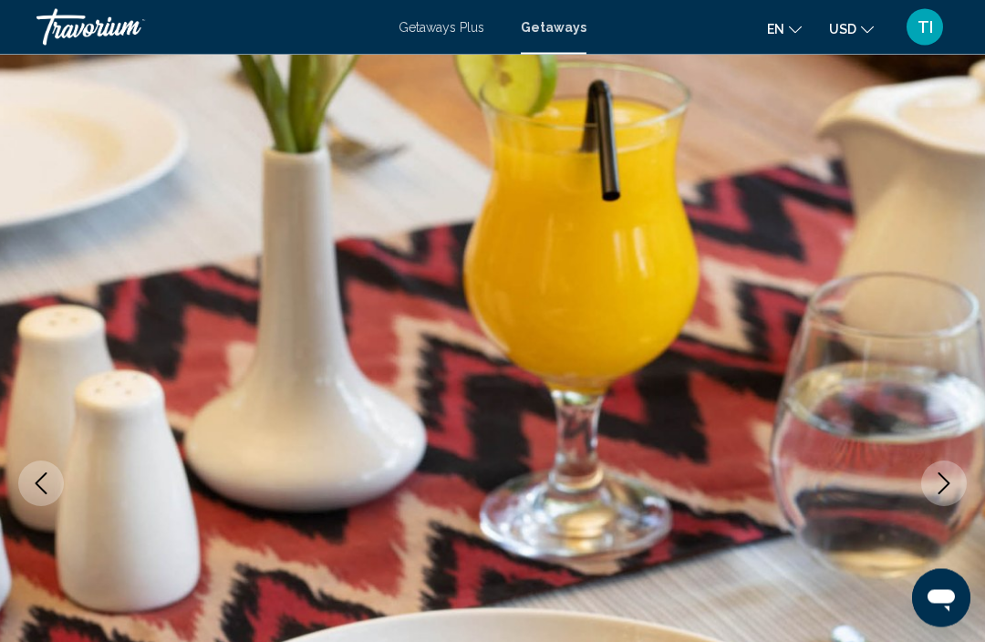
scroll to position [0, 0]
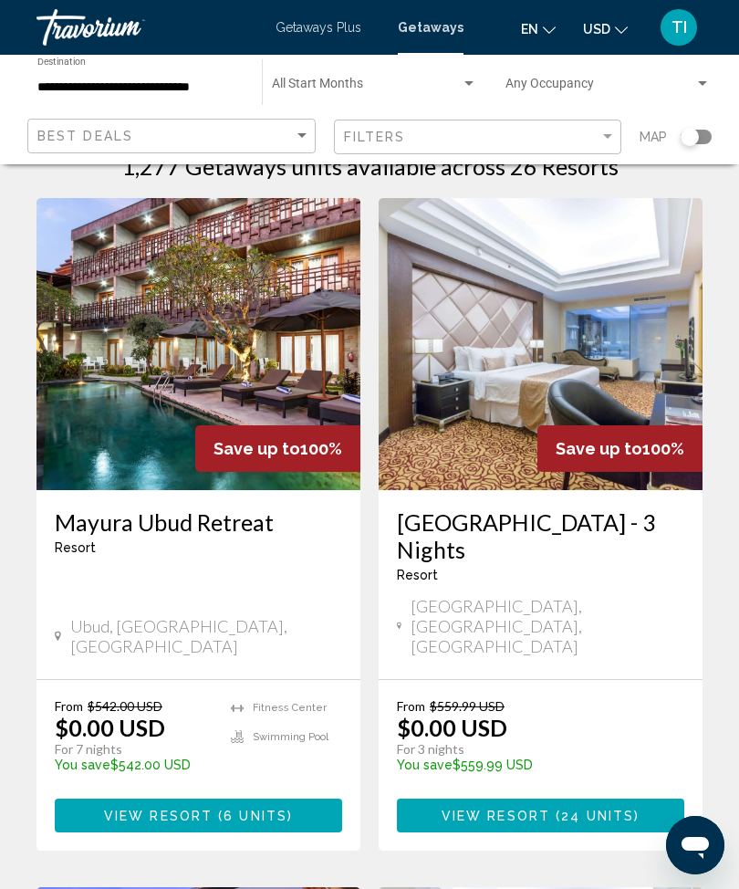
scroll to position [53, 0]
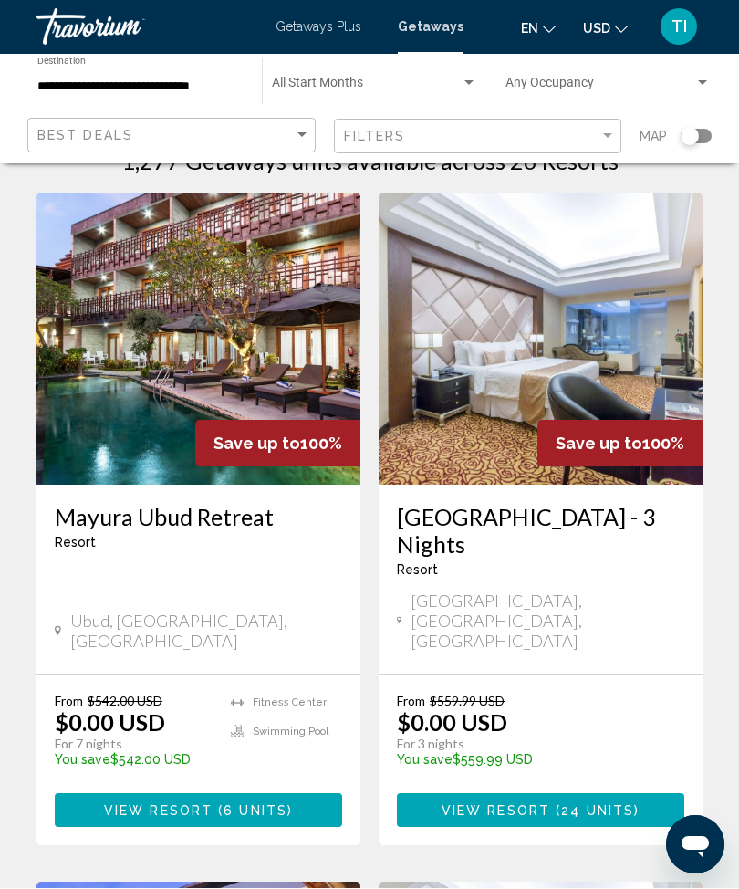
click at [170, 641] on span "View Resort" at bounding box center [158, 811] width 109 height 15
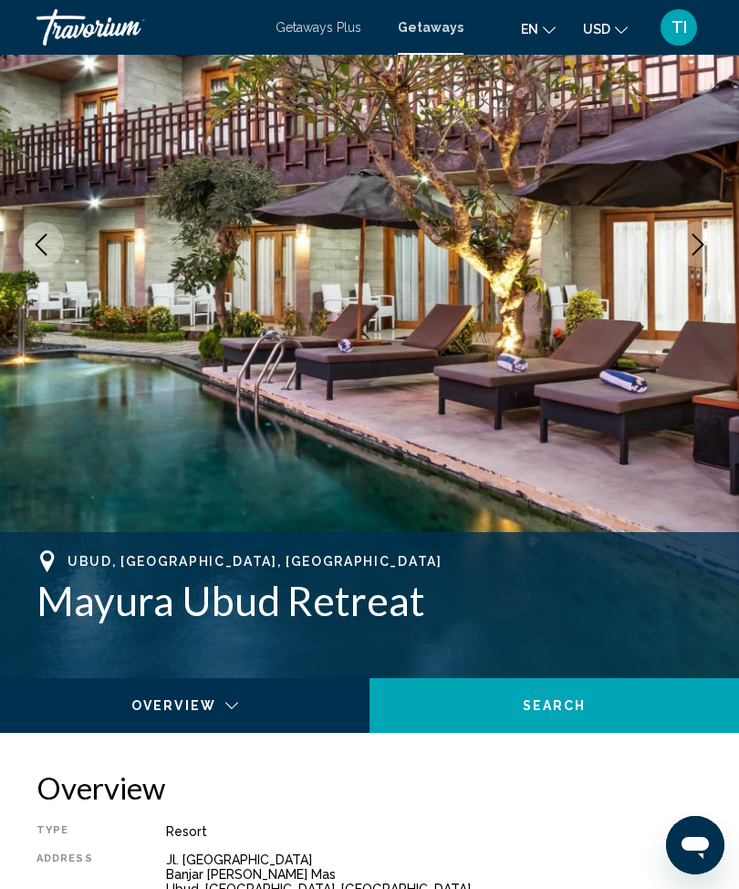
scroll to position [206, 0]
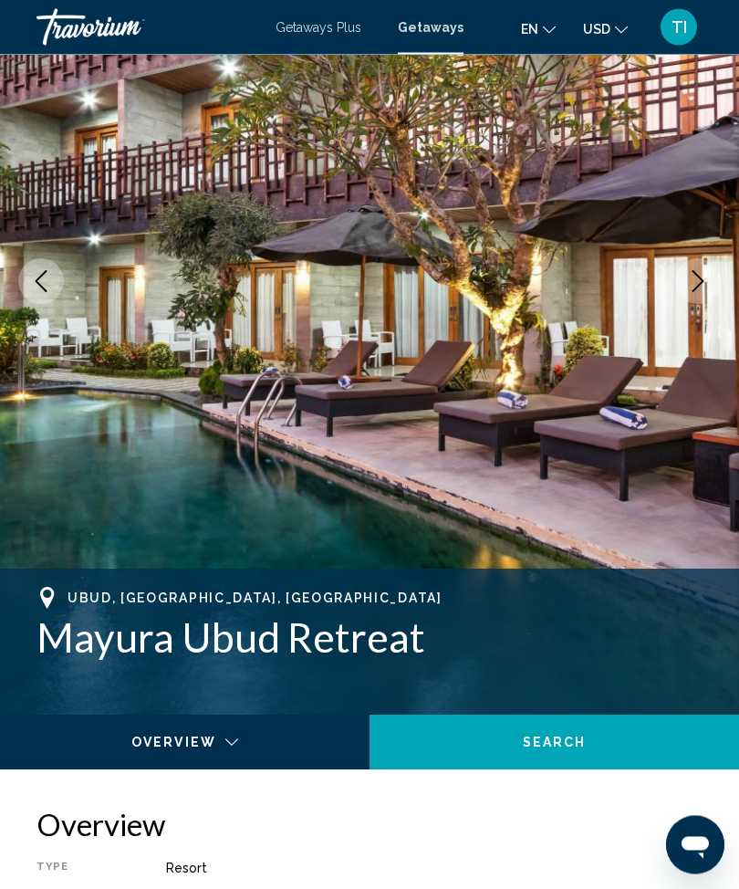
click at [703, 275] on icon "Next image" at bounding box center [698, 282] width 22 height 22
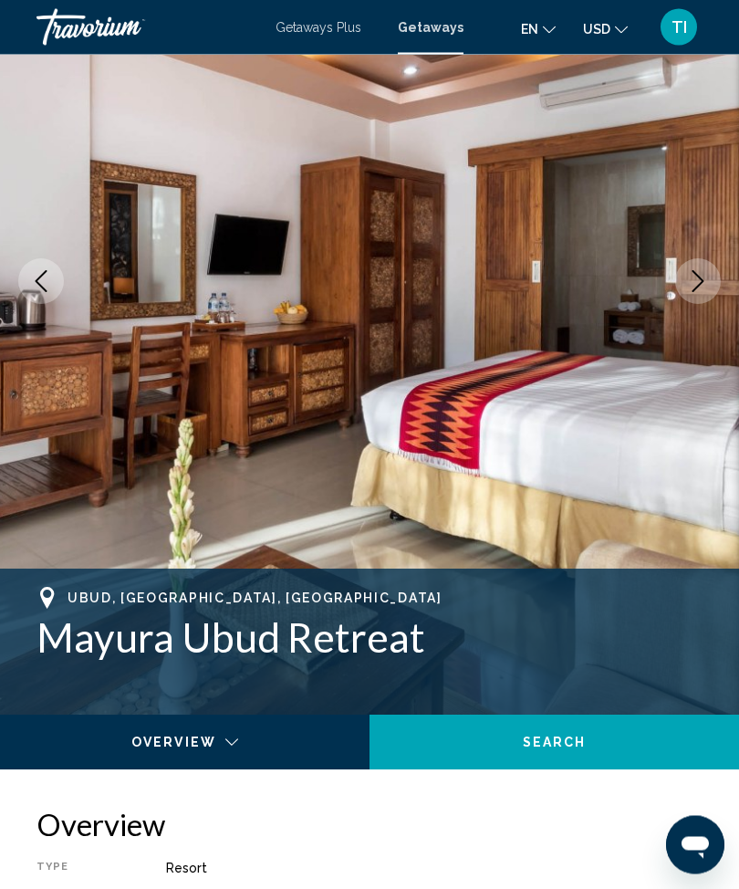
scroll to position [207, 0]
click at [710, 284] on button "Next image" at bounding box center [698, 281] width 46 height 46
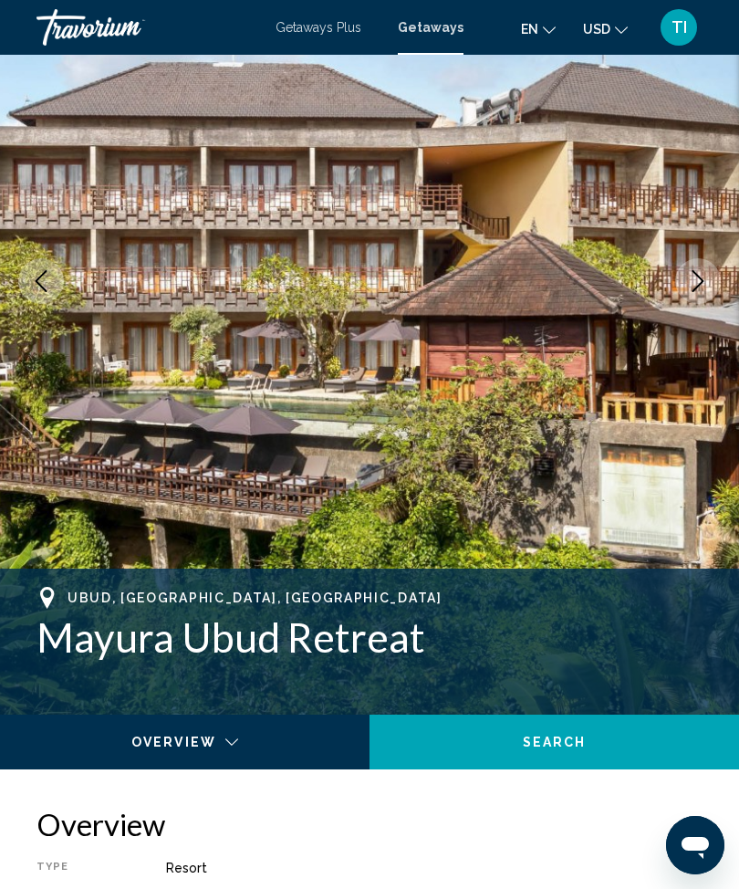
click at [729, 283] on img "Main content" at bounding box center [369, 281] width 739 height 867
click at [711, 282] on button "Next image" at bounding box center [698, 281] width 46 height 46
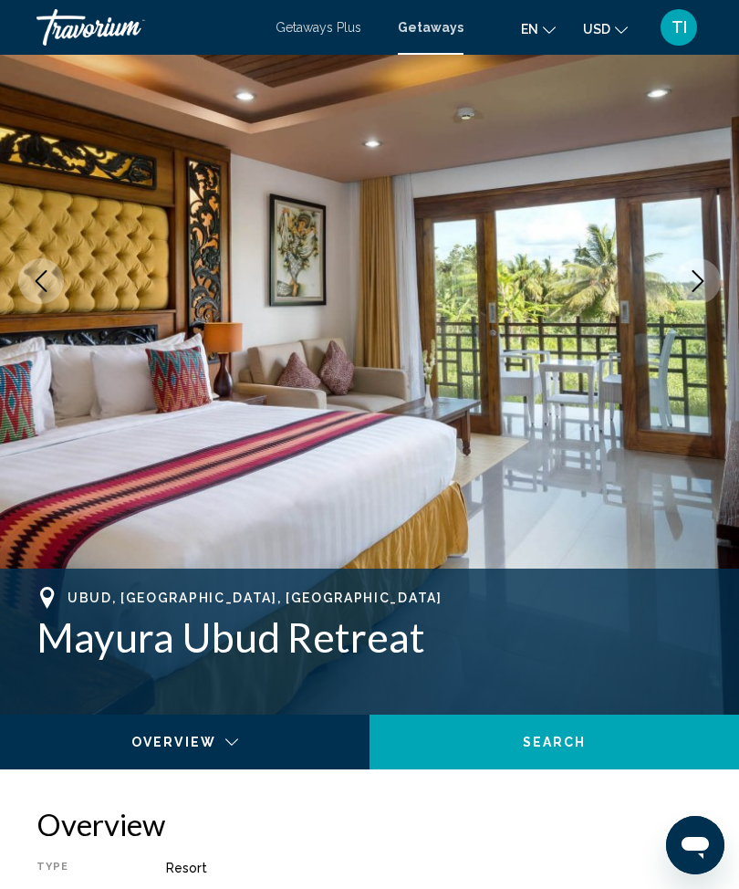
click at [713, 284] on button "Next image" at bounding box center [698, 281] width 46 height 46
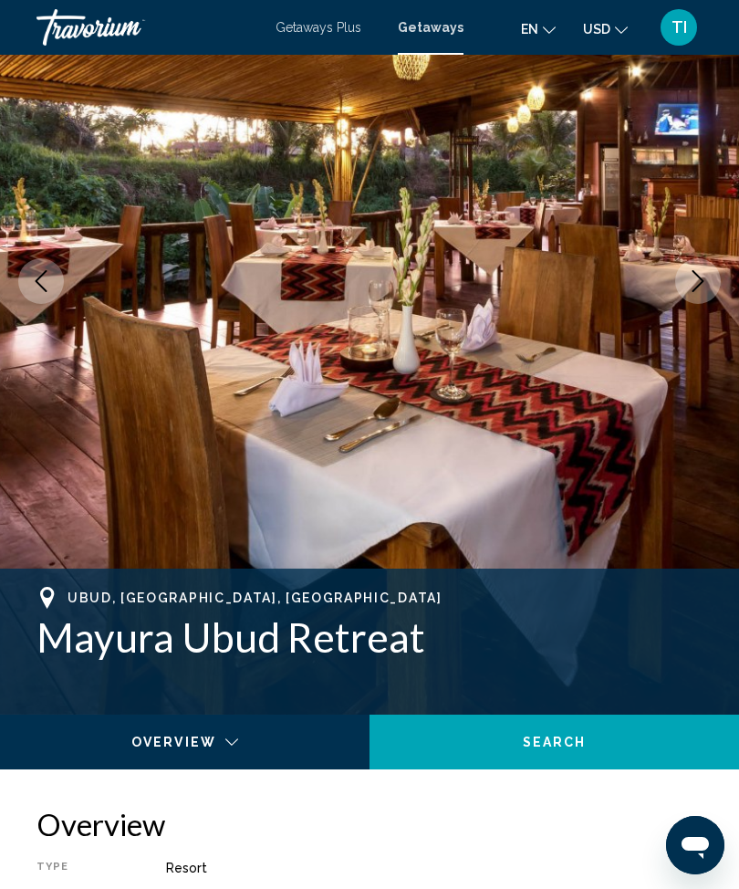
click at [705, 290] on icon "Next image" at bounding box center [698, 281] width 22 height 22
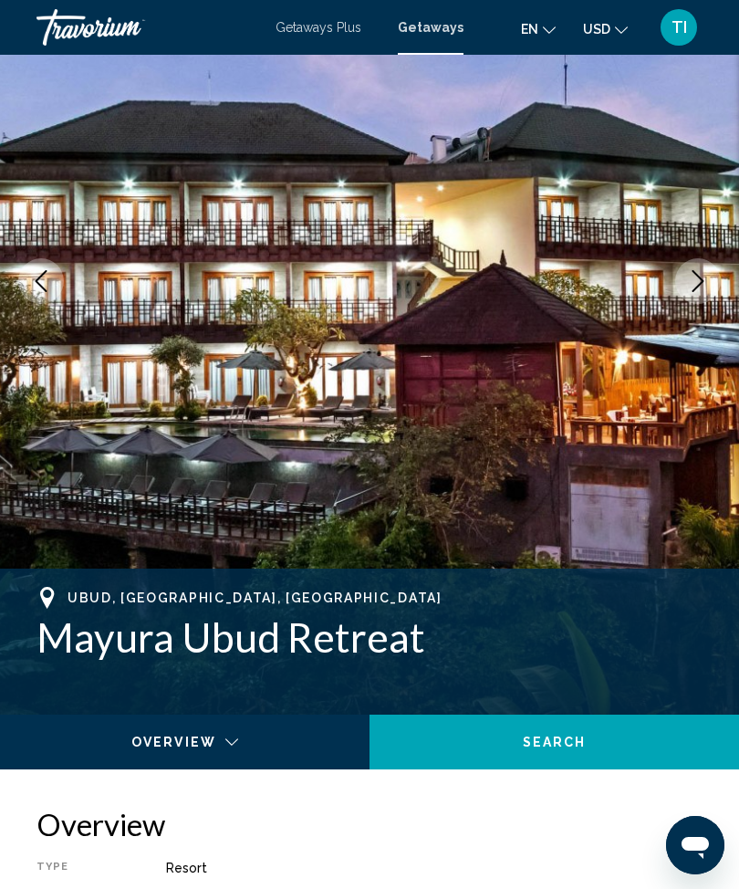
click at [708, 288] on icon "Next image" at bounding box center [698, 281] width 22 height 22
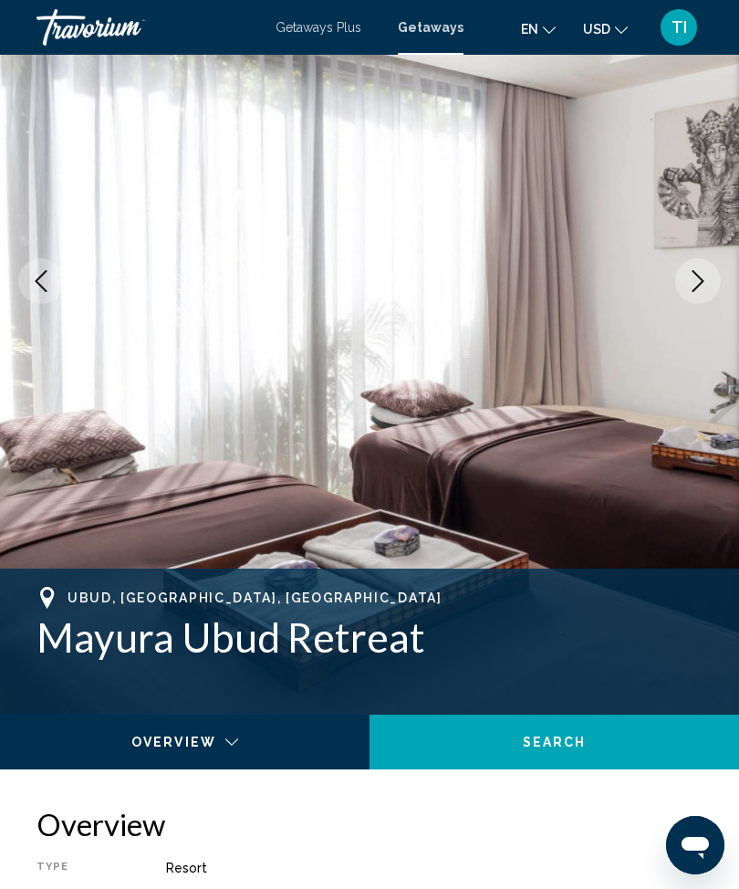
click at [713, 284] on button "Next image" at bounding box center [698, 281] width 46 height 46
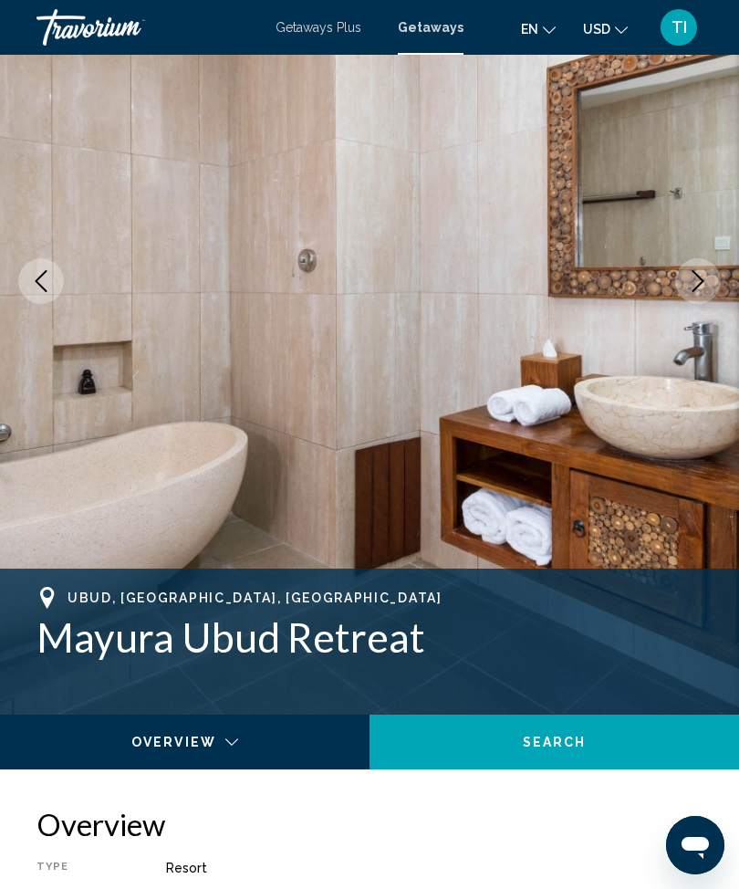
click at [715, 285] on button "Next image" at bounding box center [698, 281] width 46 height 46
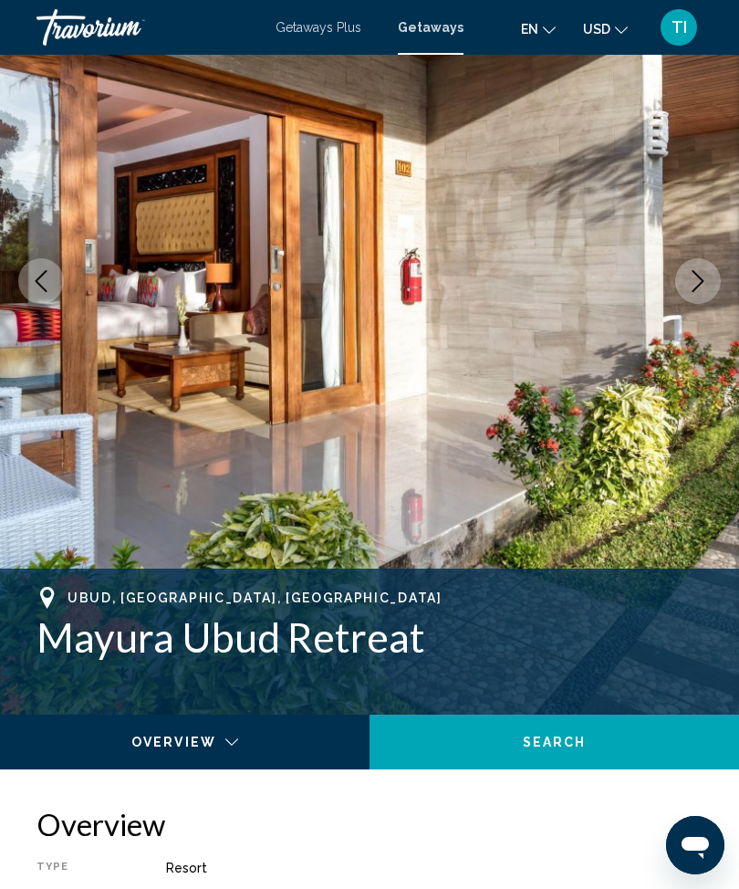
click at [713, 286] on button "Next image" at bounding box center [698, 281] width 46 height 46
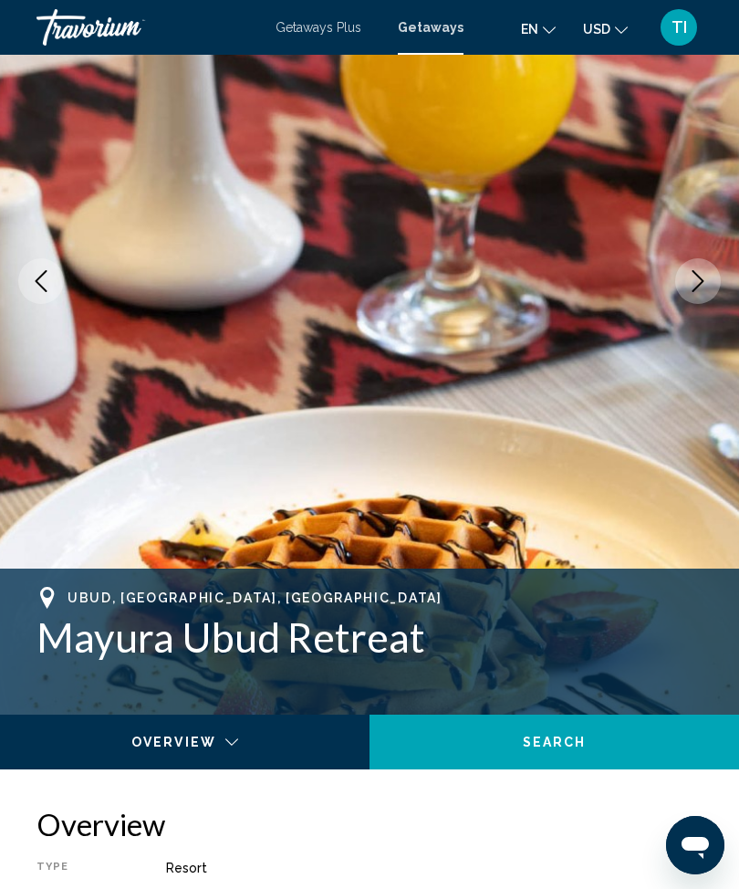
click at [724, 283] on img "Main content" at bounding box center [369, 281] width 739 height 867
click at [703, 286] on icon "Next image" at bounding box center [698, 281] width 22 height 22
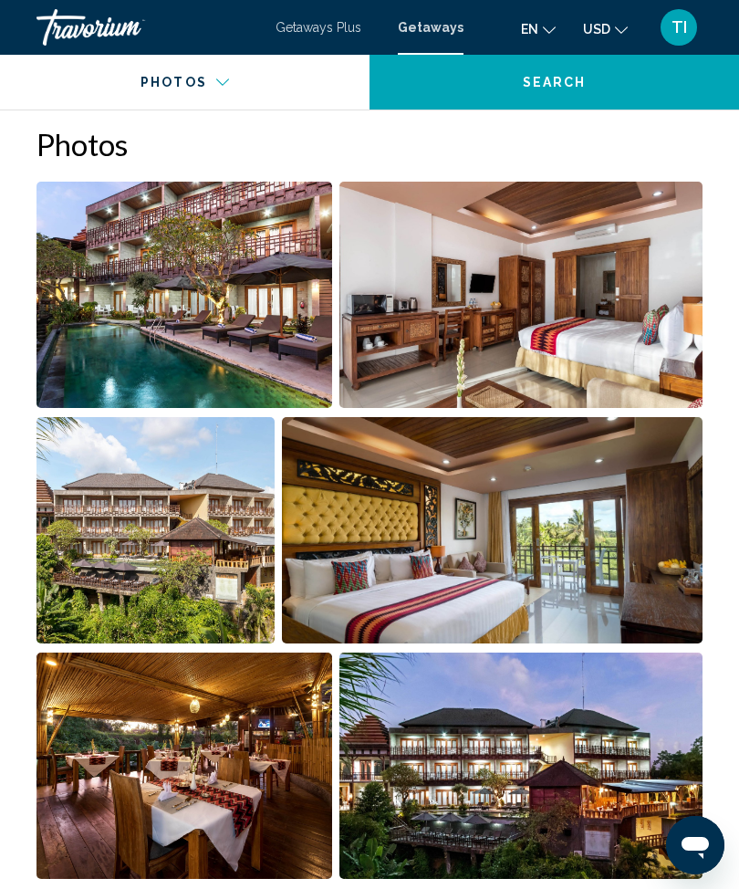
scroll to position [1217, 0]
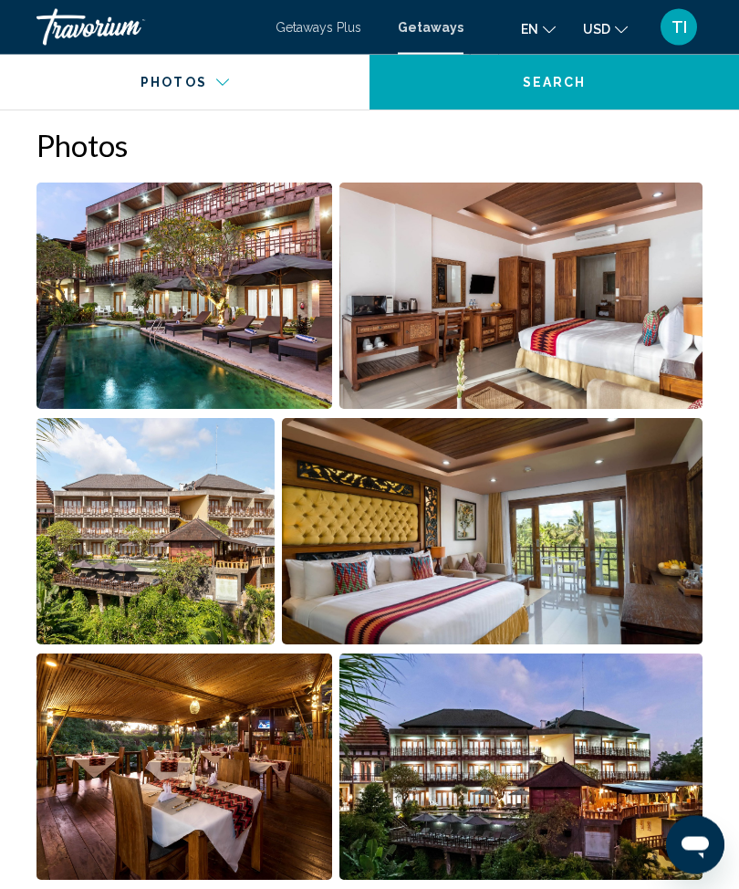
click at [111, 319] on img "Open full-screen image slider" at bounding box center [184, 296] width 296 height 226
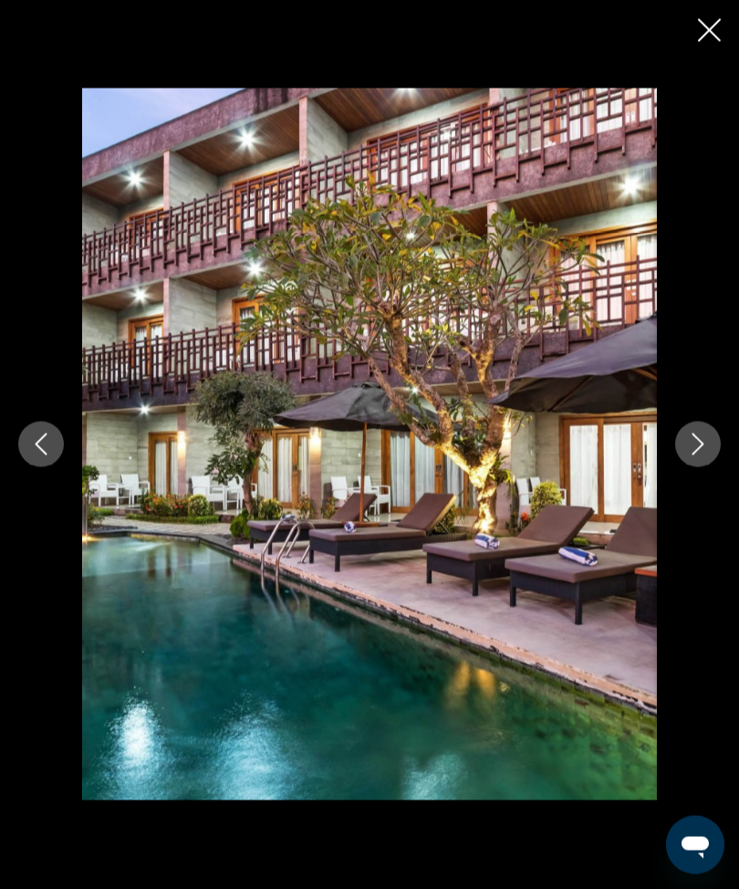
scroll to position [1218, 0]
click at [702, 467] on button "Next image" at bounding box center [698, 445] width 46 height 46
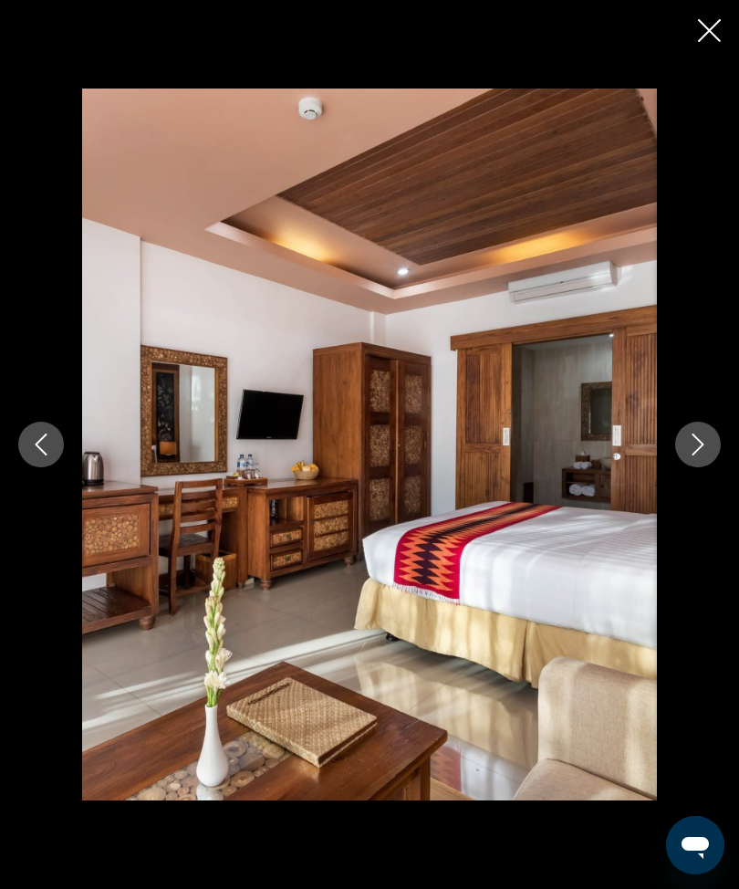
click at [736, 462] on div "Main content" at bounding box center [369, 443] width 739 height 711
click at [737, 462] on div "Main content" at bounding box center [369, 443] width 739 height 711
click at [730, 453] on div "Main content" at bounding box center [369, 443] width 739 height 711
click at [705, 455] on icon "Next image" at bounding box center [698, 444] width 22 height 22
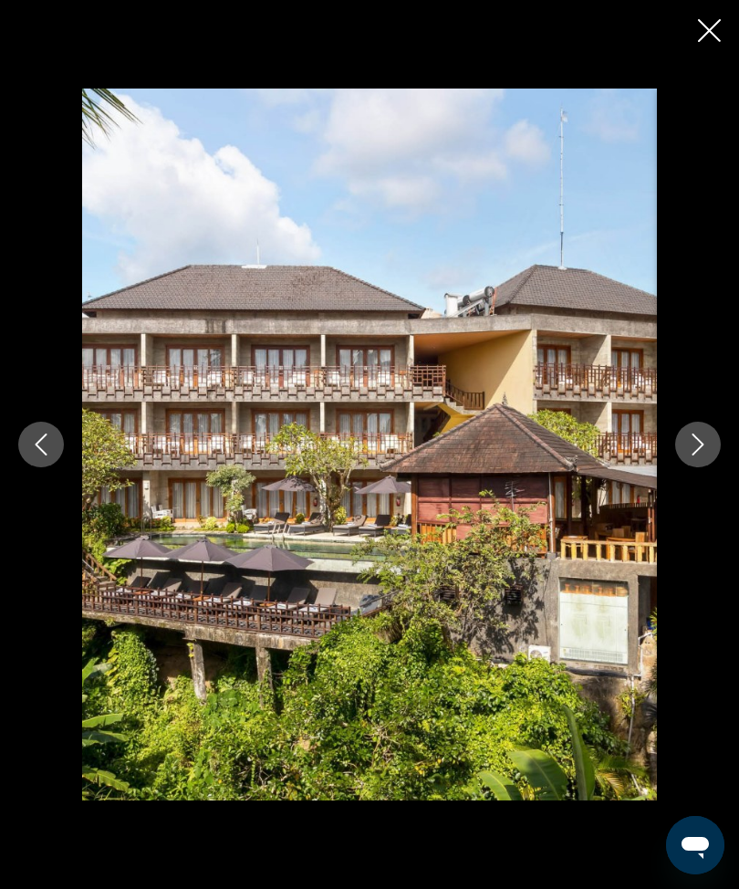
click at [701, 455] on icon "Next image" at bounding box center [698, 444] width 22 height 22
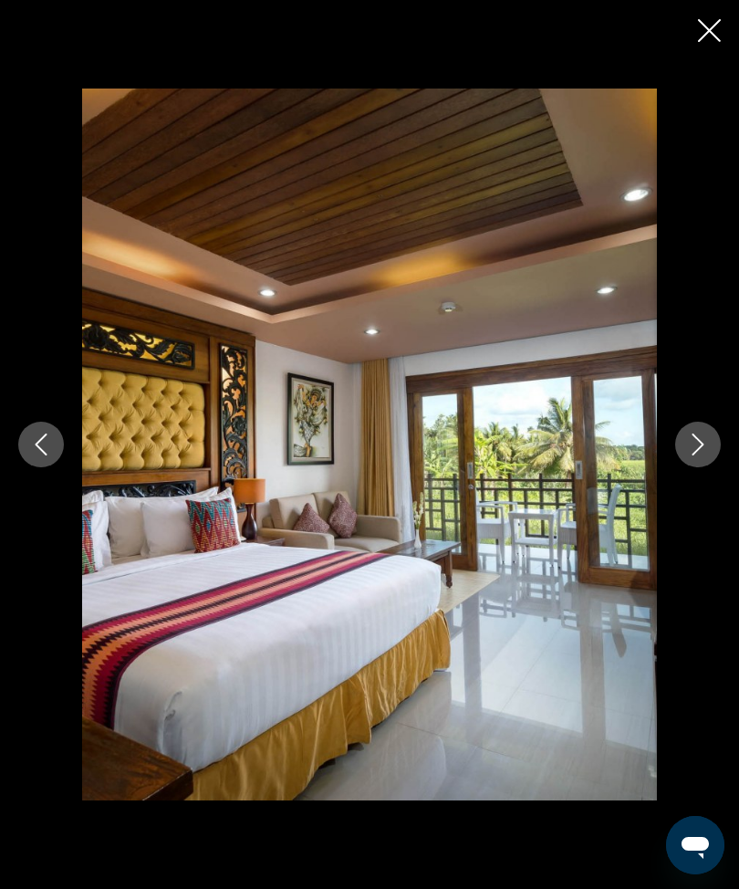
click at [701, 455] on icon "Next image" at bounding box center [698, 444] width 22 height 22
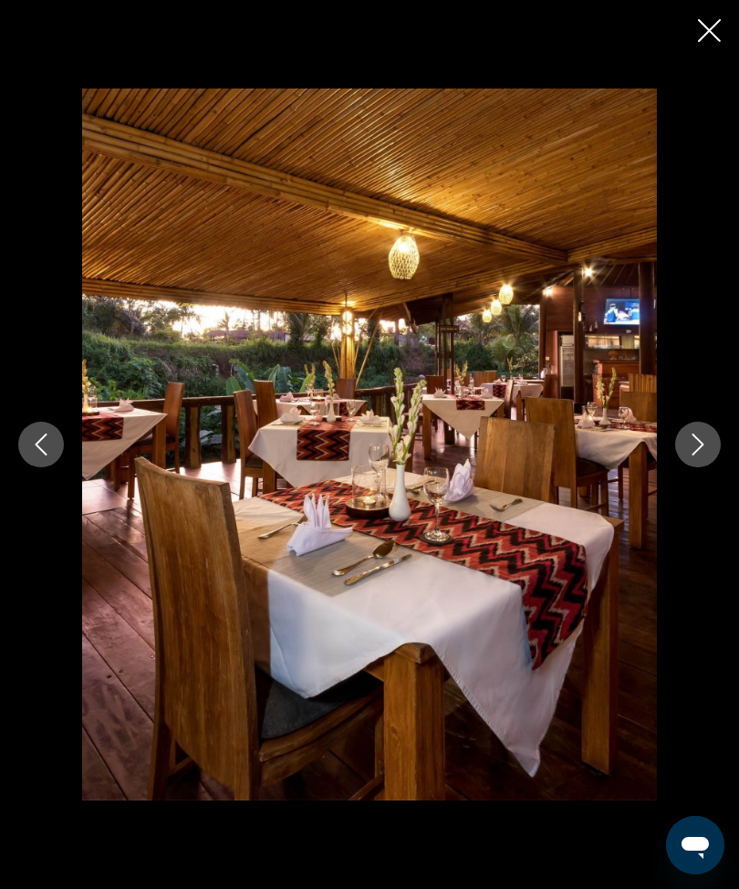
click at [701, 455] on icon "Next image" at bounding box center [698, 444] width 12 height 22
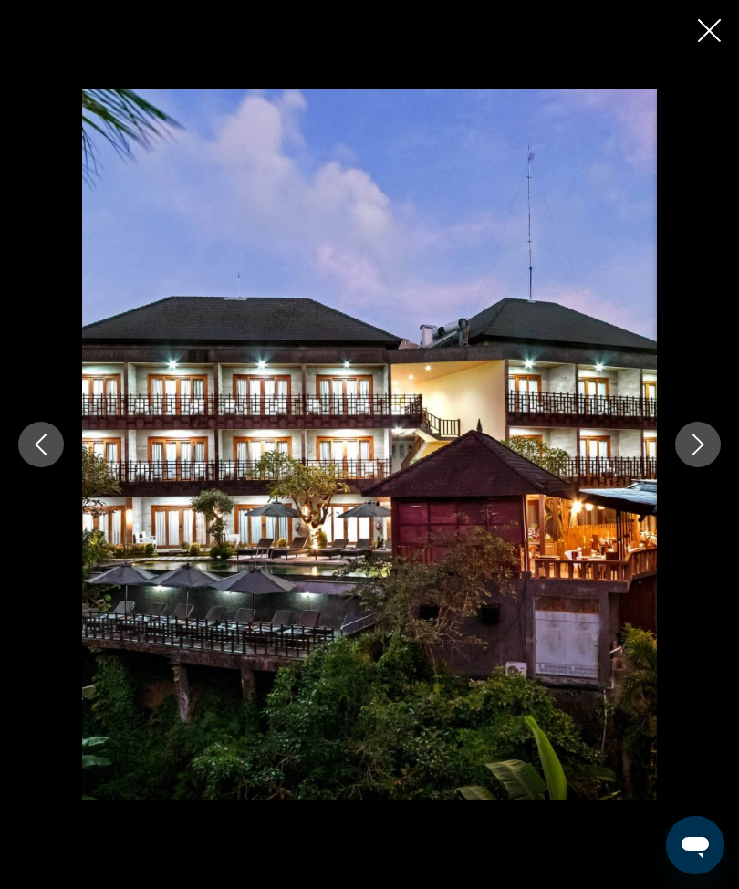
click at [699, 455] on icon "Next image" at bounding box center [698, 444] width 22 height 22
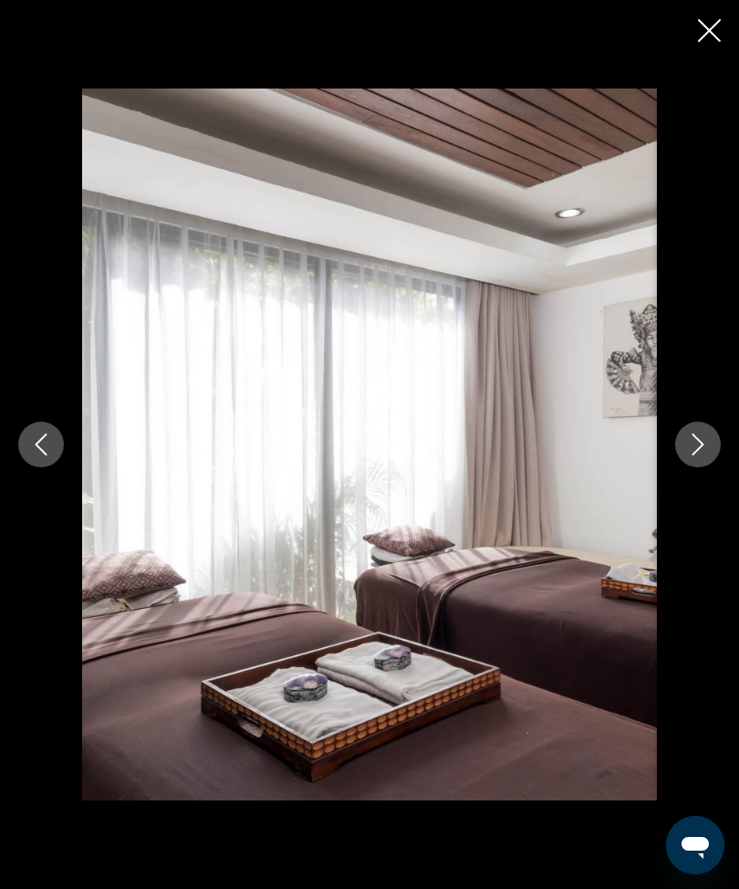
click at [702, 455] on icon "Next image" at bounding box center [698, 444] width 12 height 22
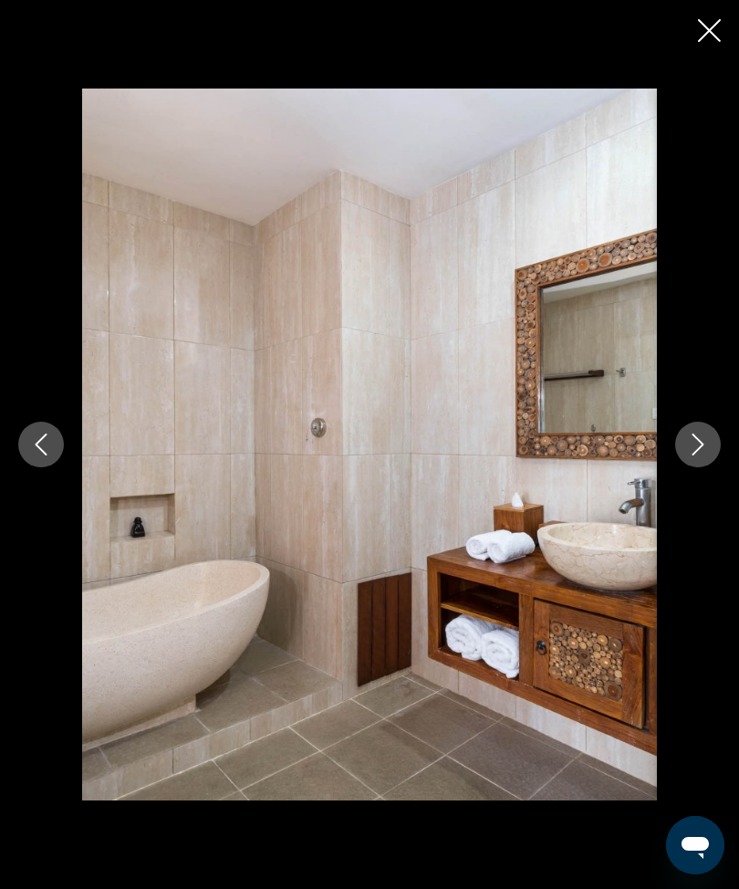
click at [703, 455] on icon "Next image" at bounding box center [698, 444] width 22 height 22
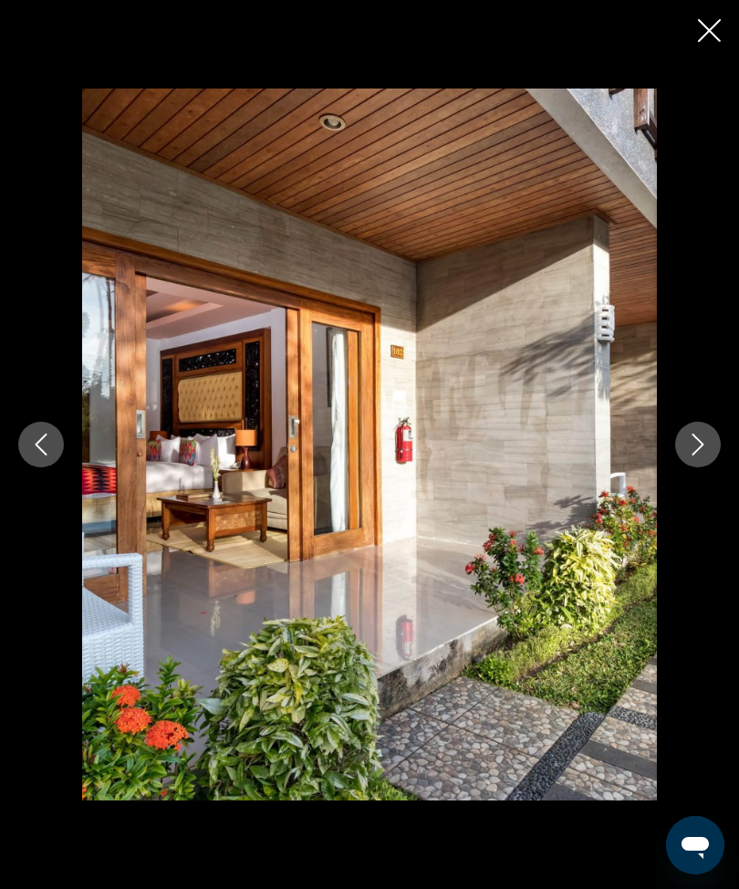
click at [703, 455] on icon "Next image" at bounding box center [698, 444] width 22 height 22
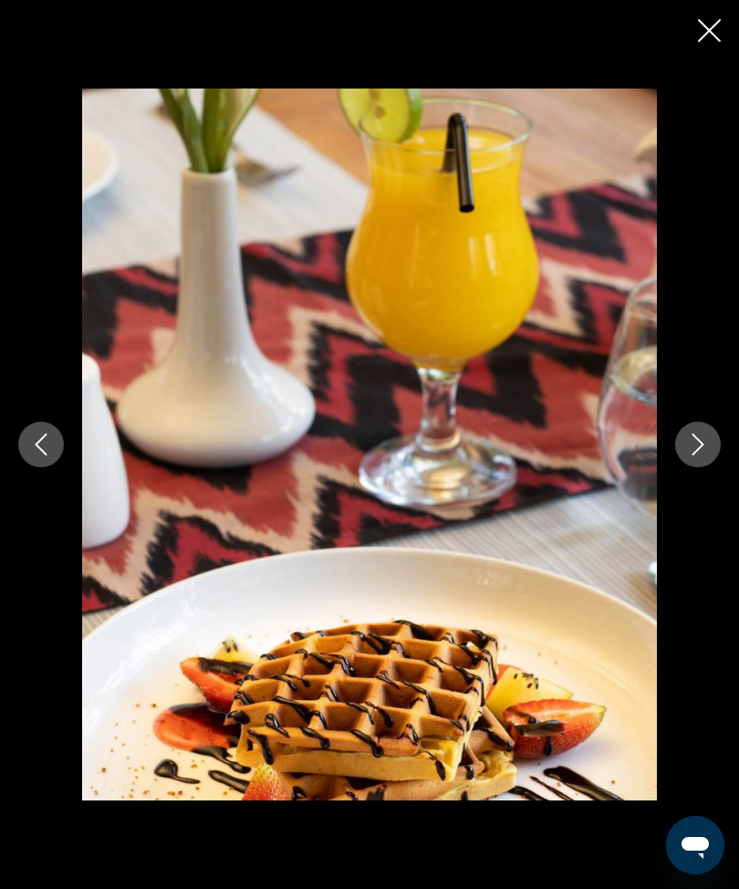
click at [697, 455] on icon "Next image" at bounding box center [698, 444] width 12 height 22
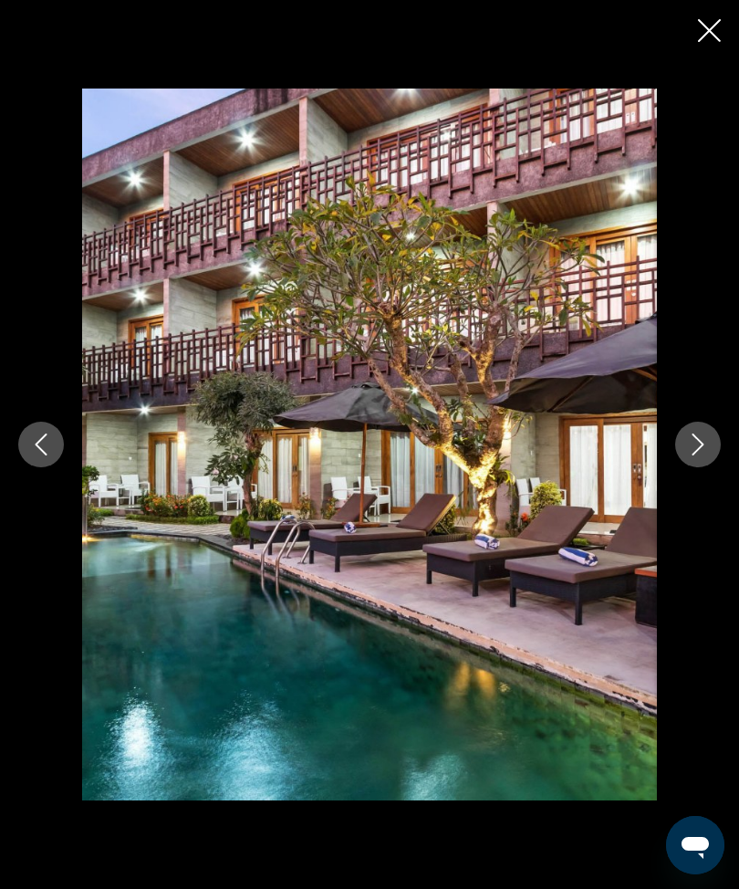
click at [730, 28] on div "Main content" at bounding box center [369, 444] width 739 height 889
click at [712, 31] on icon "Close slideshow" at bounding box center [709, 30] width 23 height 23
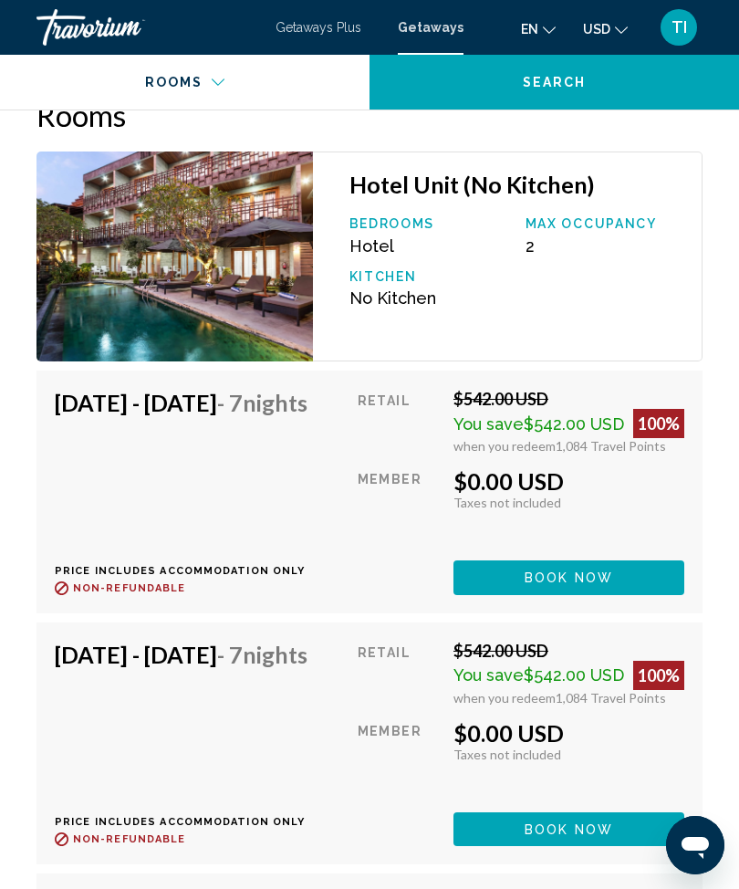
scroll to position [3260, 0]
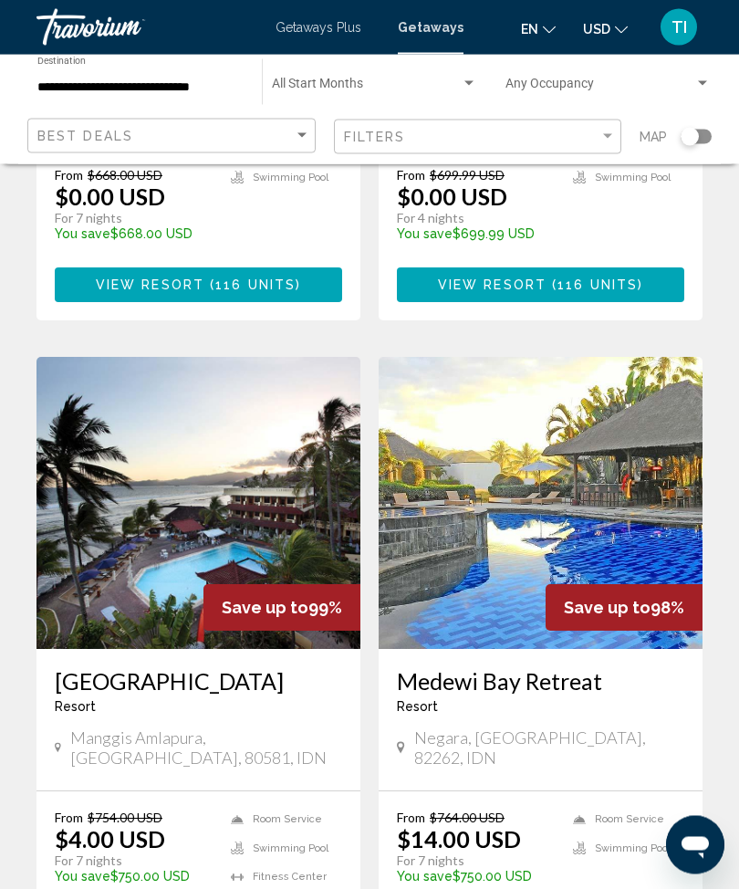
scroll to position [3230, 0]
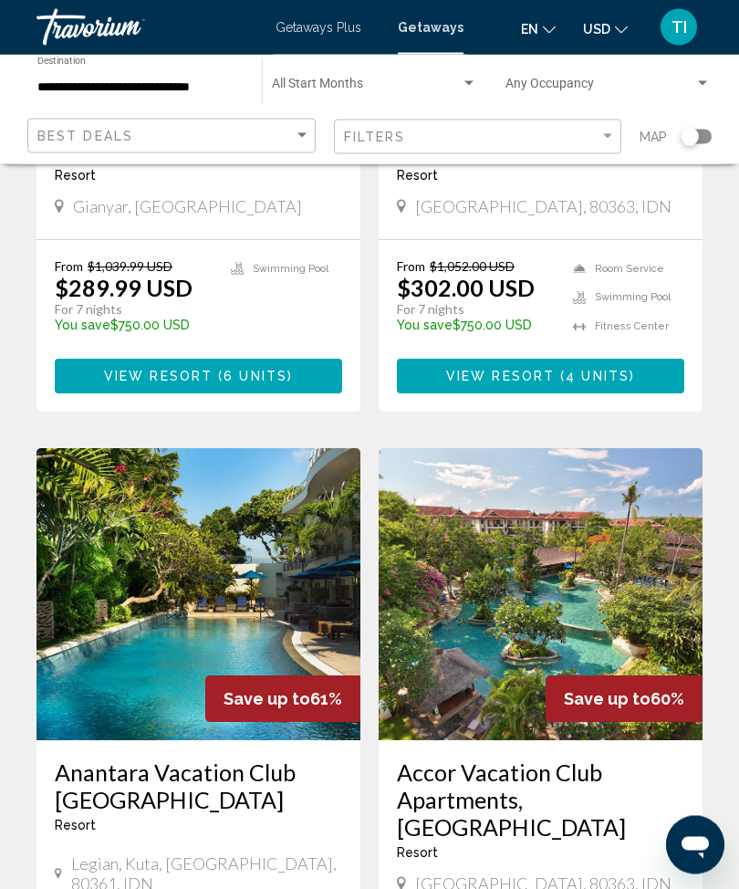
scroll to position [3106, 0]
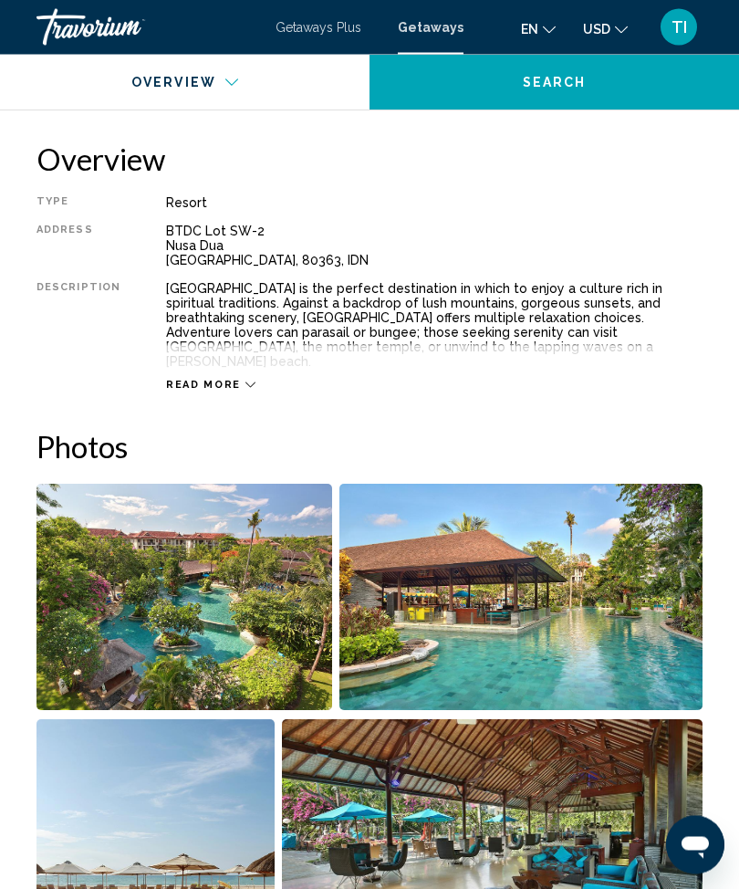
scroll to position [873, 0]
click at [254, 637] on img "Open full-screen image slider" at bounding box center [184, 597] width 296 height 226
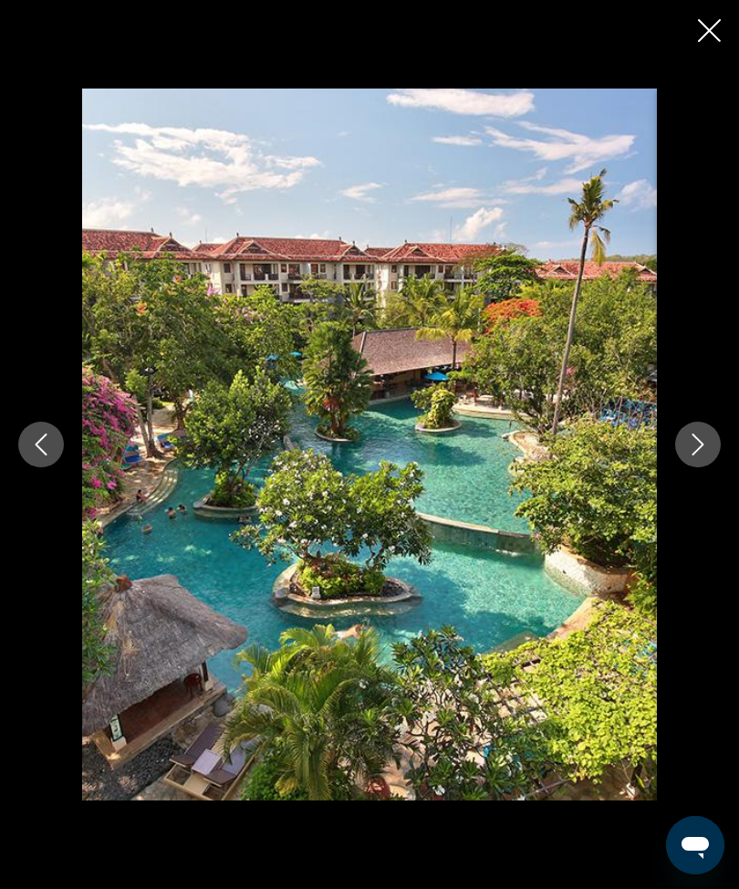
click at [696, 455] on icon "Next image" at bounding box center [698, 444] width 22 height 22
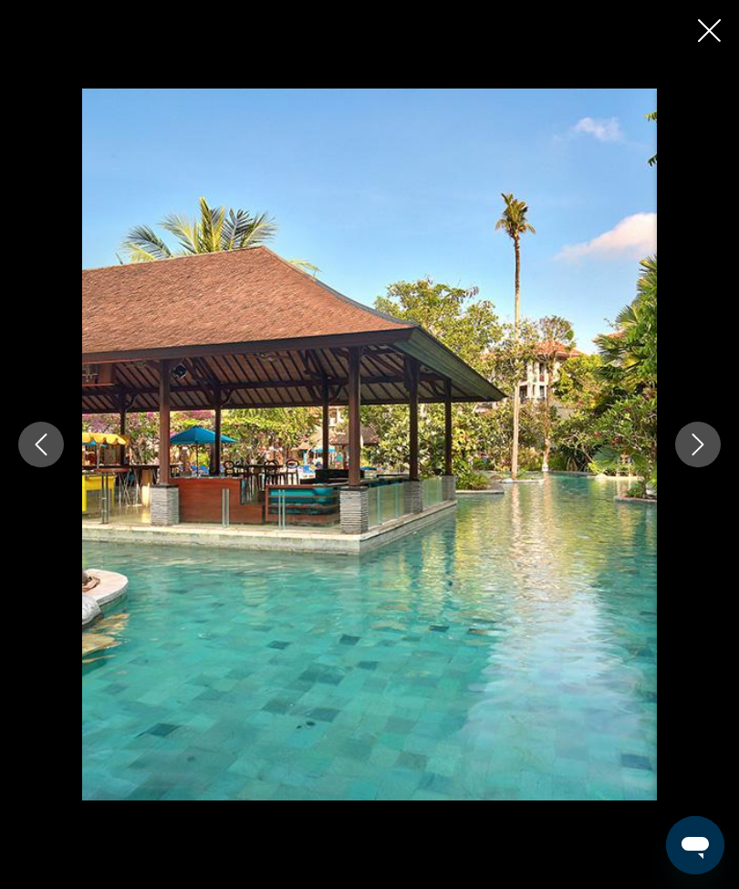
click at [689, 455] on icon "Next image" at bounding box center [698, 444] width 22 height 22
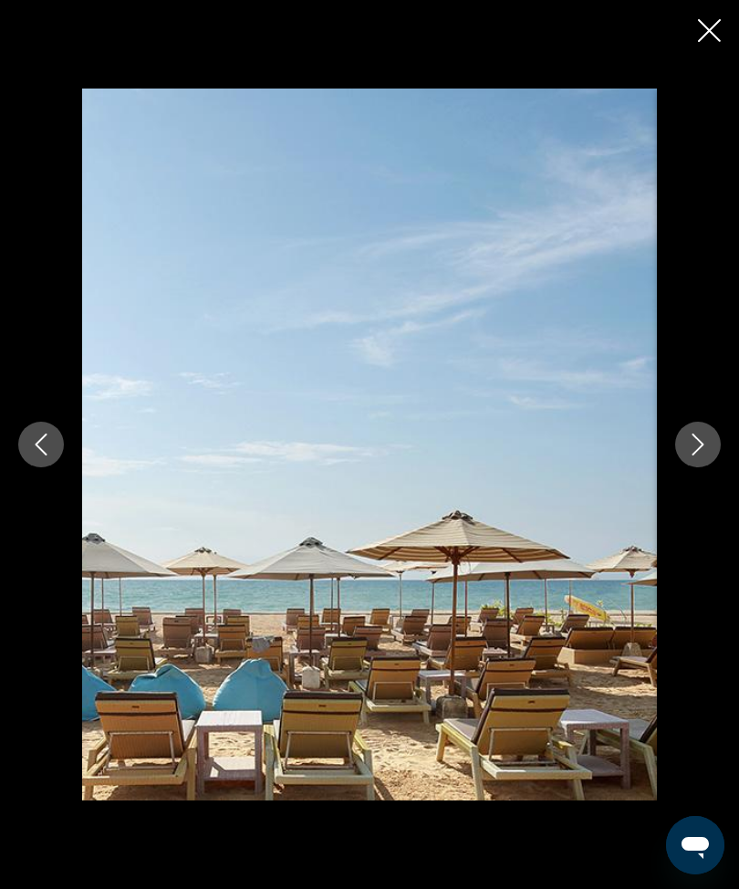
click at [696, 455] on icon "Next image" at bounding box center [698, 444] width 22 height 22
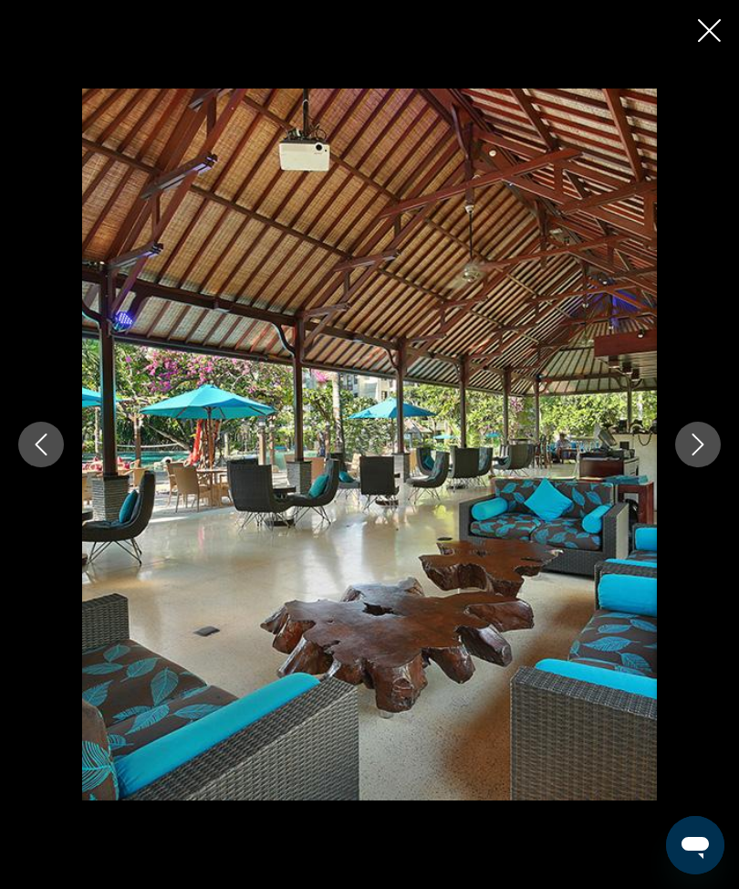
click at [686, 467] on button "Next image" at bounding box center [698, 445] width 46 height 46
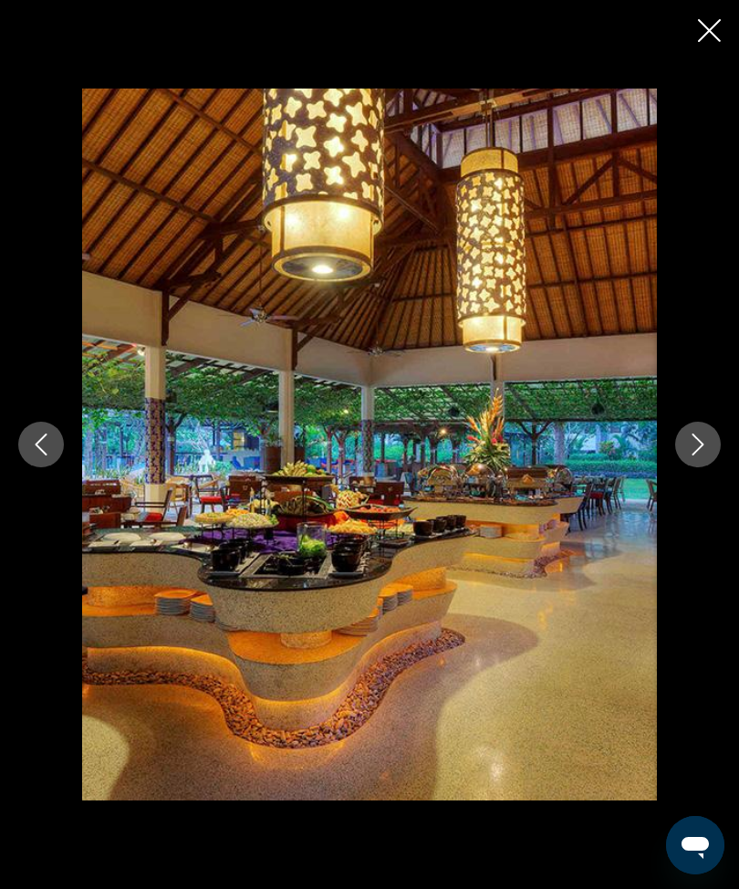
click at [695, 455] on icon "Next image" at bounding box center [698, 444] width 12 height 22
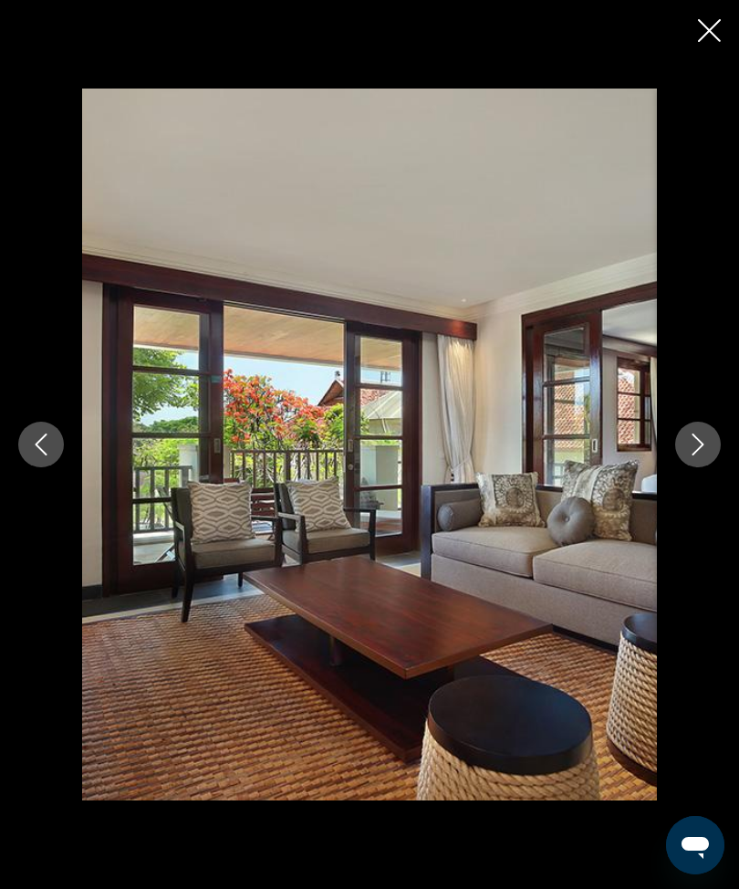
click at [701, 455] on icon "Next image" at bounding box center [698, 444] width 22 height 22
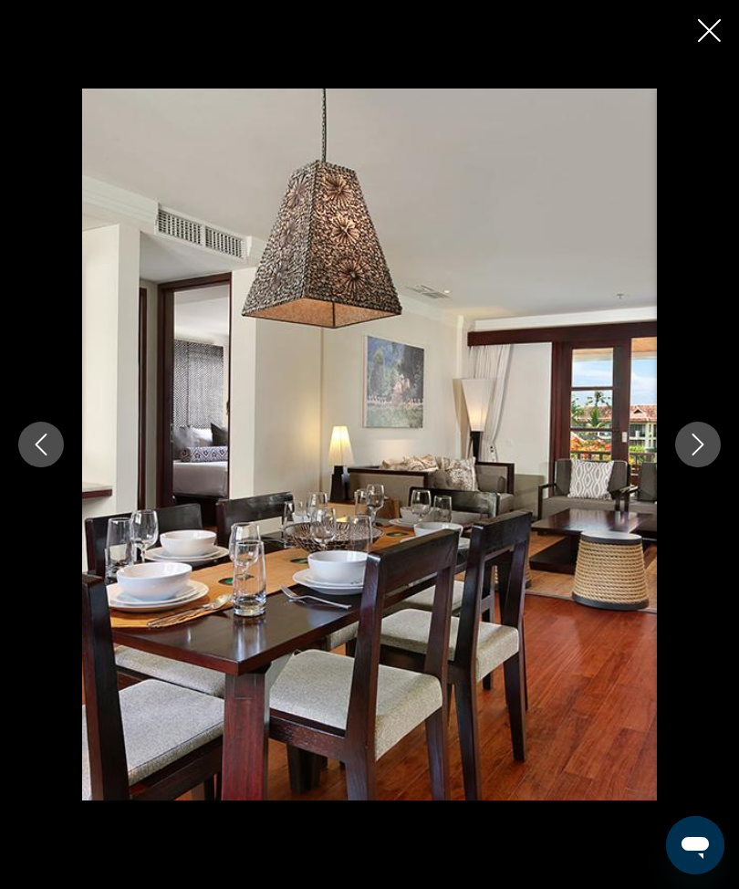
click at [700, 455] on icon "Next image" at bounding box center [698, 444] width 22 height 22
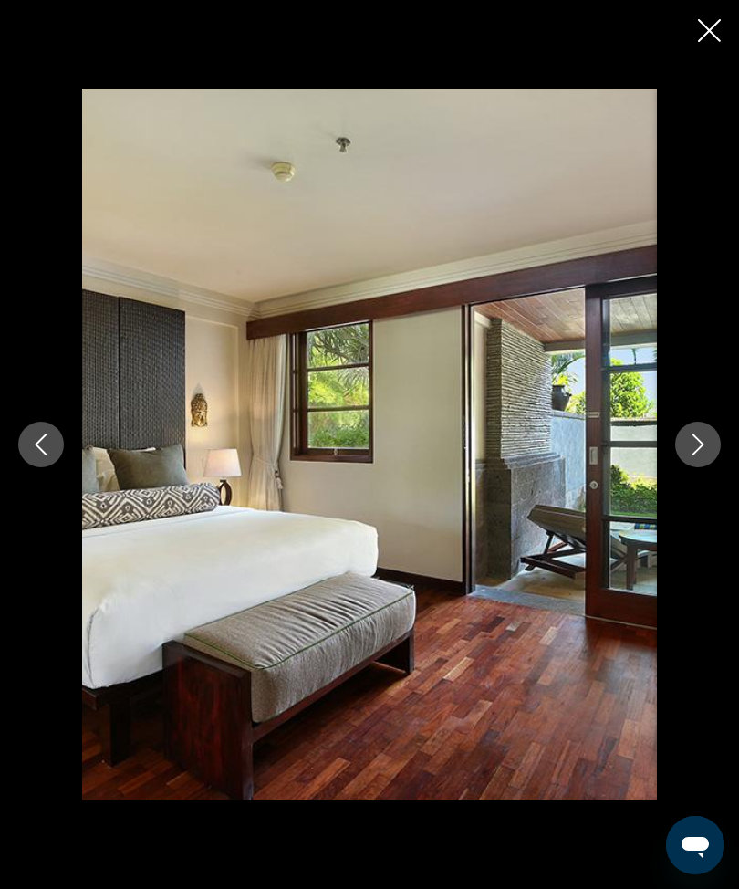
click at [699, 455] on icon "Next image" at bounding box center [698, 444] width 22 height 22
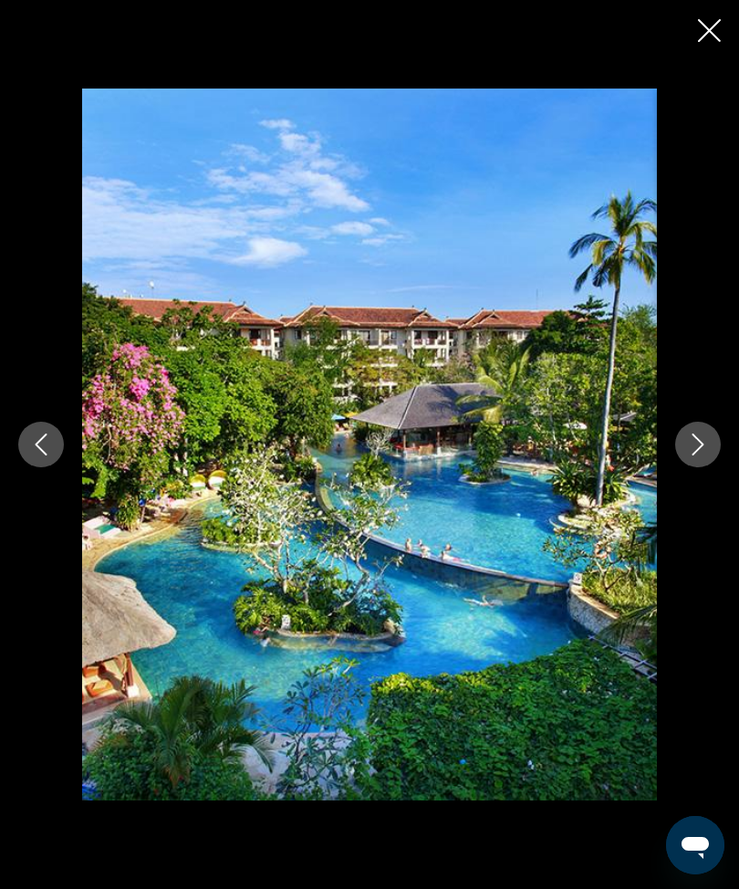
click at [700, 455] on icon "Next image" at bounding box center [698, 444] width 12 height 22
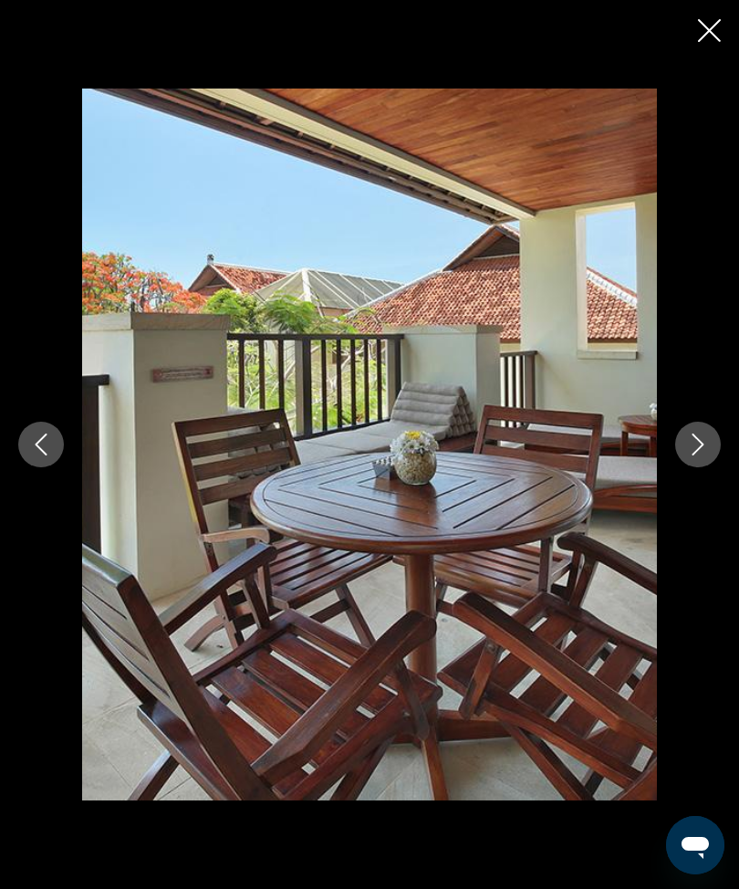
click at [701, 455] on icon "Next image" at bounding box center [698, 444] width 22 height 22
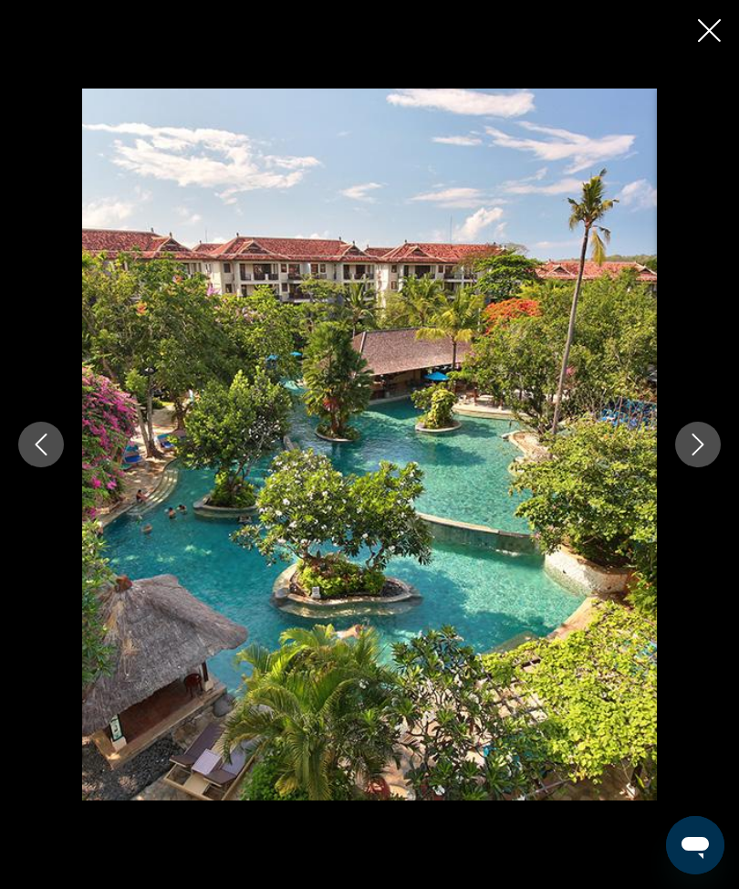
click at [720, 36] on icon "Close slideshow" at bounding box center [709, 30] width 23 height 23
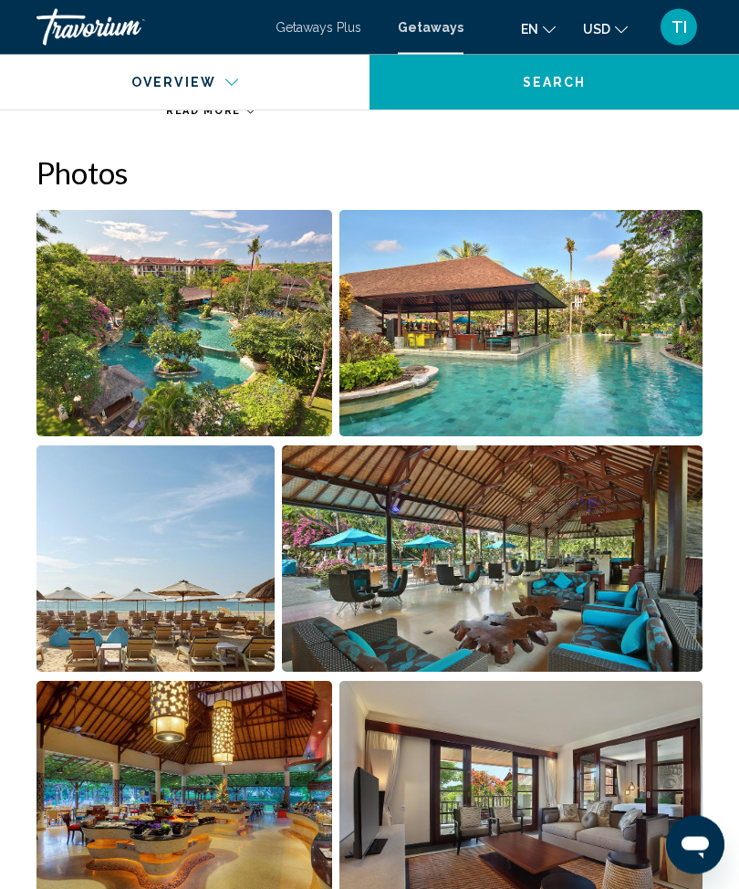
scroll to position [1148, 0]
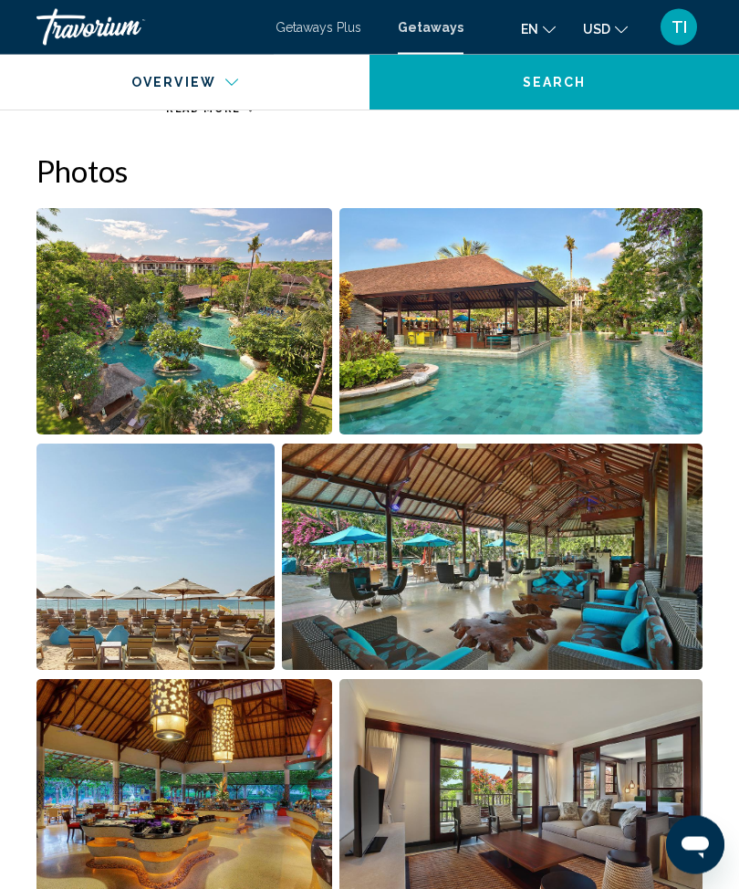
click at [110, 386] on img "Open full-screen image slider" at bounding box center [184, 322] width 296 height 226
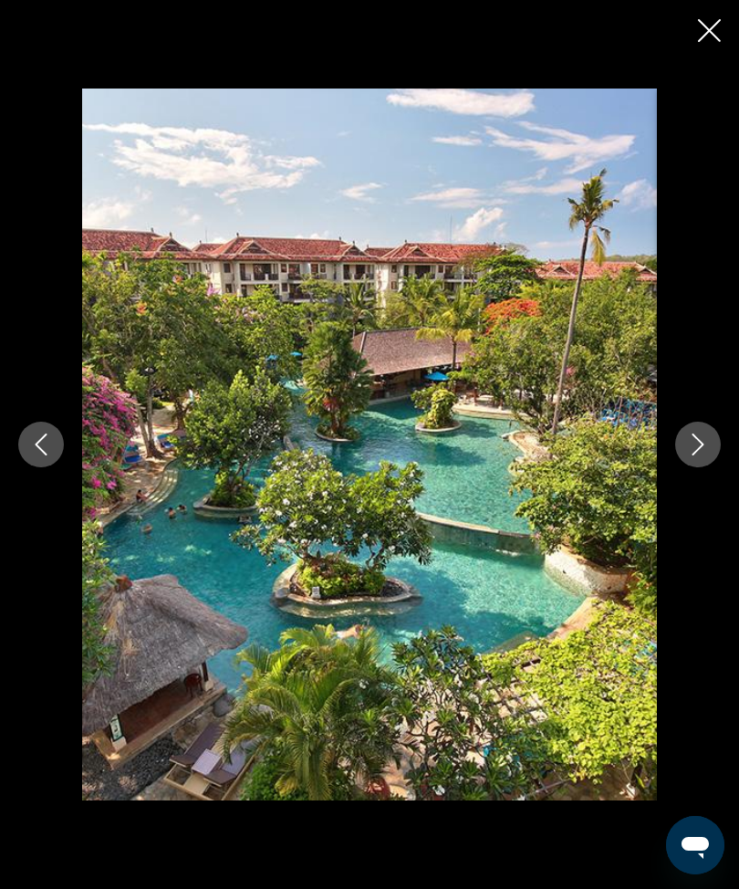
scroll to position [773, 0]
click at [730, 434] on div "Main content" at bounding box center [369, 443] width 739 height 711
click at [709, 446] on button "Next image" at bounding box center [698, 445] width 46 height 46
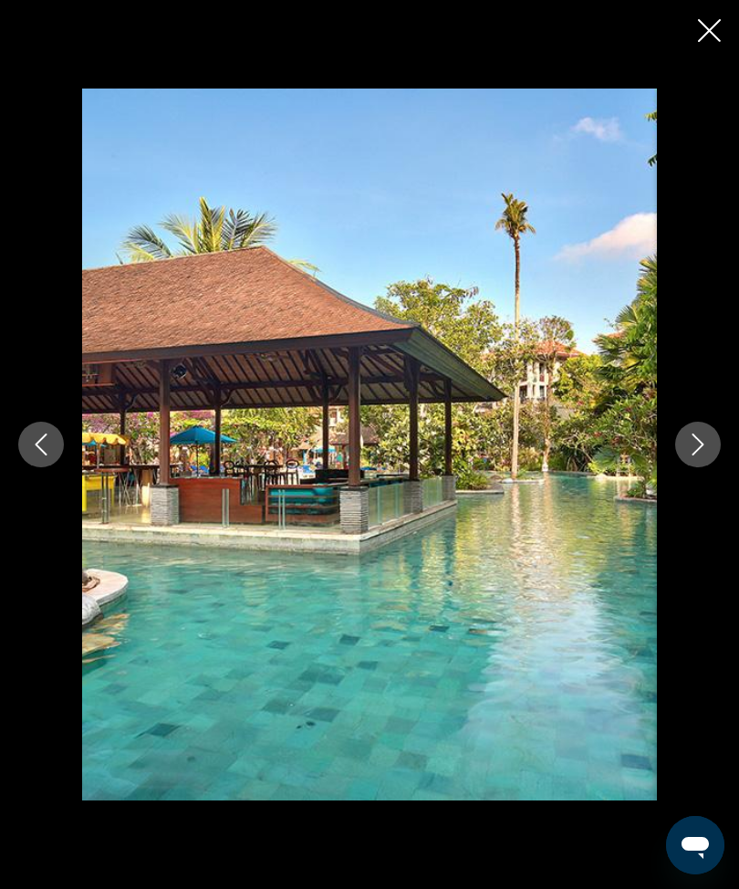
click at [701, 445] on icon "Next image" at bounding box center [698, 444] width 22 height 22
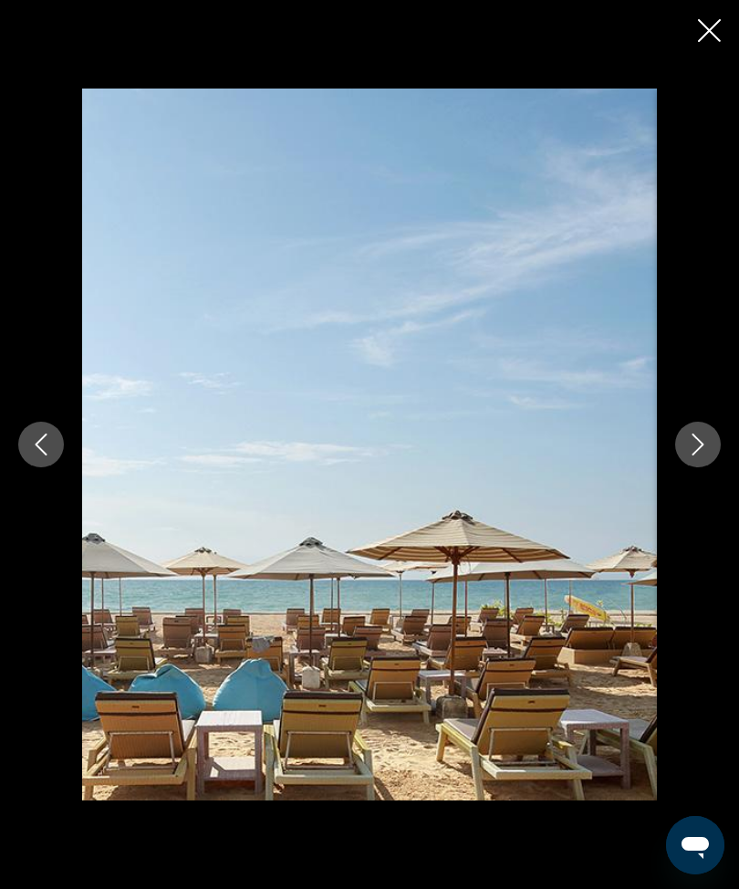
click at [701, 443] on icon "Next image" at bounding box center [698, 444] width 22 height 22
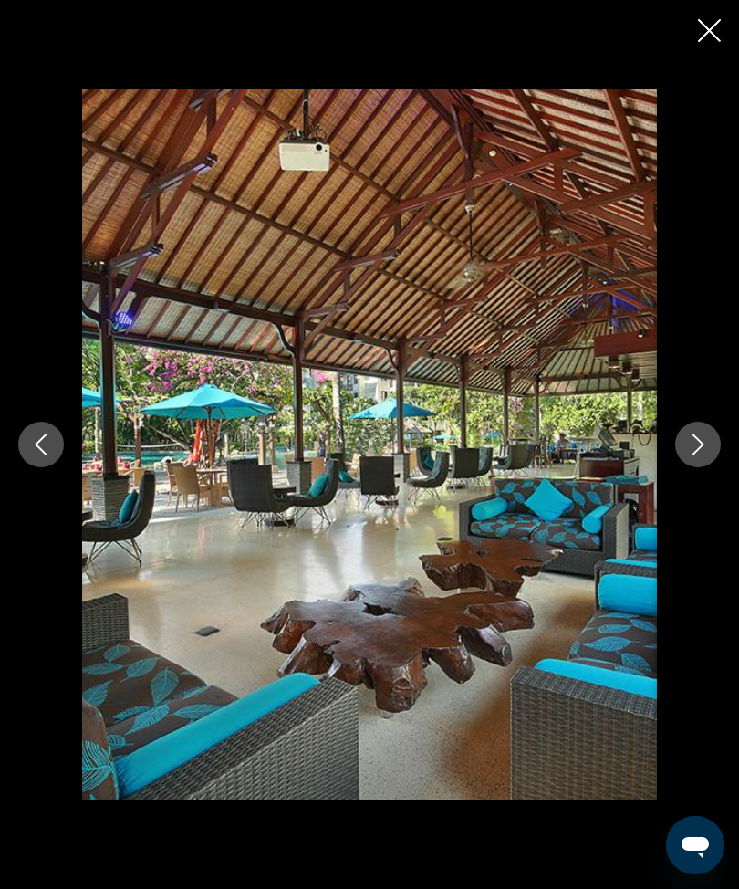
click at [701, 444] on icon "Next image" at bounding box center [698, 444] width 22 height 22
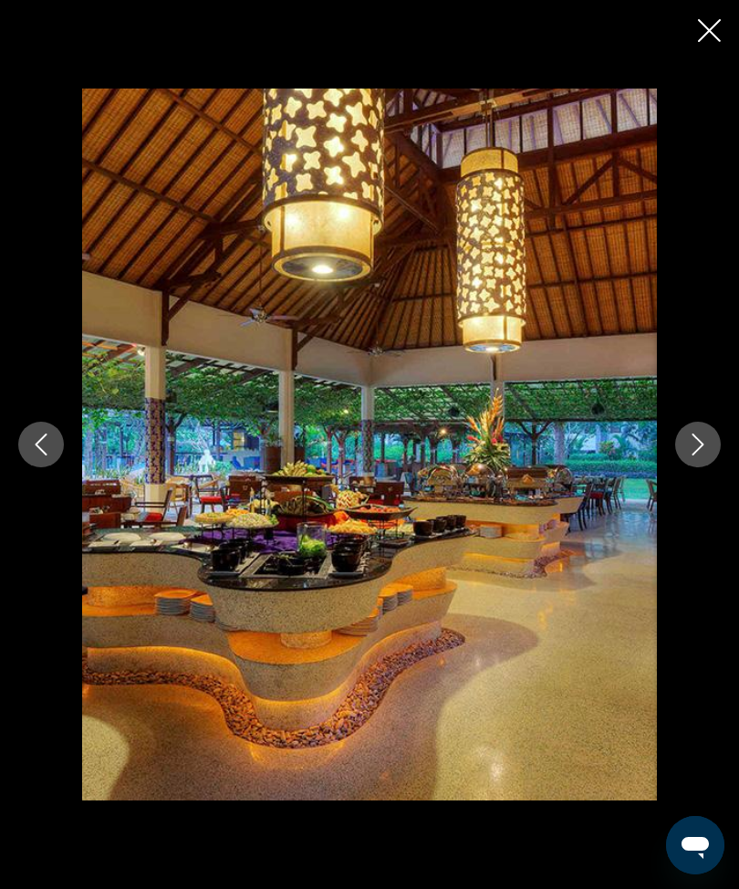
click at [701, 442] on icon "Next image" at bounding box center [698, 444] width 12 height 22
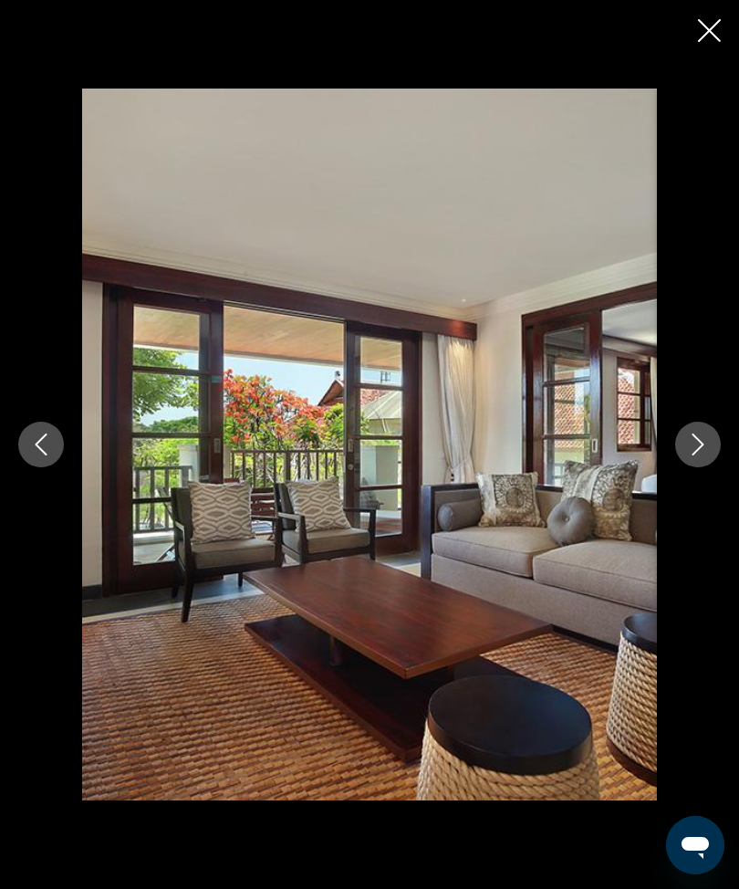
click at [702, 443] on icon "Next image" at bounding box center [698, 444] width 12 height 22
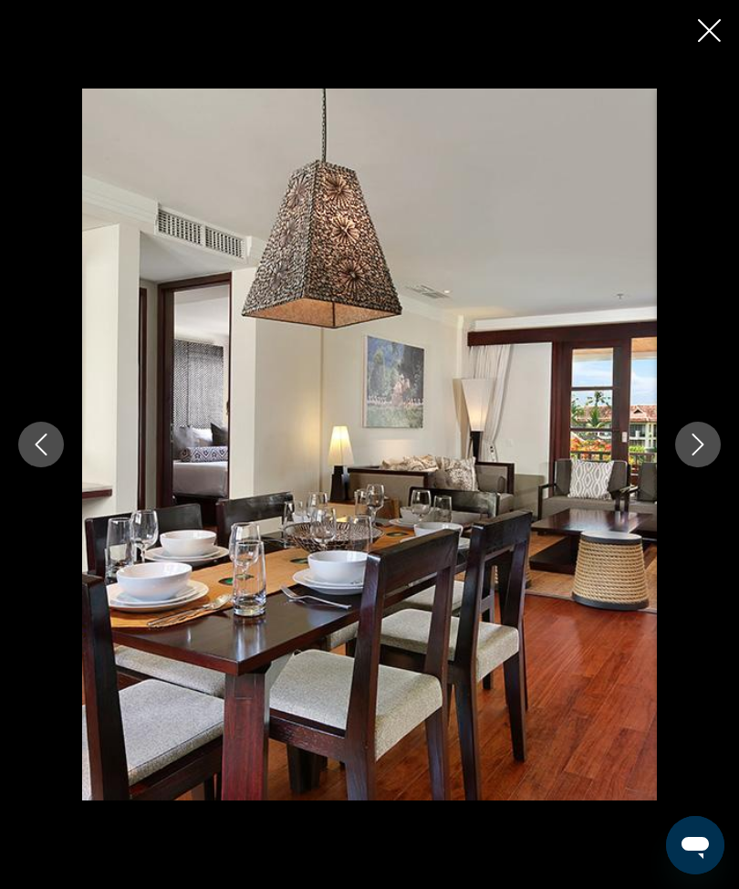
click at [702, 443] on icon "Next image" at bounding box center [698, 444] width 12 height 22
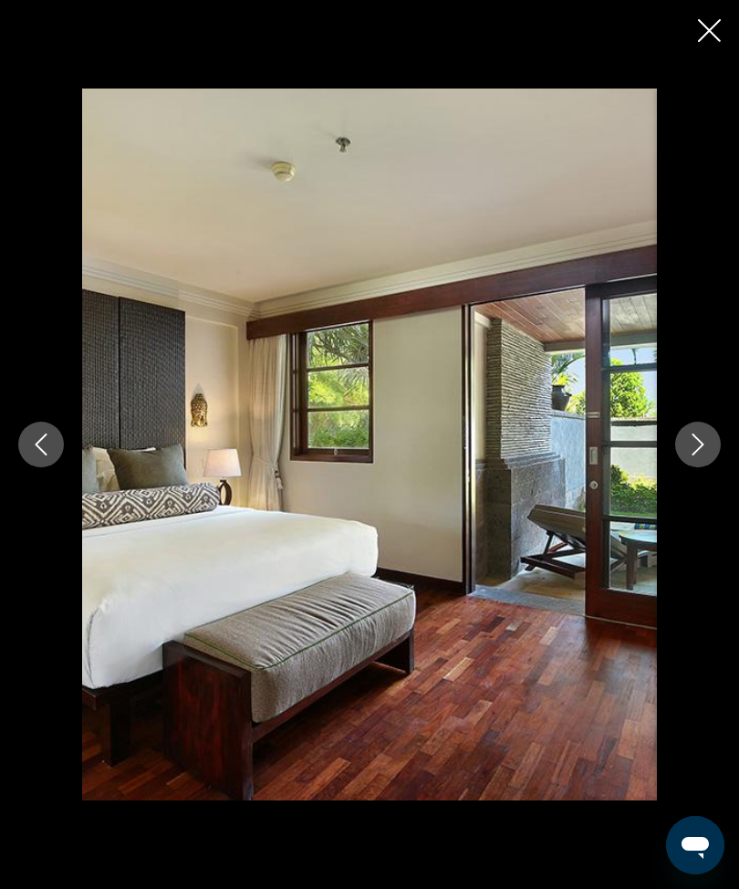
scroll to position [765, 0]
click at [700, 67] on div "Main content" at bounding box center [369, 444] width 739 height 889
click at [720, 23] on icon "Close slideshow" at bounding box center [709, 30] width 23 height 23
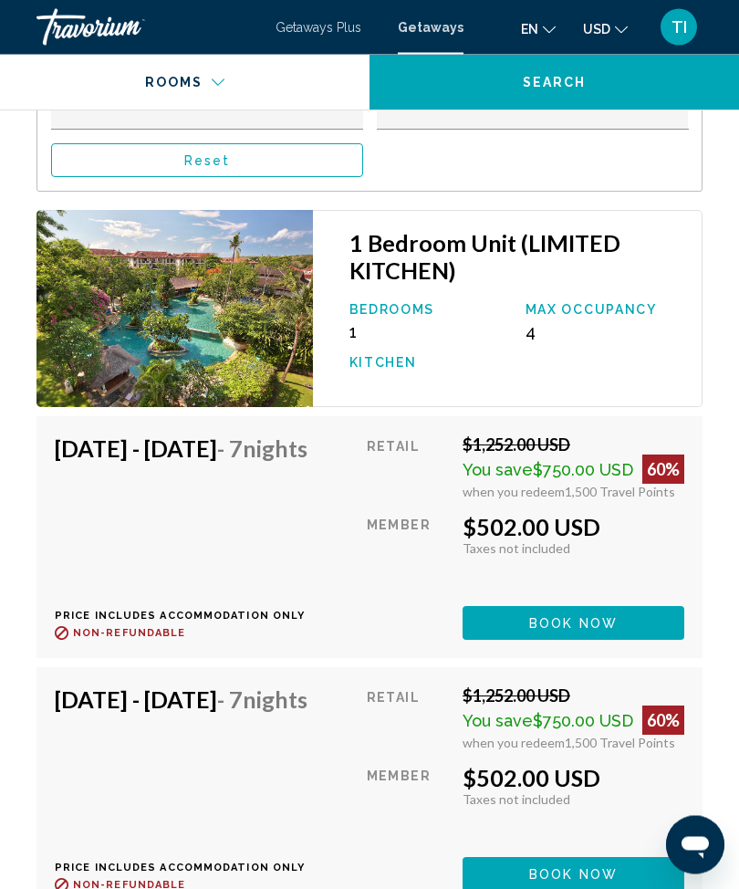
scroll to position [4055, 0]
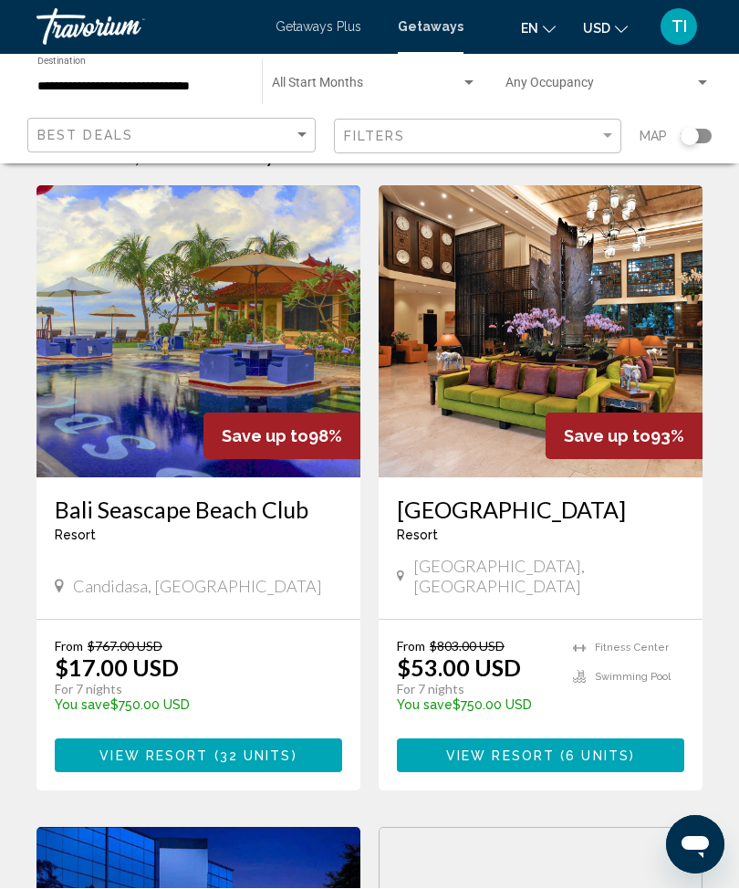
scroll to position [61, 0]
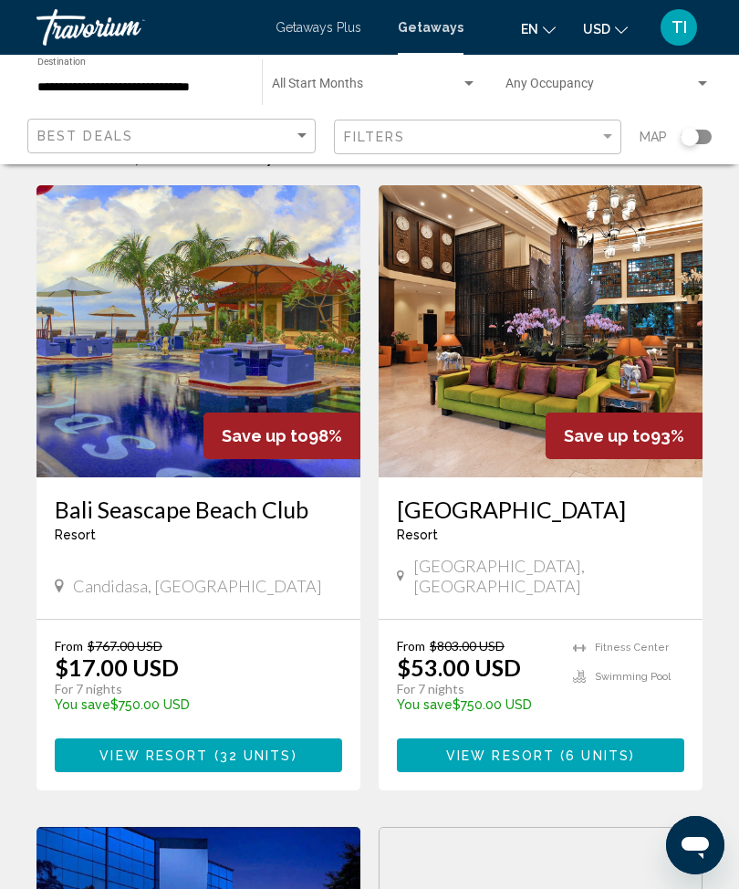
click at [599, 641] on span "6 units" at bounding box center [598, 755] width 64 height 15
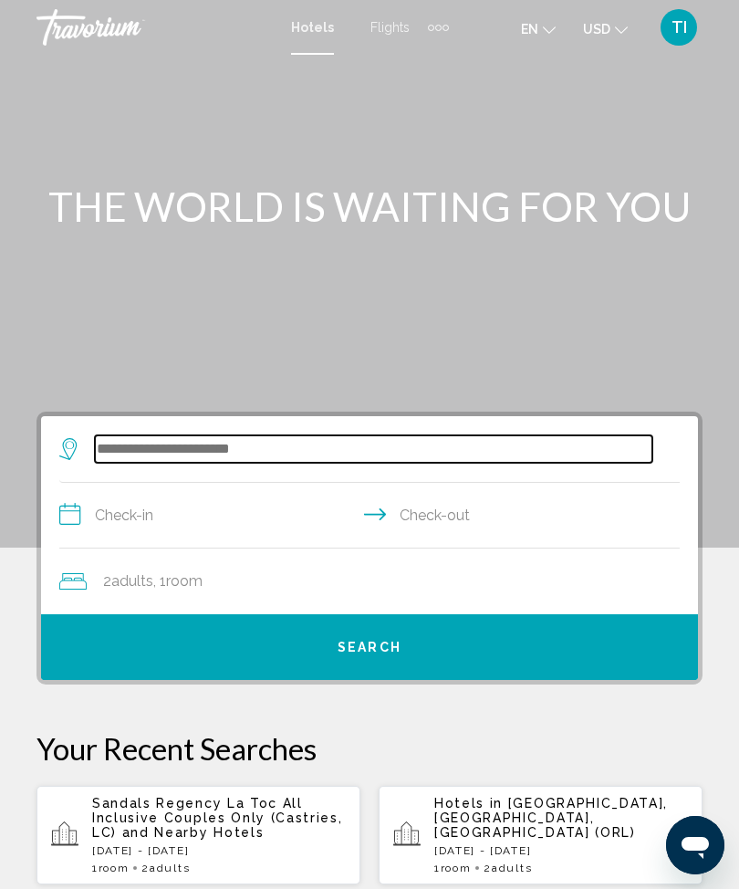
click at [414, 456] on input "Search widget" at bounding box center [373, 448] width 557 height 27
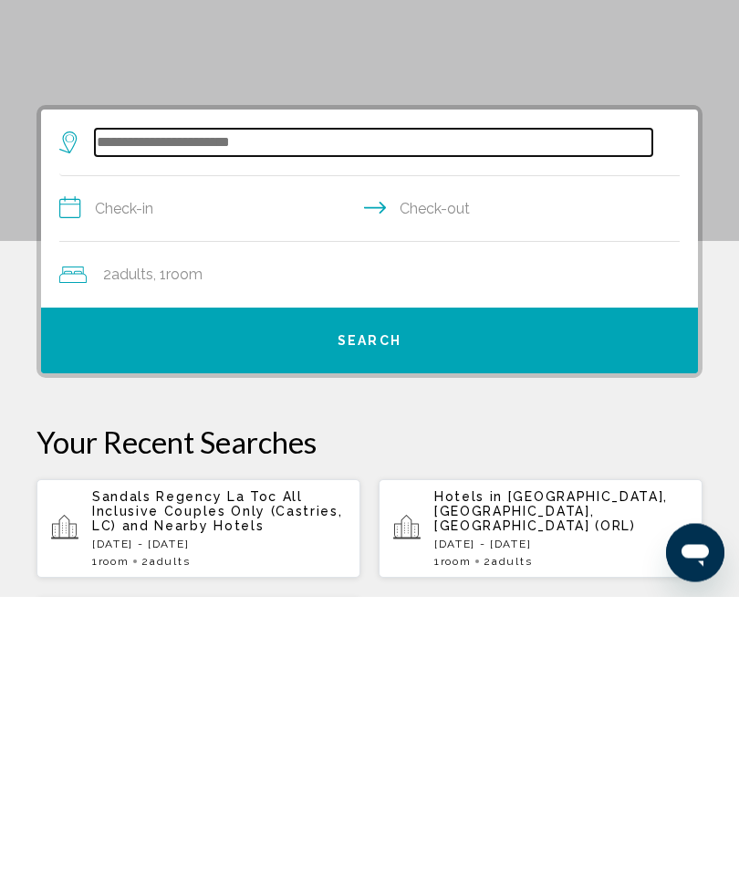
scroll to position [59, 0]
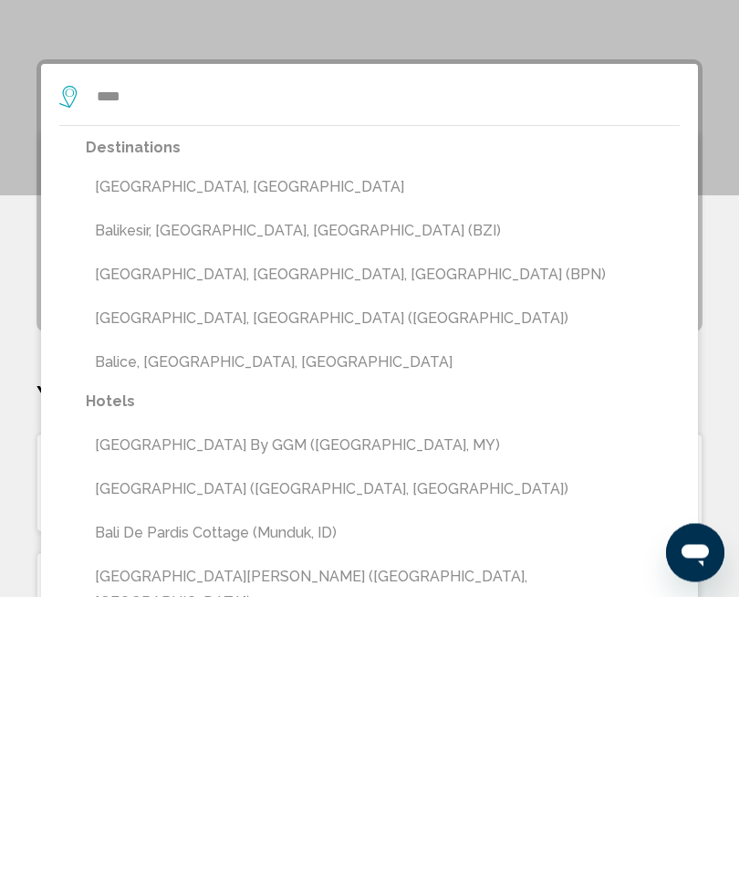
click at [252, 463] on button "Bali Island, Indonesia" at bounding box center [383, 480] width 594 height 35
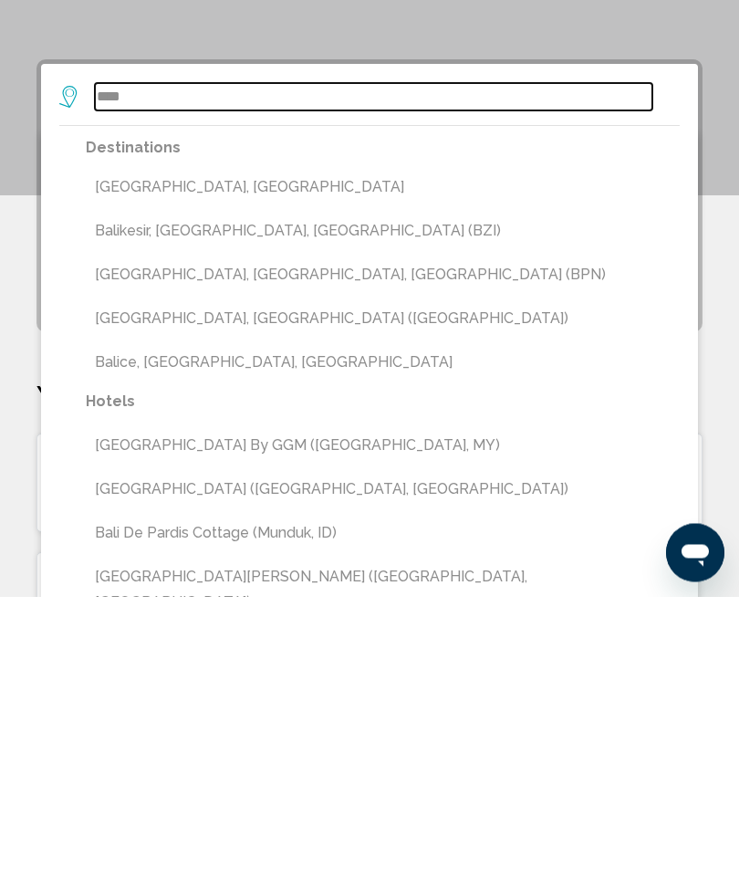
type input "**********"
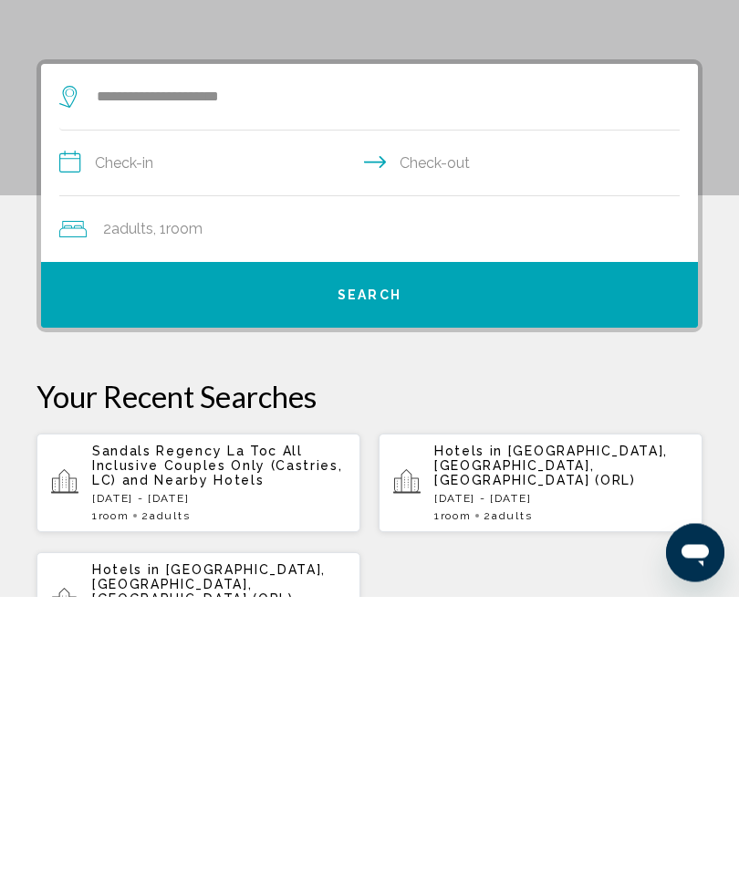
click at [256, 423] on input "**********" at bounding box center [373, 458] width 628 height 70
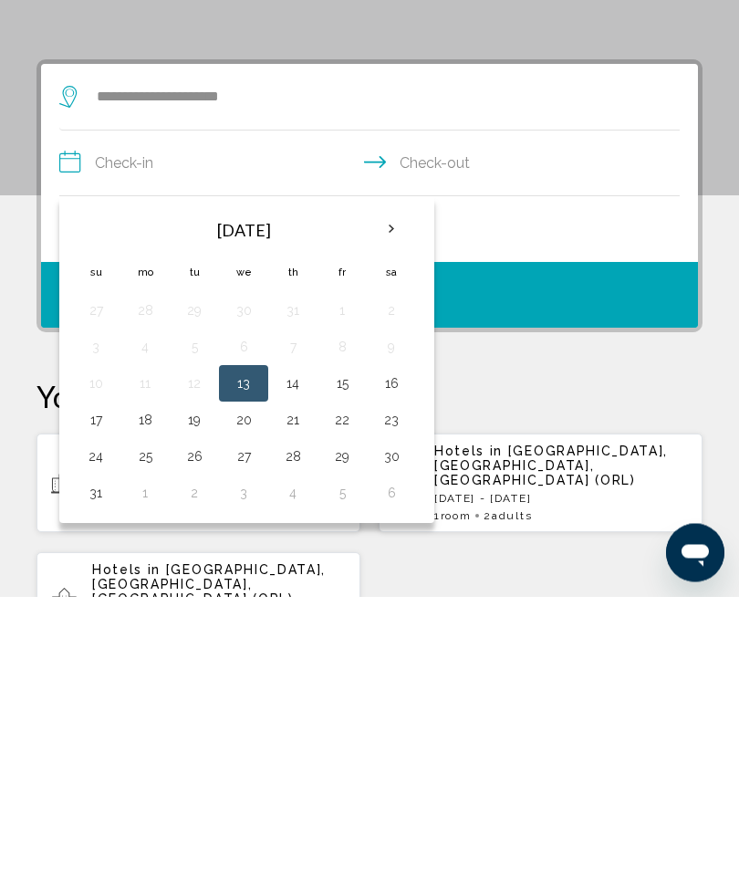
scroll to position [352, 0]
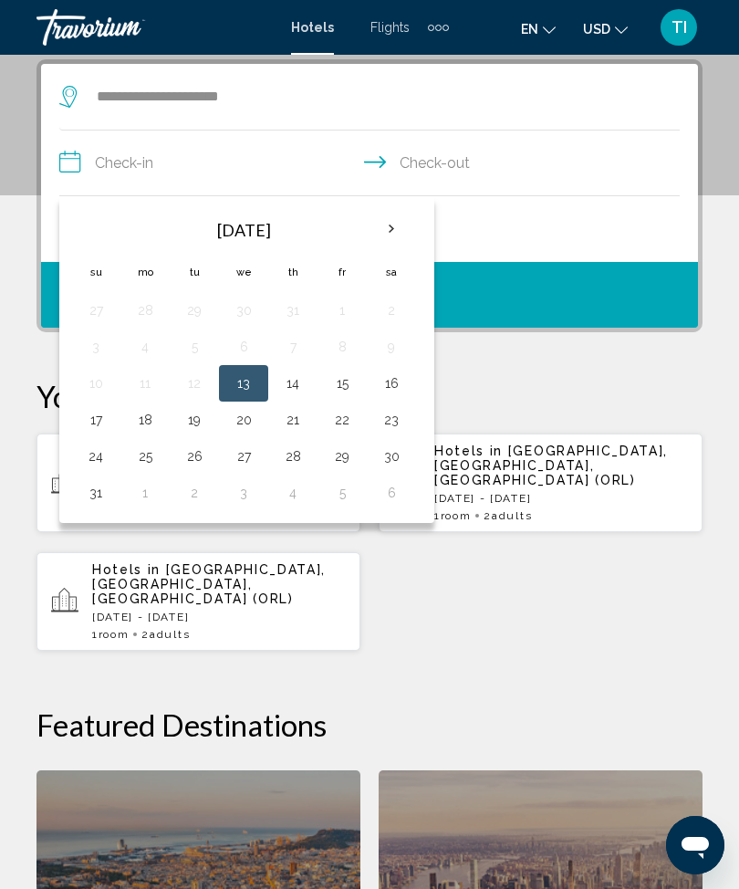
click at [384, 229] on th "Next month" at bounding box center [391, 229] width 49 height 40
click at [158, 404] on td "22" at bounding box center [144, 419] width 49 height 36
click at [155, 408] on button "22" at bounding box center [144, 420] width 29 height 26
click at [315, 405] on table "Sep 2025 Su Mo Tu We Th Fr Sa 31 1 2 3 4 5 6 7 8 9 10 11 12 13 14 15 16 17 18 1…" at bounding box center [243, 359] width 345 height 303
click at [344, 410] on button "26" at bounding box center [342, 420] width 29 height 26
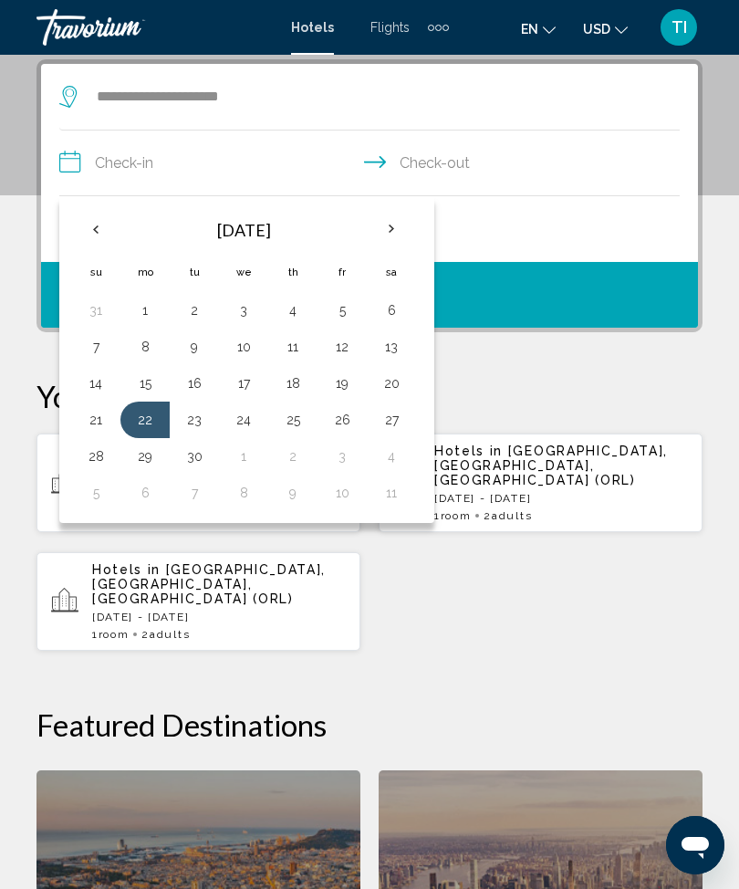
type input "**********"
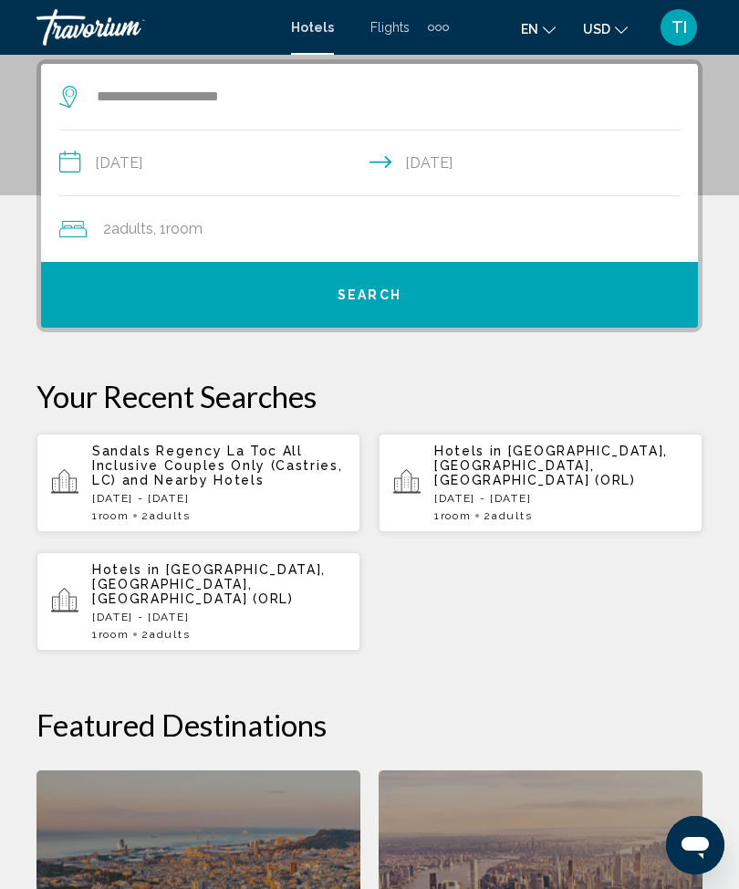
click at [489, 281] on button "Search" at bounding box center [369, 295] width 657 height 66
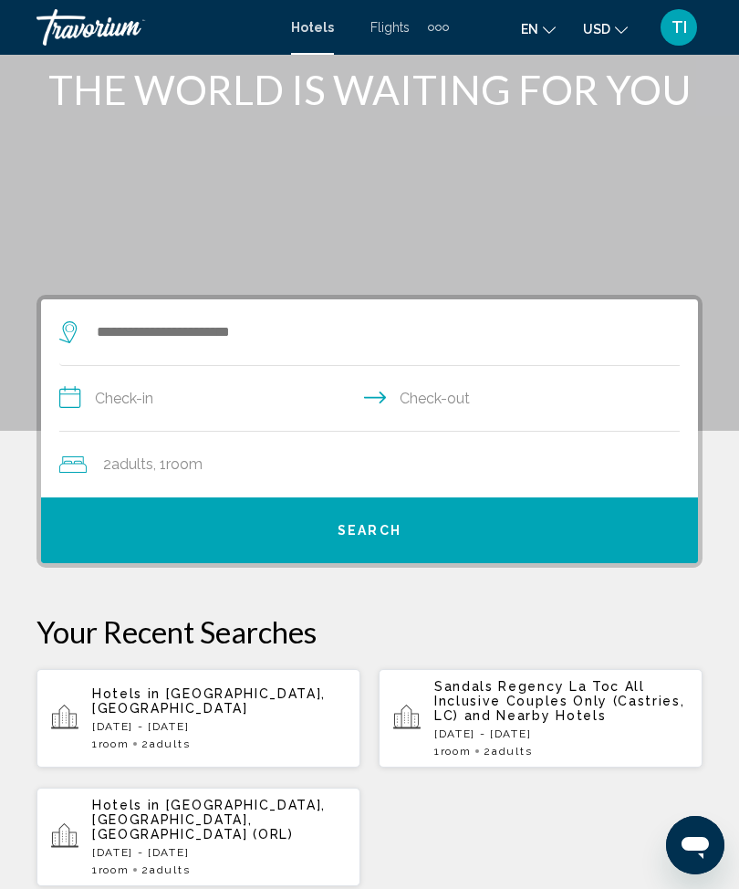
scroll to position [129, 0]
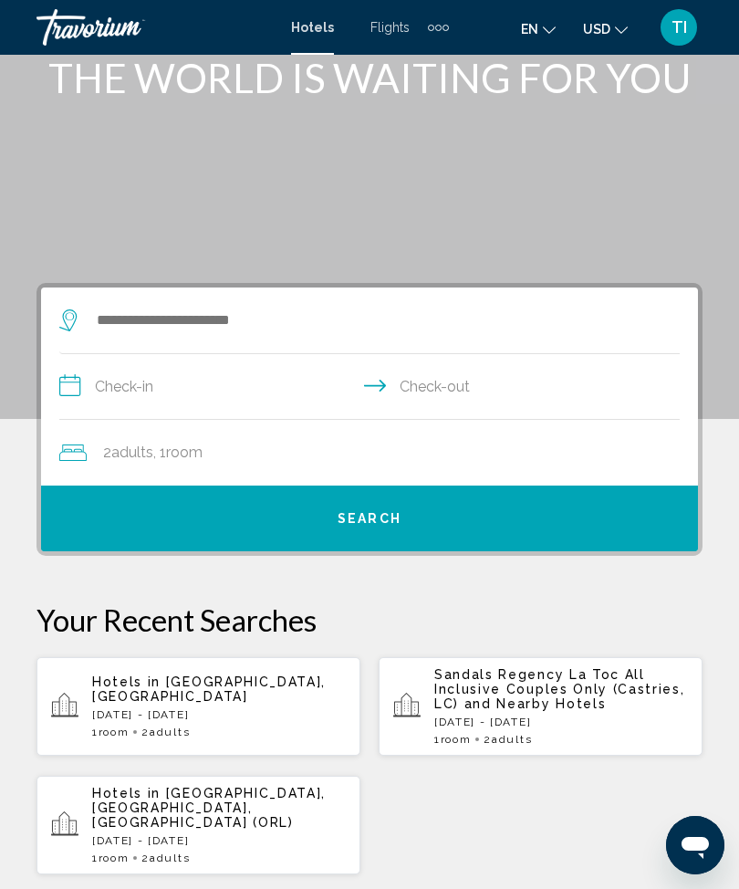
click at [303, 709] on p "Mon, 22 Sep - Fri, 26 Sep" at bounding box center [219, 714] width 254 height 13
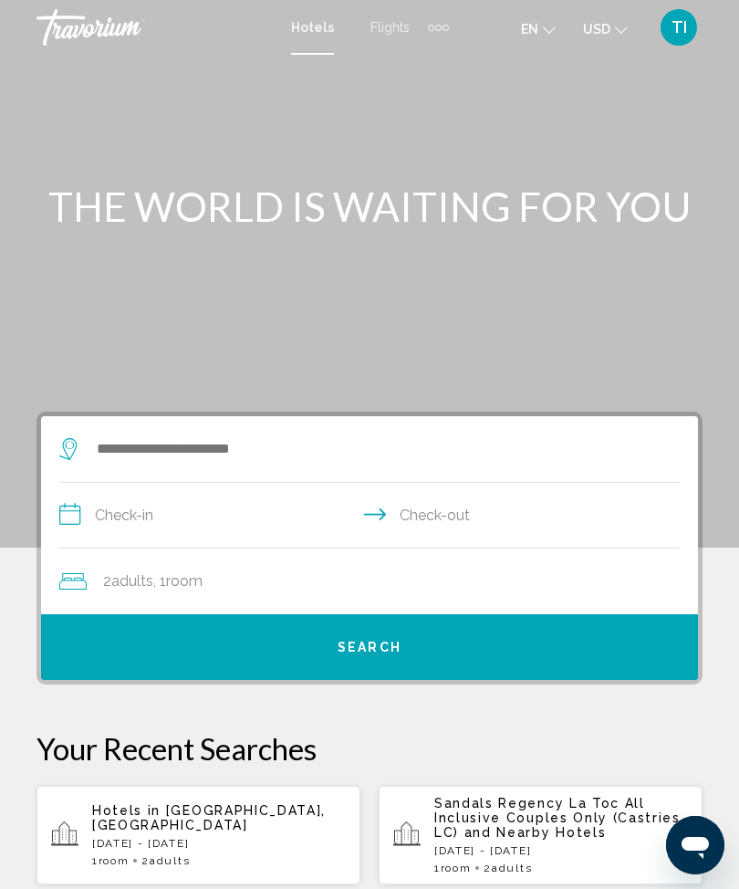
click at [313, 429] on div "Search widget" at bounding box center [360, 449] width 602 height 66
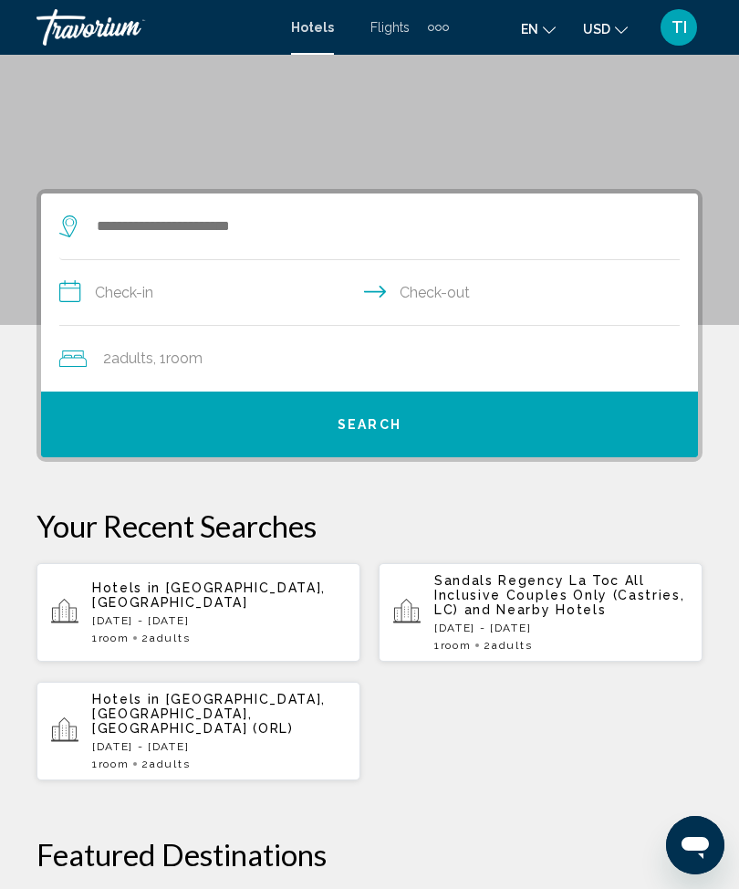
scroll to position [222, 0]
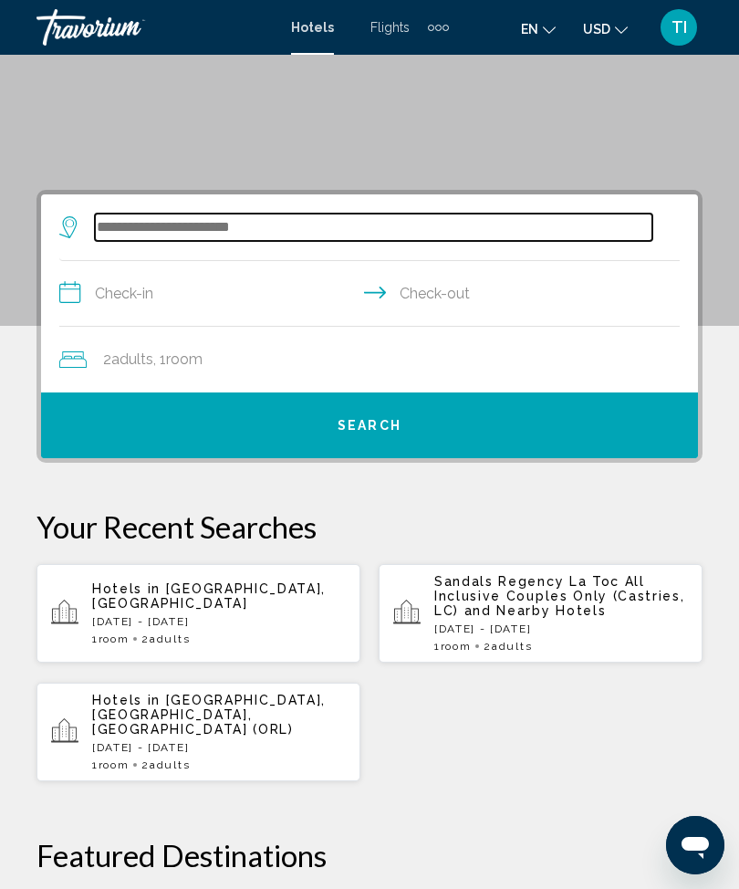
click at [301, 217] on input "Search widget" at bounding box center [373, 226] width 557 height 27
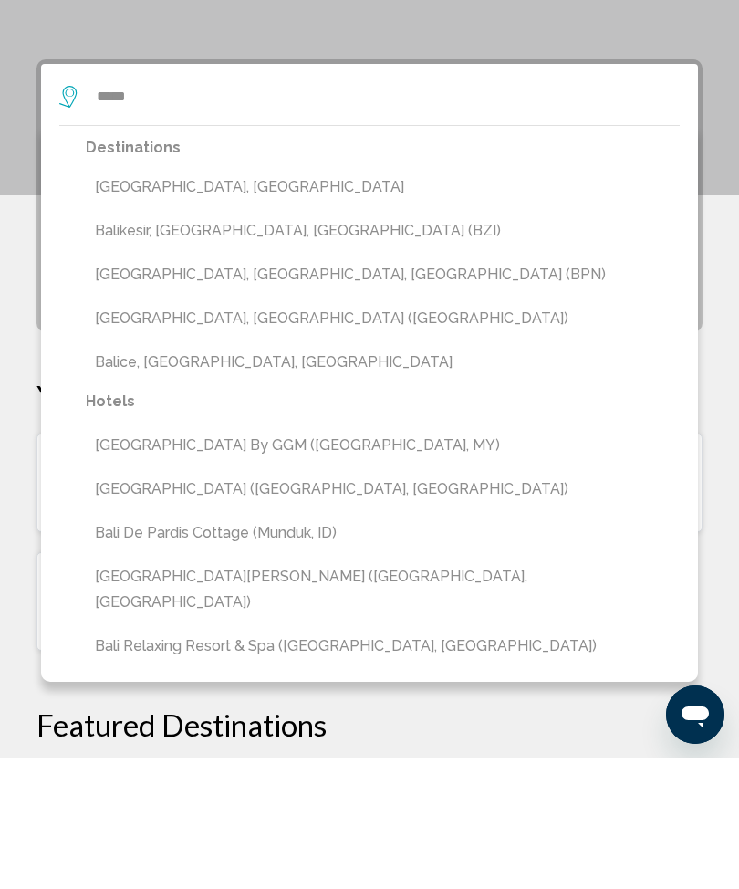
click at [225, 300] on button "Bali Island, Indonesia" at bounding box center [383, 317] width 594 height 35
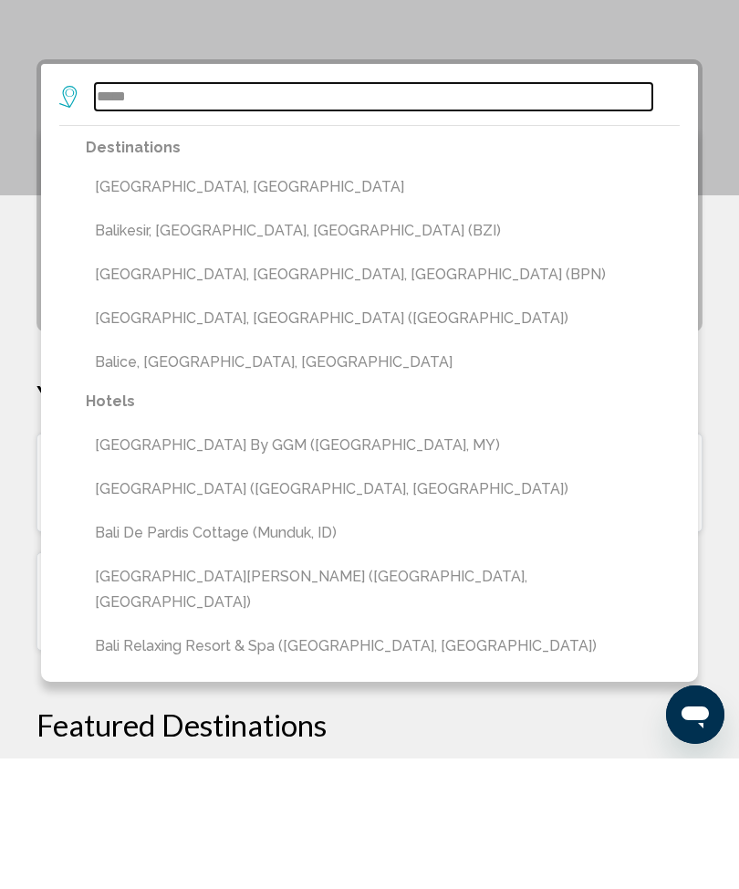
type input "**********"
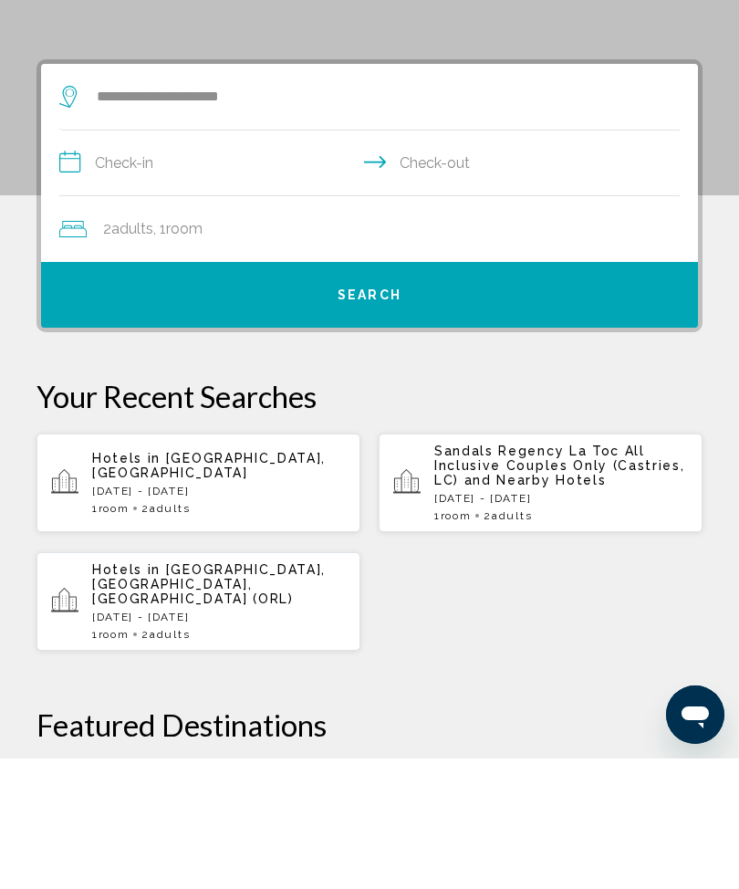
click at [237, 261] on input "**********" at bounding box center [373, 296] width 628 height 70
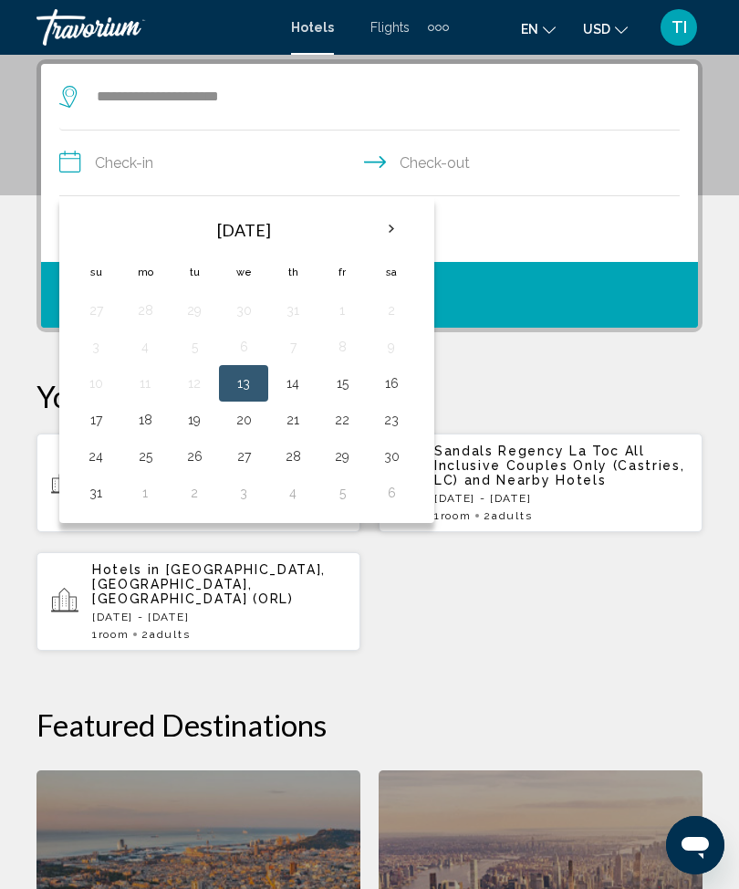
click at [385, 223] on th "Next month" at bounding box center [391, 229] width 49 height 40
click at [389, 220] on th "Next month" at bounding box center [391, 229] width 49 height 40
click at [154, 453] on button "27" at bounding box center [144, 456] width 29 height 26
click at [350, 445] on button "31" at bounding box center [342, 456] width 29 height 26
type input "**********"
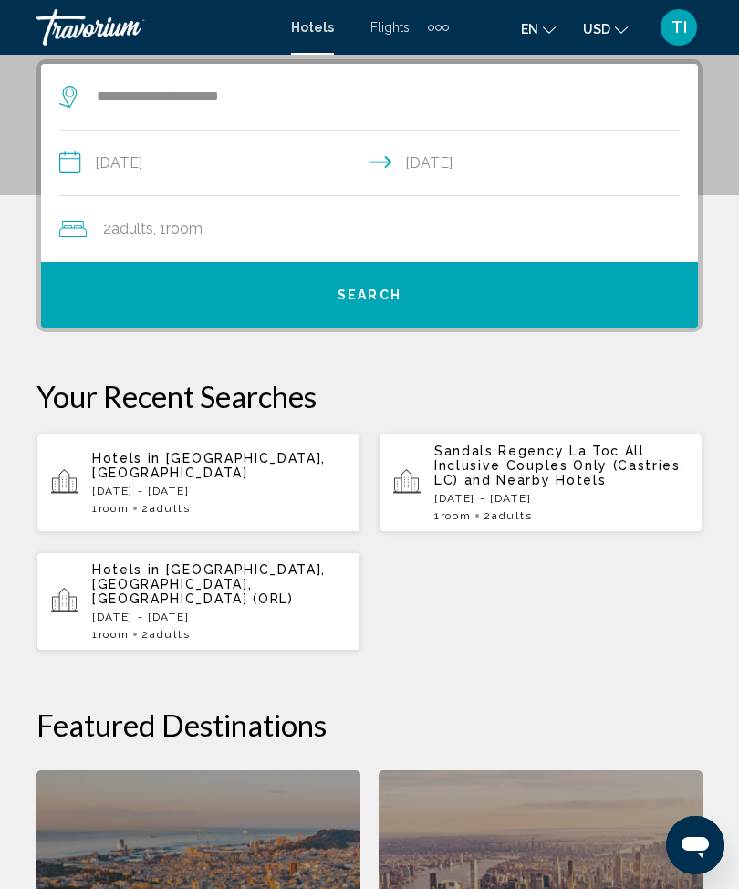
click at [405, 234] on div "2 Adult Adults , 1 Room rooms" at bounding box center [378, 229] width 639 height 26
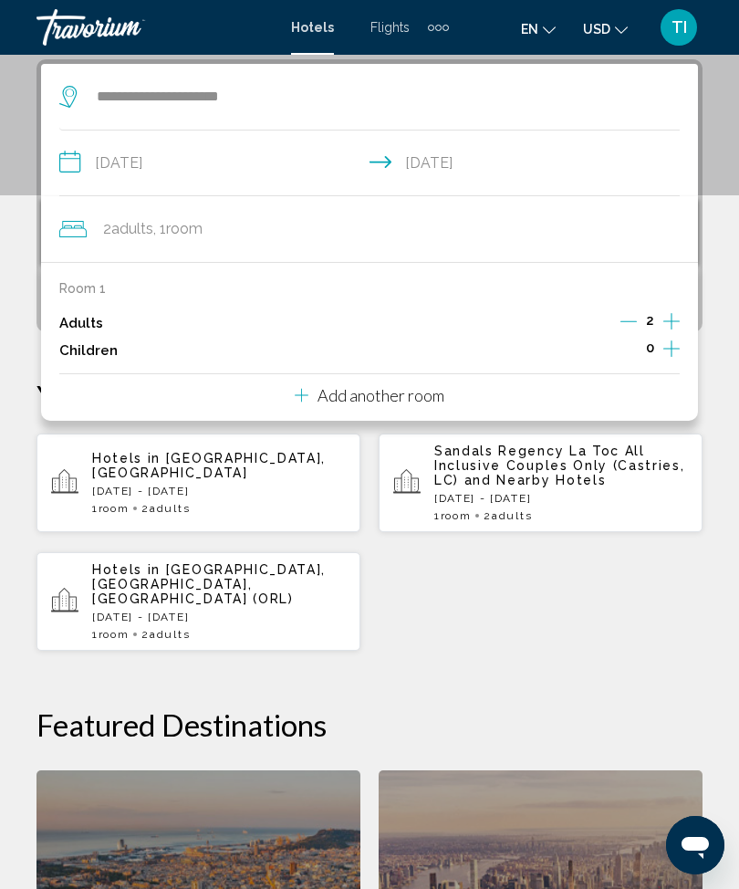
click at [432, 239] on div "2 Adult Adults , 1 Room rooms" at bounding box center [378, 229] width 639 height 26
click at [336, 213] on div "2 Adult Adults , 1 Room rooms" at bounding box center [378, 229] width 639 height 66
click at [734, 171] on div "**********" at bounding box center [369, 636] width 739 height 1155
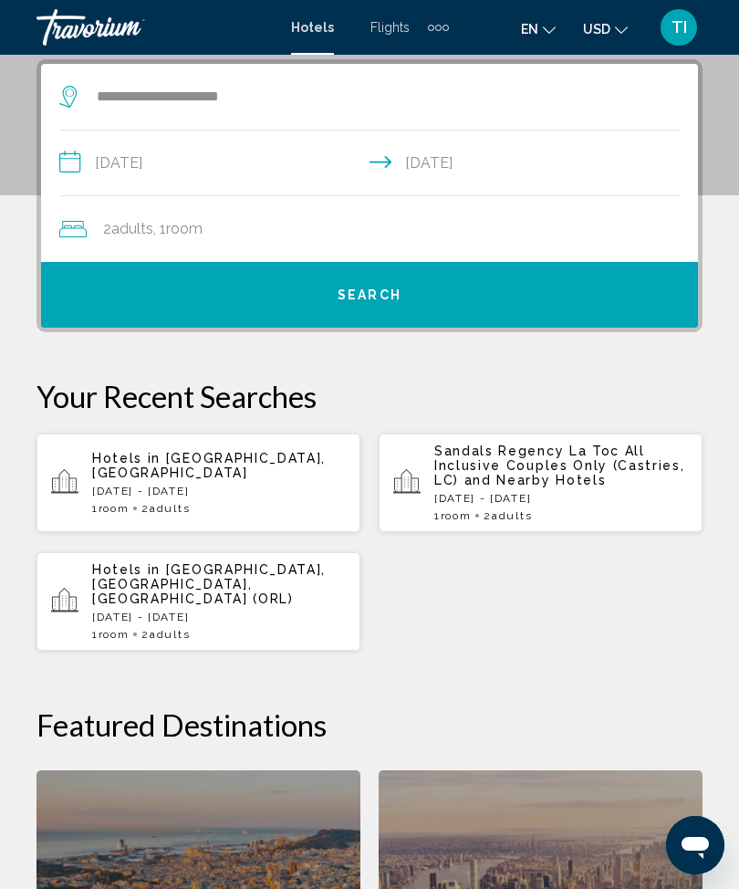
click at [419, 312] on button "Search" at bounding box center [369, 295] width 657 height 66
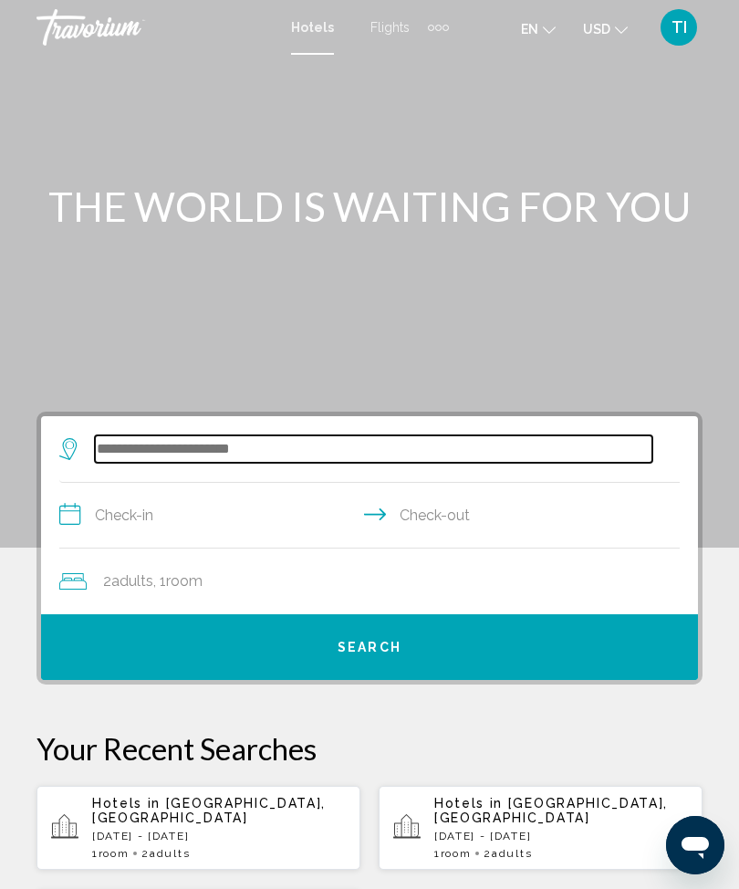
click at [507, 436] on input "Search widget" at bounding box center [373, 448] width 557 height 27
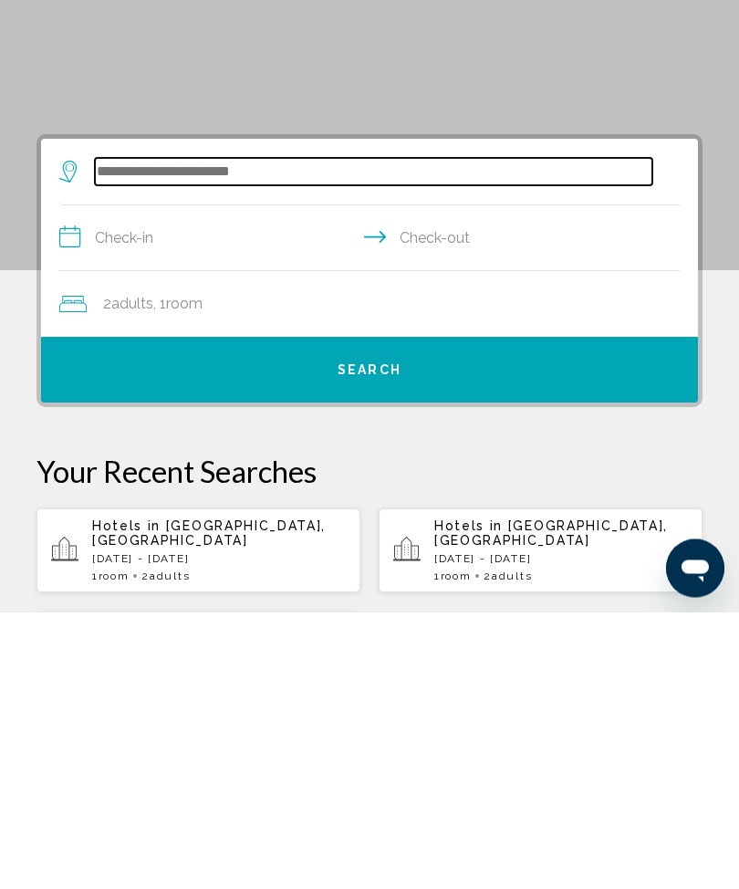
scroll to position [59, 0]
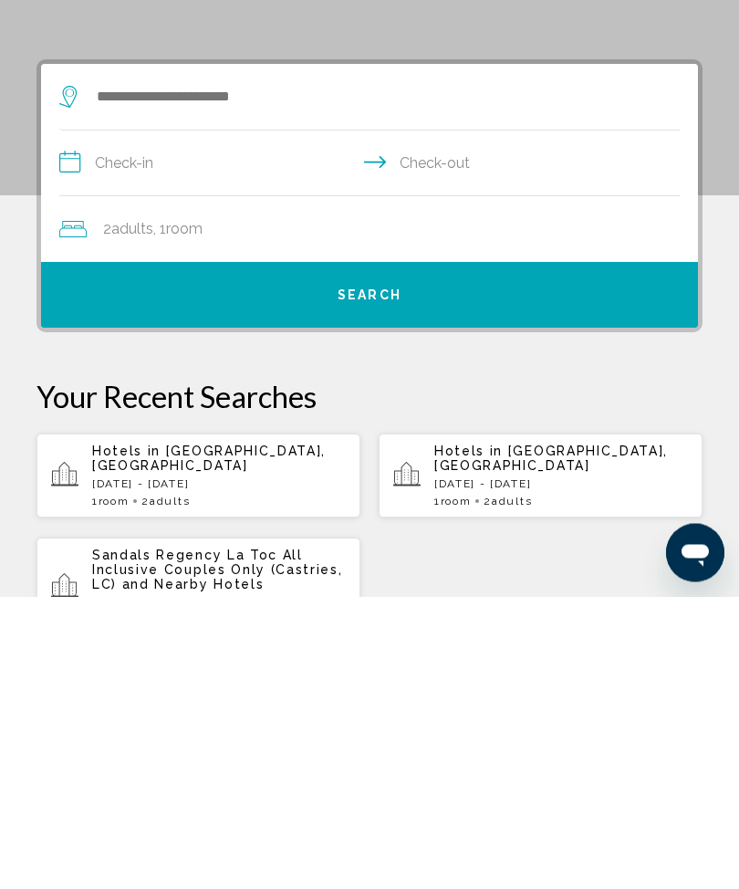
click at [264, 726] on app-hotels-recent-search "Hotels in Bali Island, Indonesia Mon, 27 Oct - Fri, 31 Oct 1 Room rooms 2 Adult…" at bounding box center [198, 768] width 324 height 84
